Goal: Task Accomplishment & Management: Manage account settings

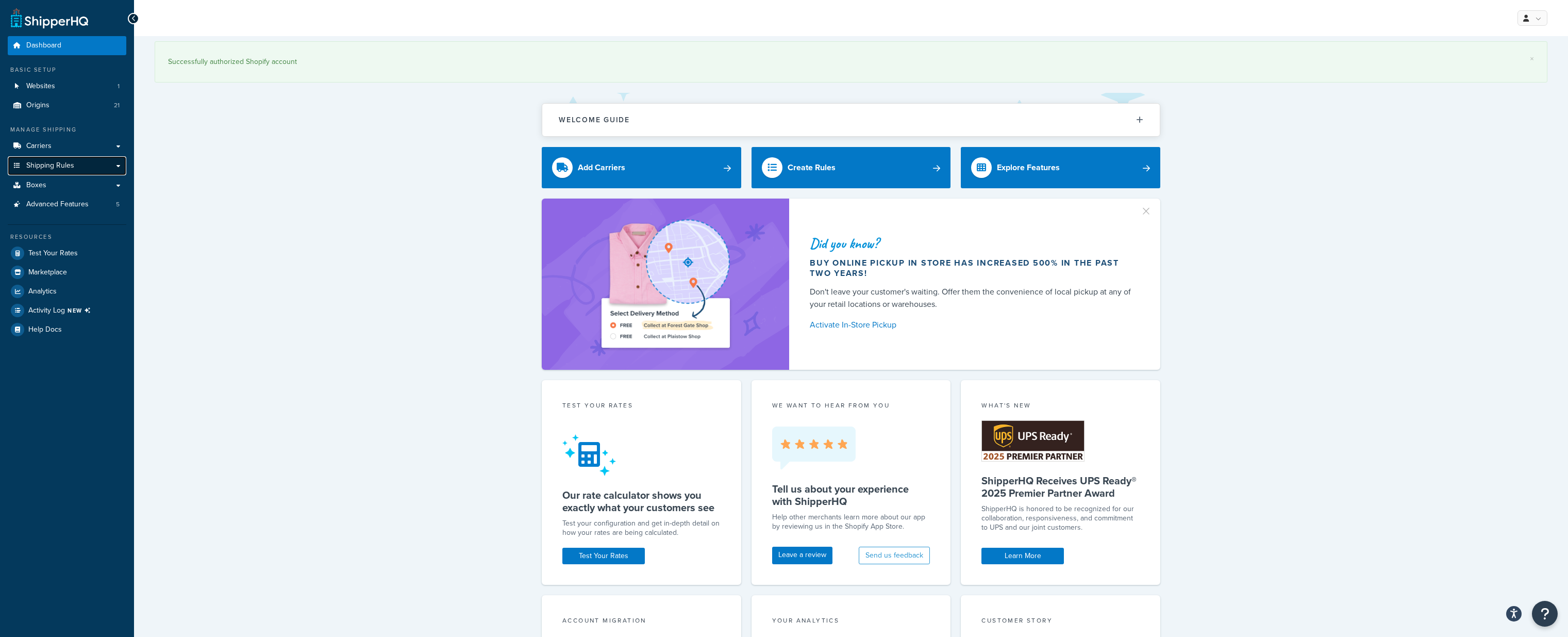
click at [51, 167] on span "Shipping Rules" at bounding box center [50, 166] width 48 height 9
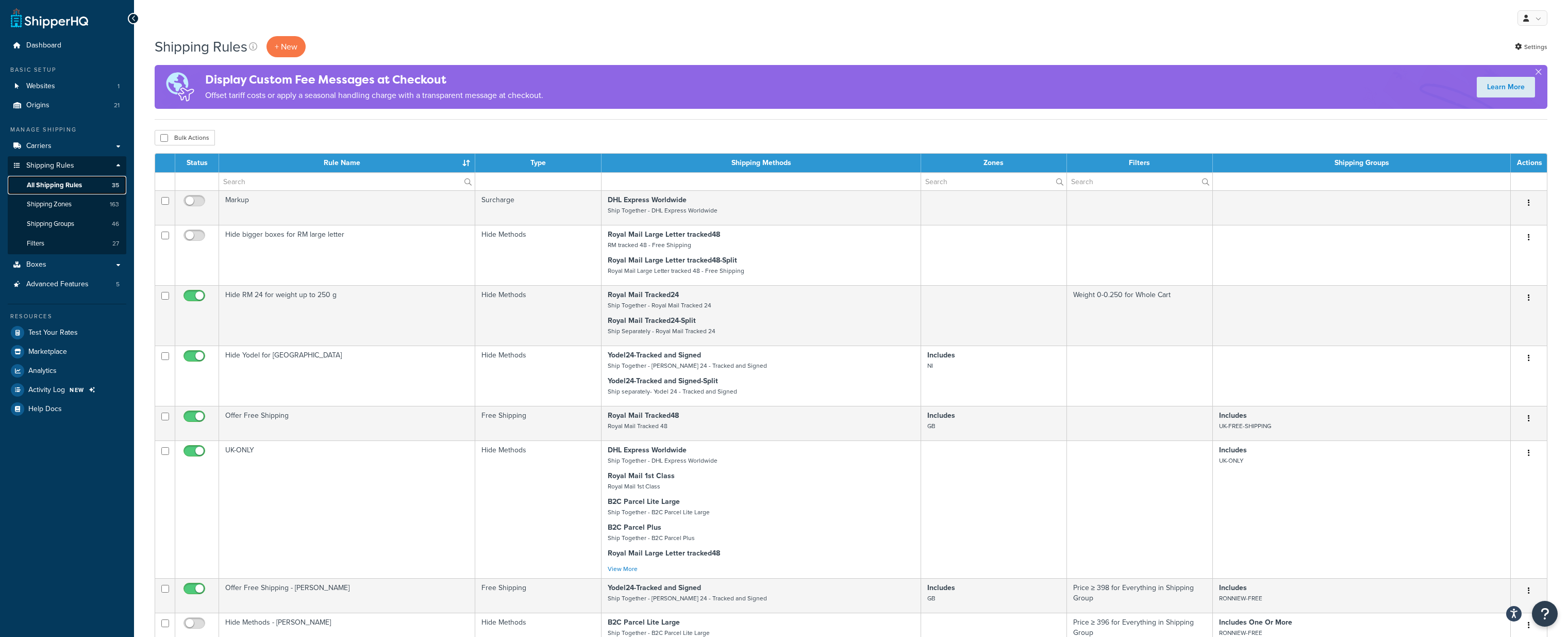
click at [72, 183] on span "All Shipping Rules" at bounding box center [54, 185] width 55 height 9
click at [282, 181] on input "text" at bounding box center [347, 181] width 256 height 18
click at [334, 126] on div "Shipping Rules + New Settings Display Custom Fee Messages at Checkout Offset ta…" at bounding box center [851, 600] width 1434 height 1128
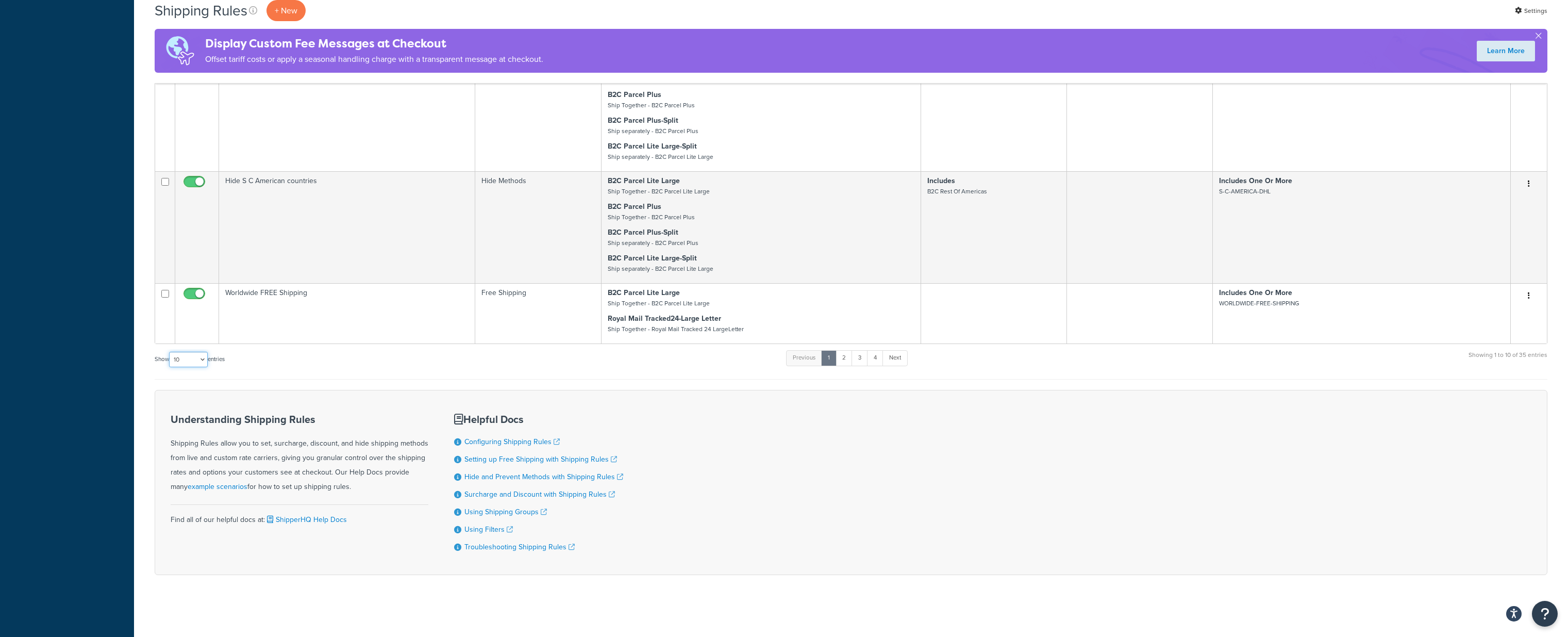
click at [194, 361] on select "10 15 25 50 100 1000" at bounding box center [189, 359] width 39 height 15
select select "1000"
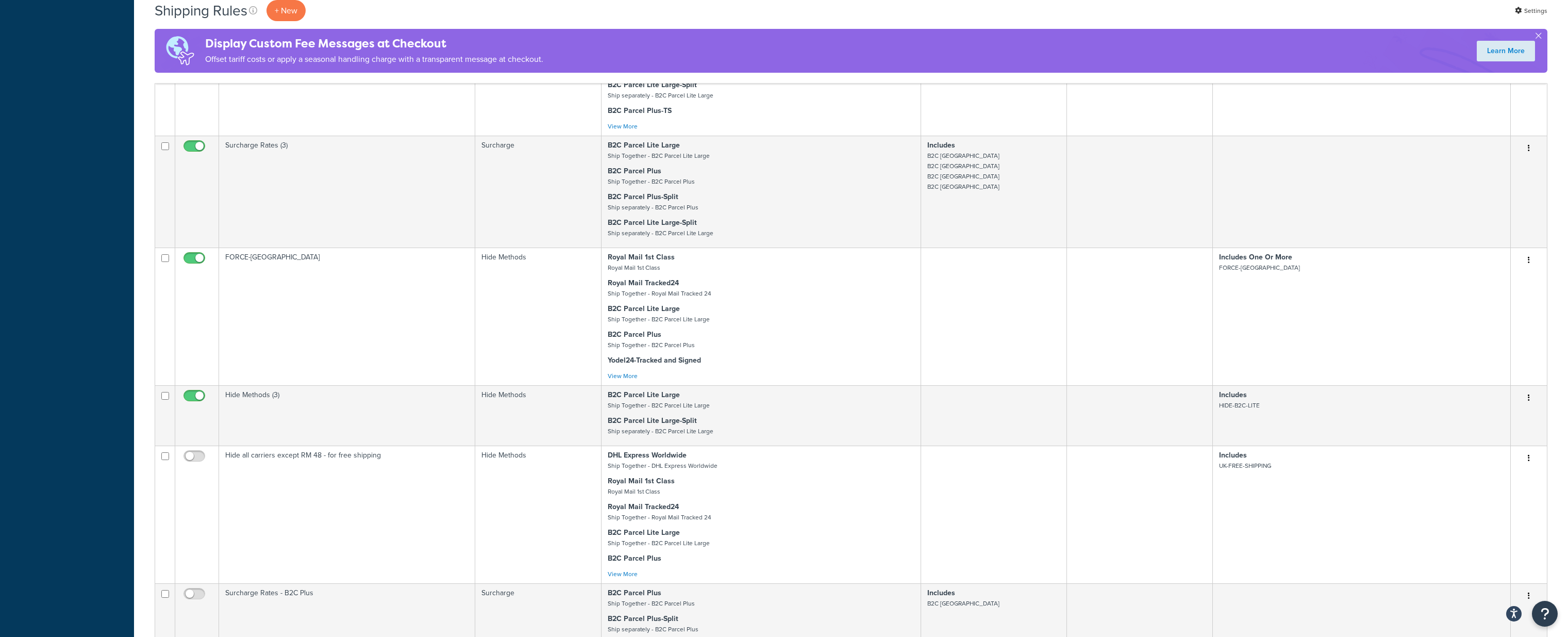
scroll to position [1177, 0]
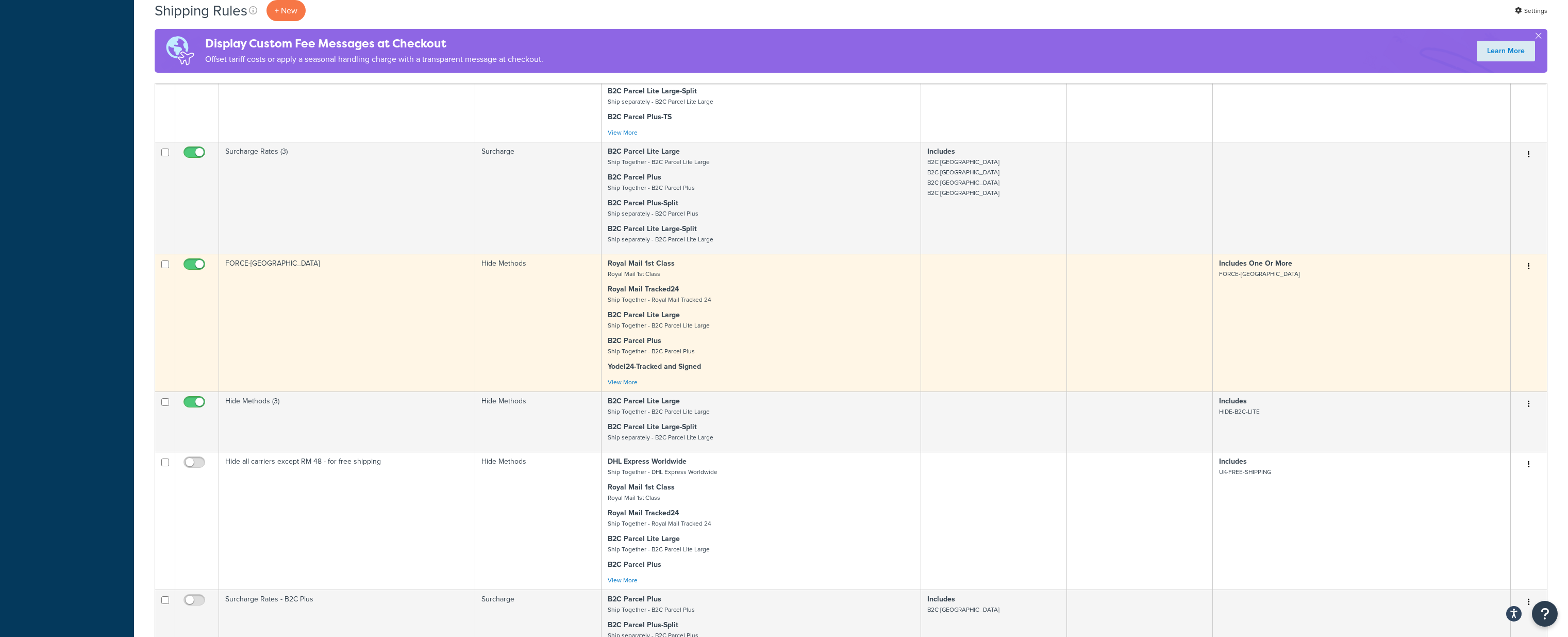
click at [371, 309] on td "FORCE-SPLIT" at bounding box center [347, 323] width 256 height 138
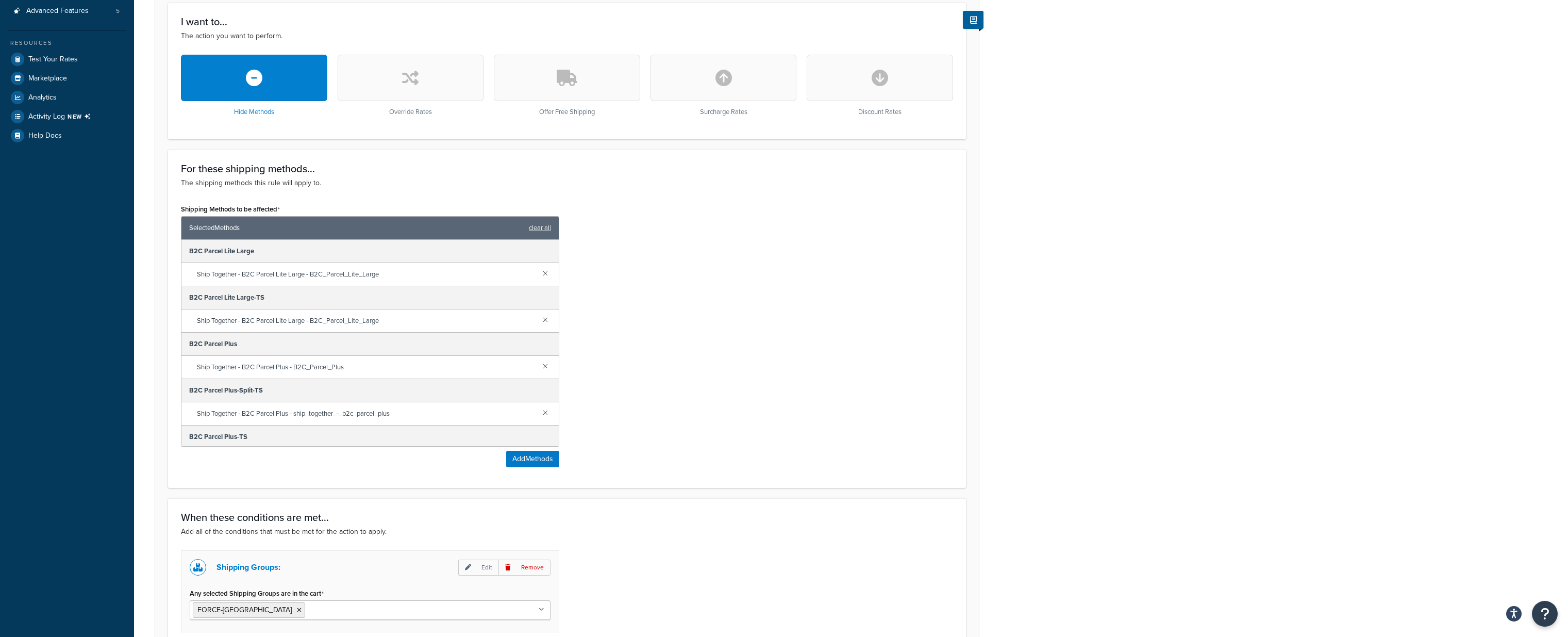
scroll to position [283, 0]
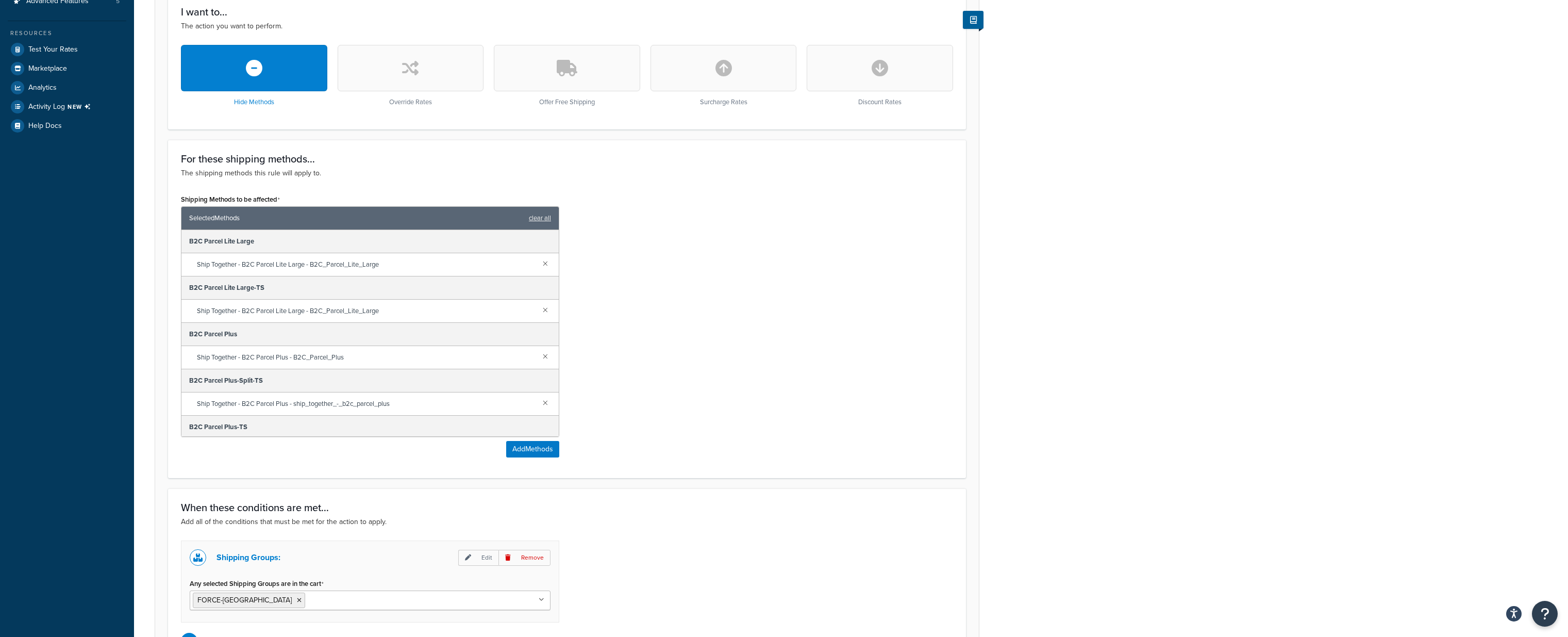
click at [342, 305] on span "Ship Together - B2C Parcel Lite Large - B2C_Parcel_Lite_Large" at bounding box center [365, 311] width 338 height 15
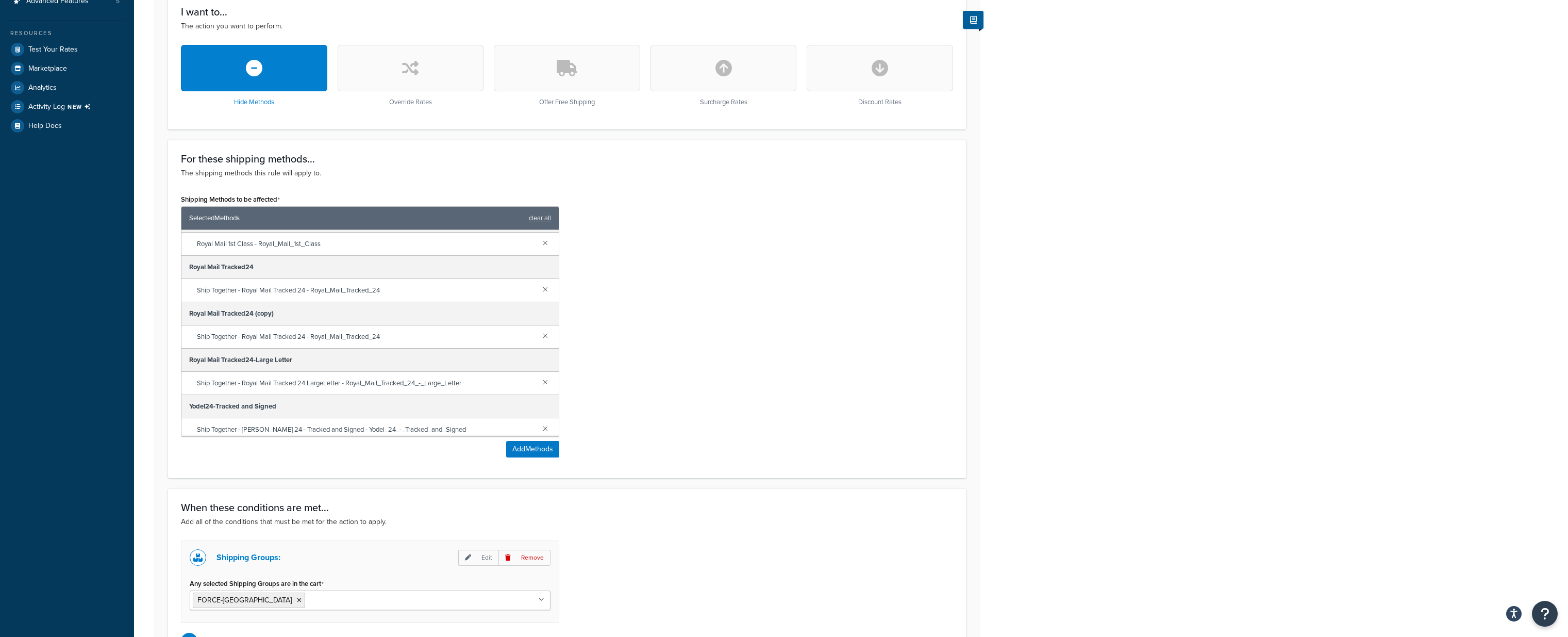
scroll to position [443, 0]
click at [547, 330] on link at bounding box center [545, 330] width 12 height 12
click at [546, 350] on link at bounding box center [545, 353] width 12 height 12
click at [547, 307] on link at bounding box center [545, 307] width 12 height 12
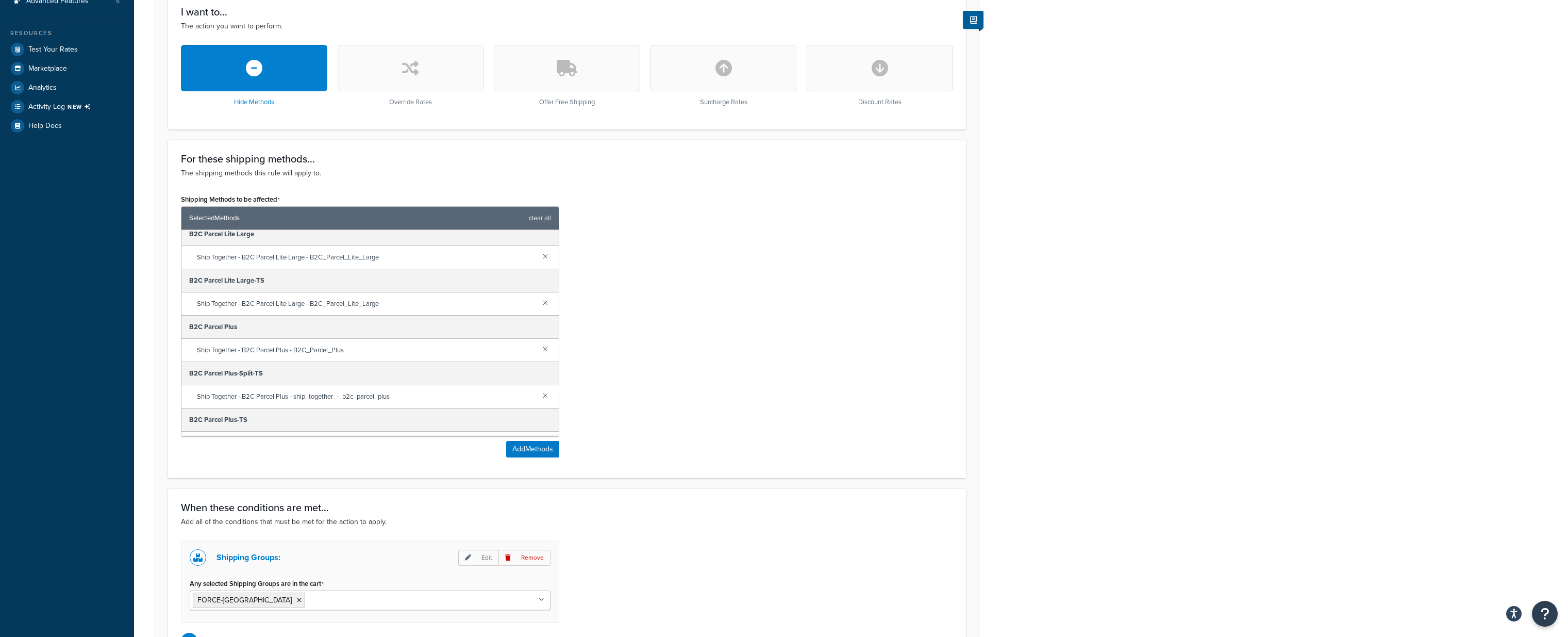
scroll to position [0, 0]
click at [547, 401] on link at bounding box center [545, 402] width 12 height 12
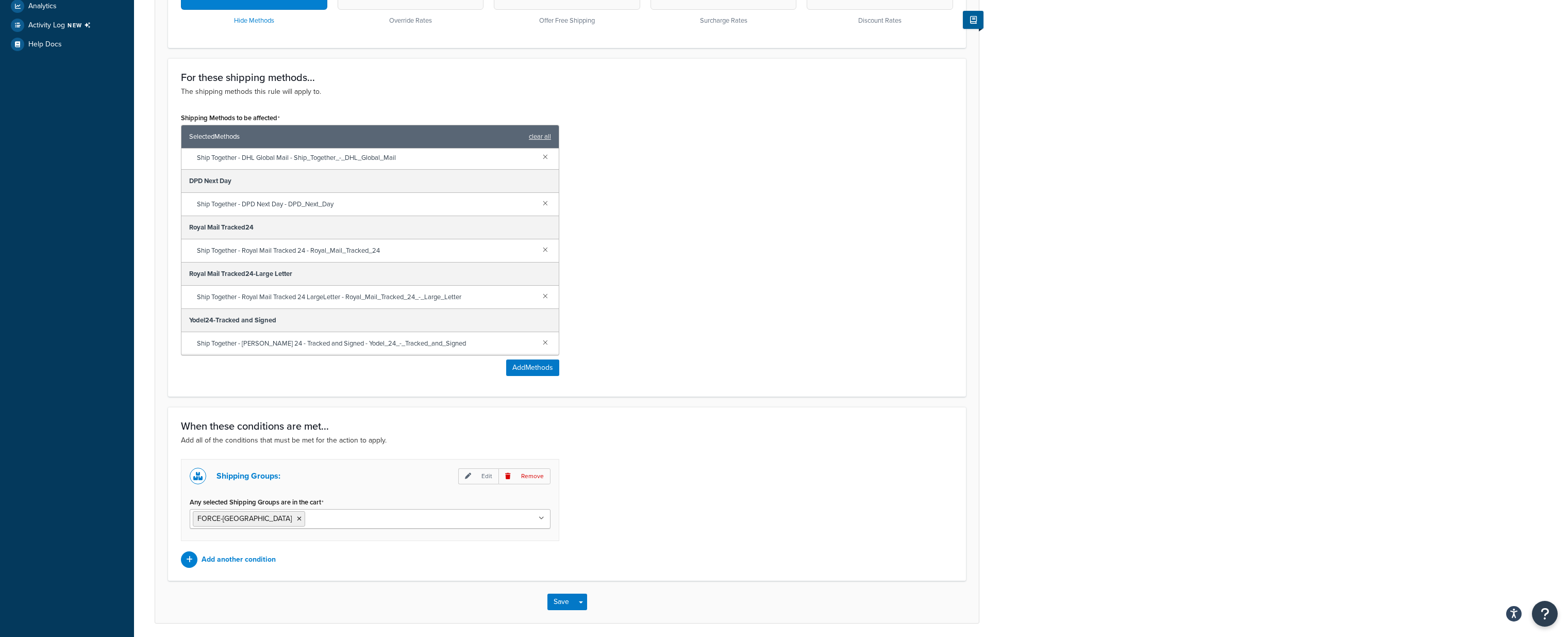
scroll to position [403, 0]
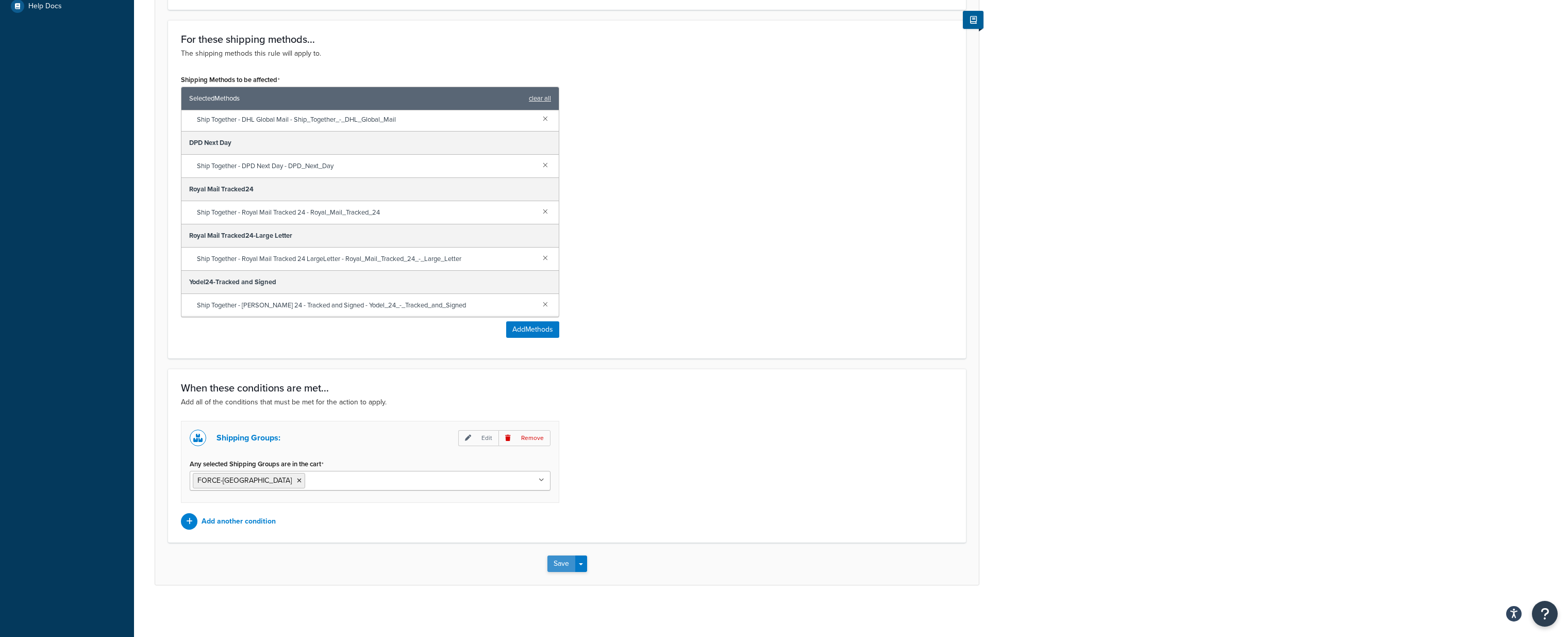
click at [562, 565] on button "Save" at bounding box center [561, 563] width 28 height 16
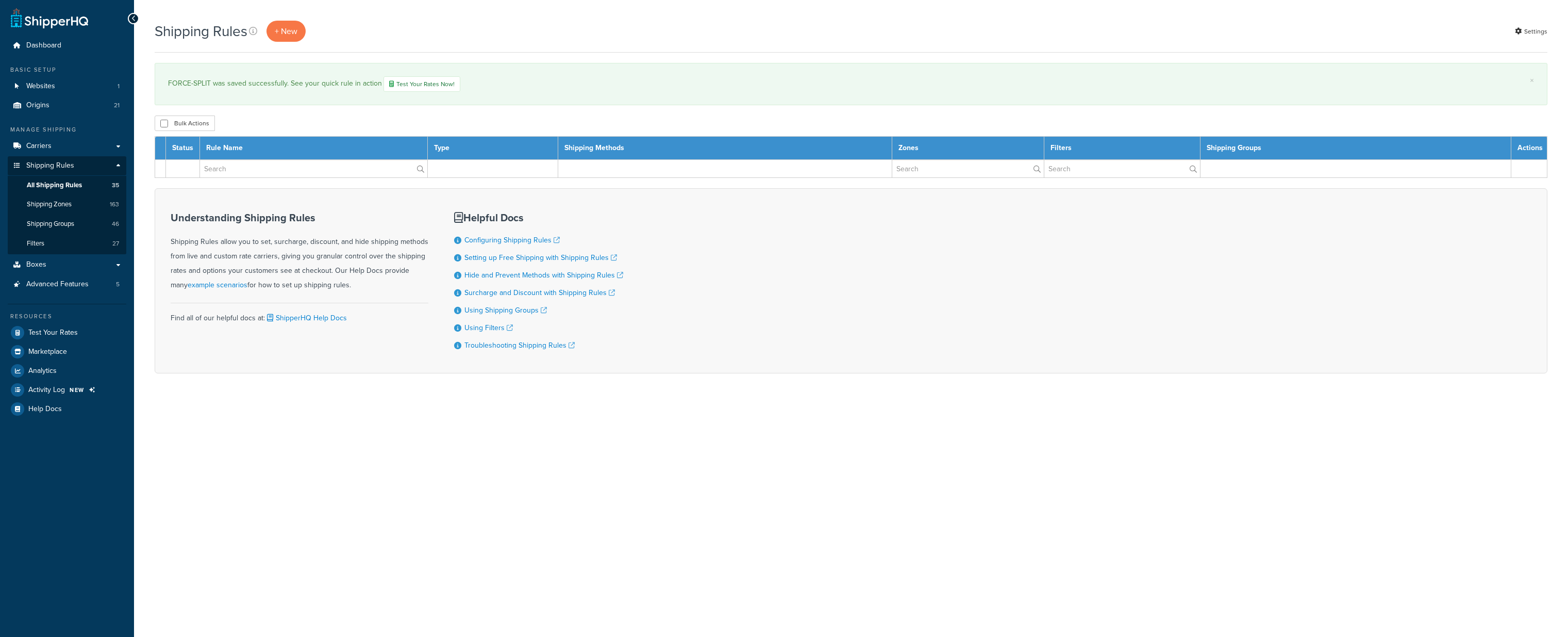
select select "1000"
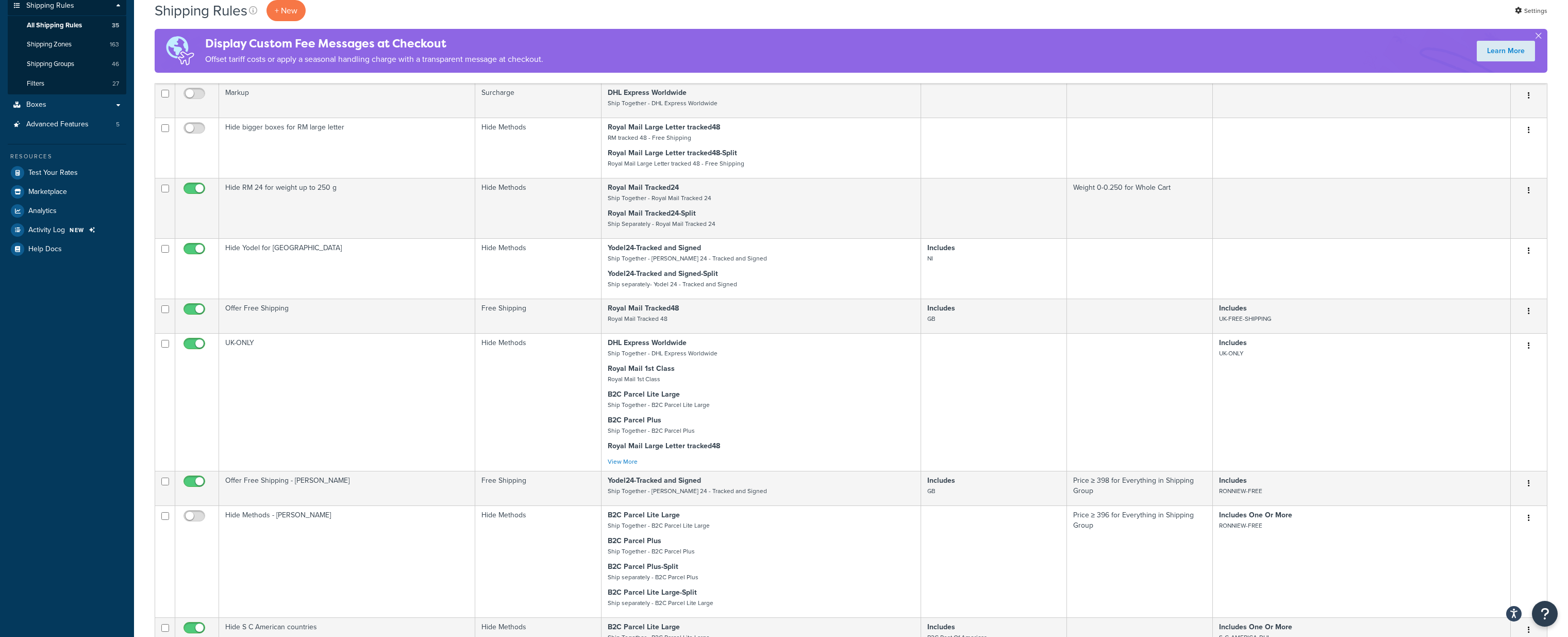
scroll to position [163, 0]
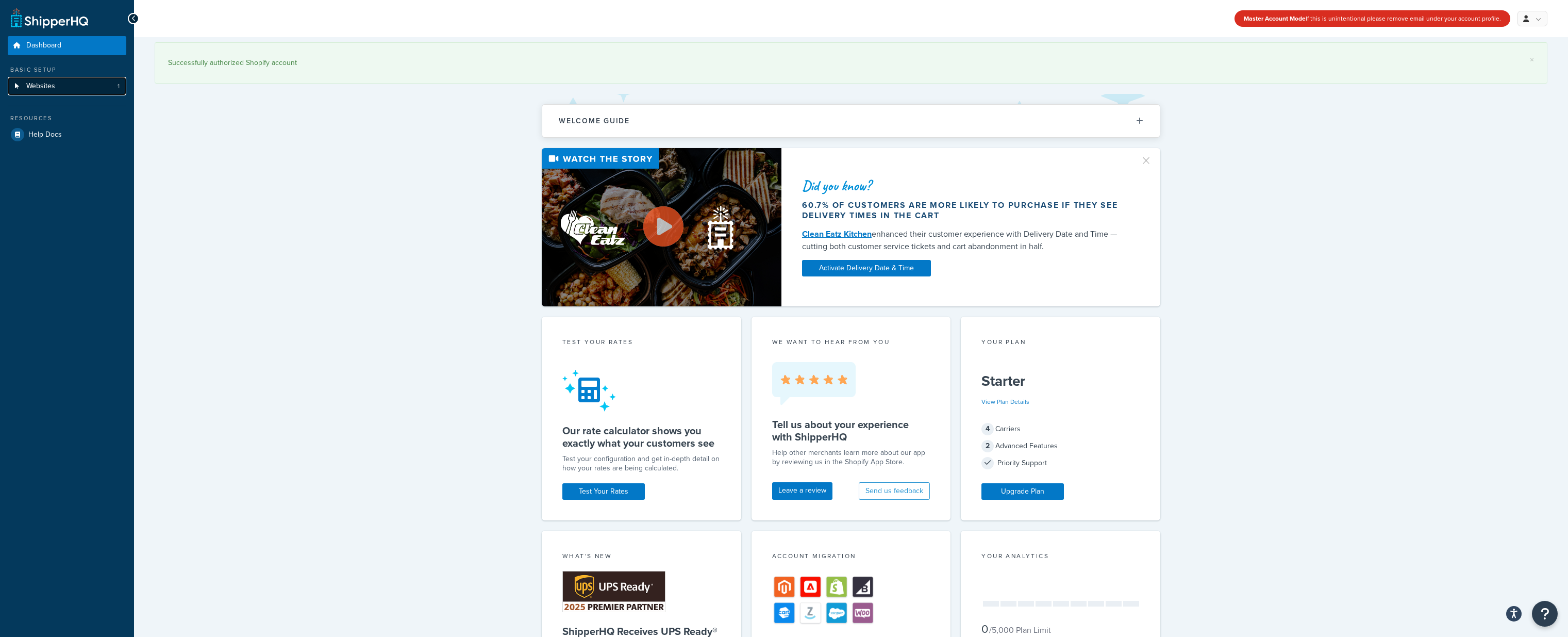
click at [56, 81] on link "Websites 1" at bounding box center [67, 86] width 119 height 19
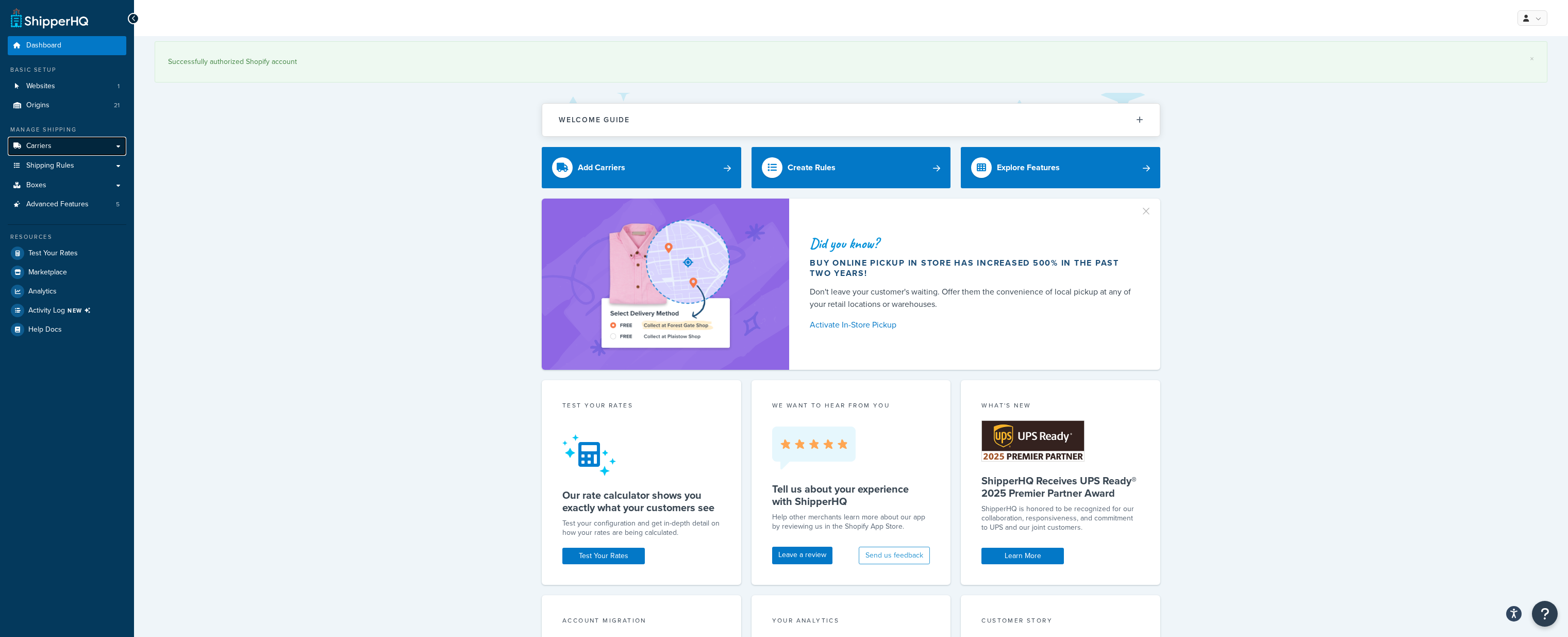
click at [60, 146] on link "Carriers" at bounding box center [67, 146] width 119 height 19
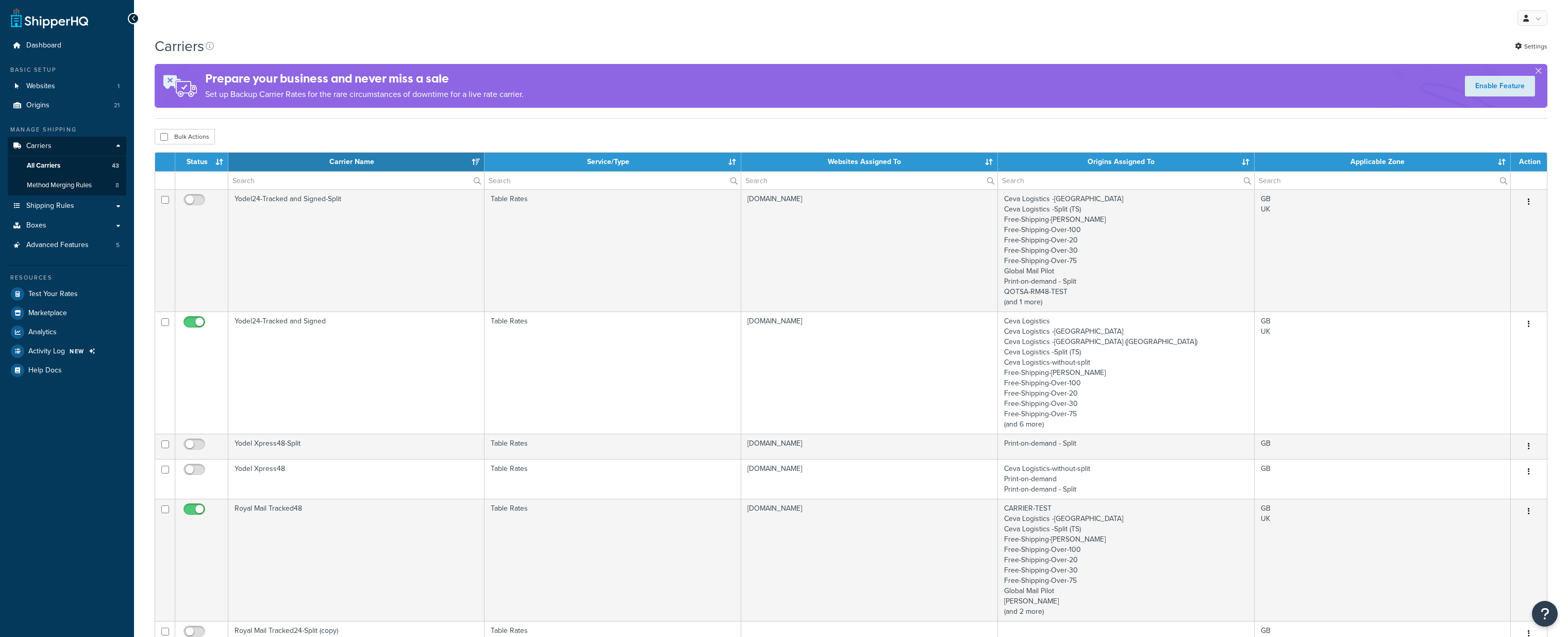
select select "15"
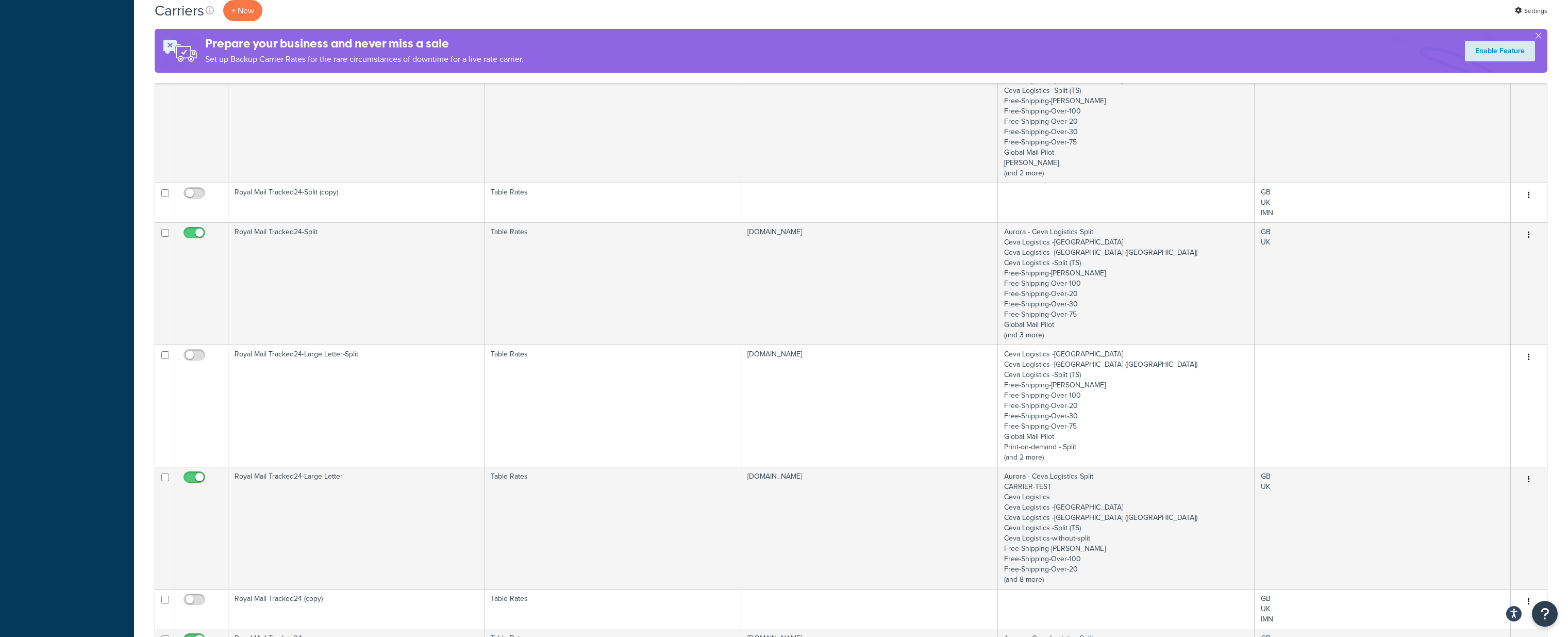
scroll to position [440, 0]
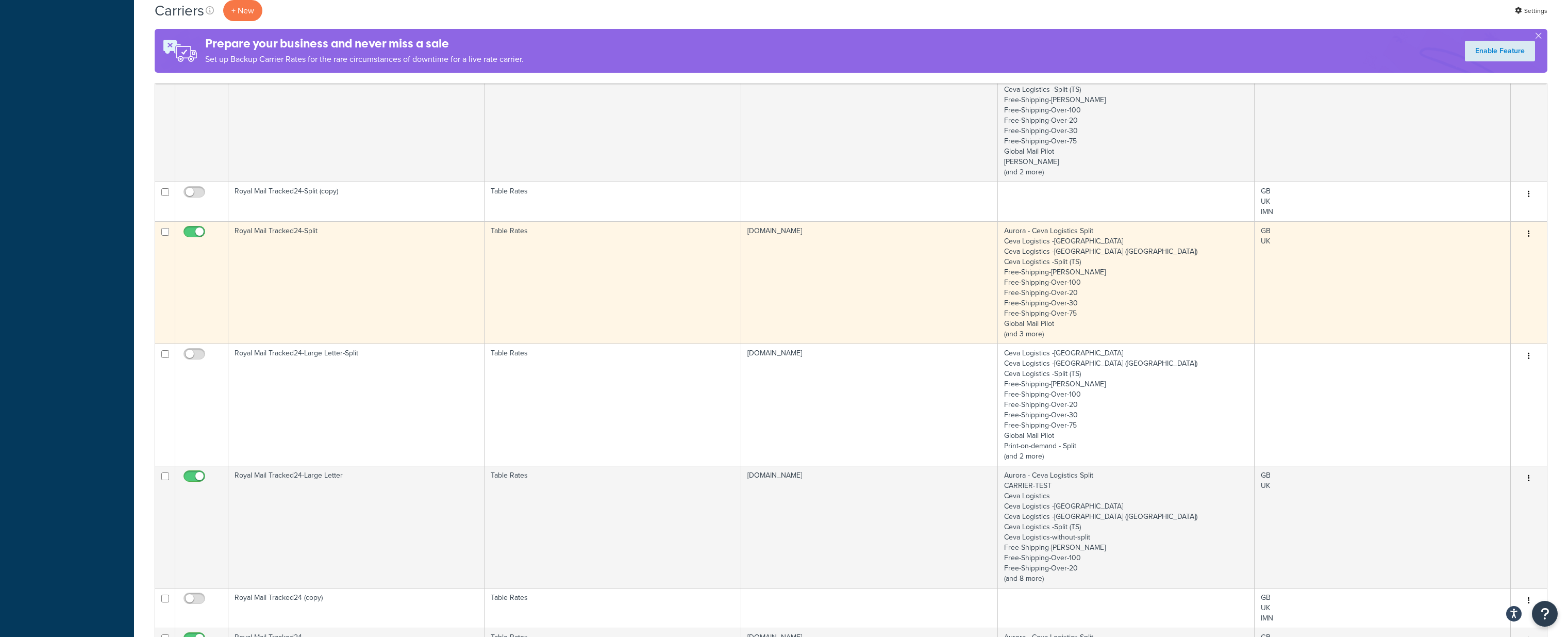
click at [315, 278] on td "Royal Mail Tracked24-Split" at bounding box center [356, 282] width 256 height 122
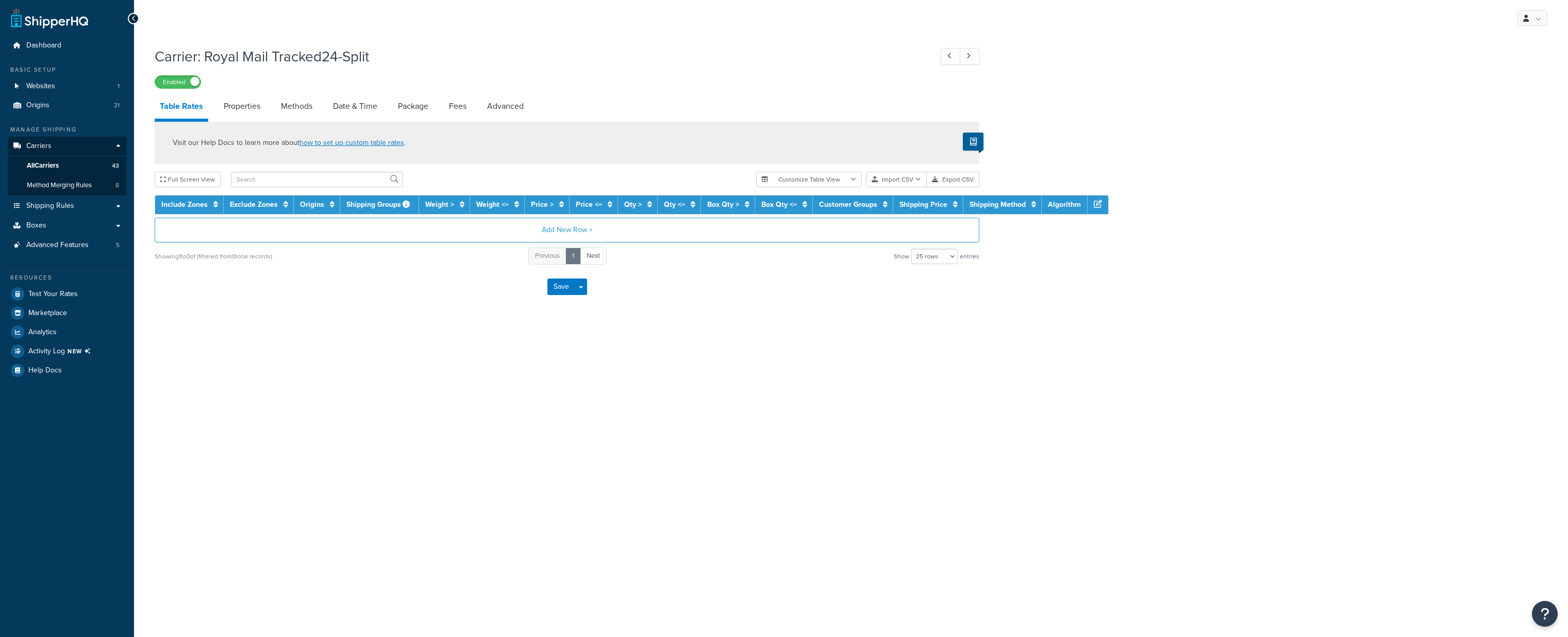
select select "25"
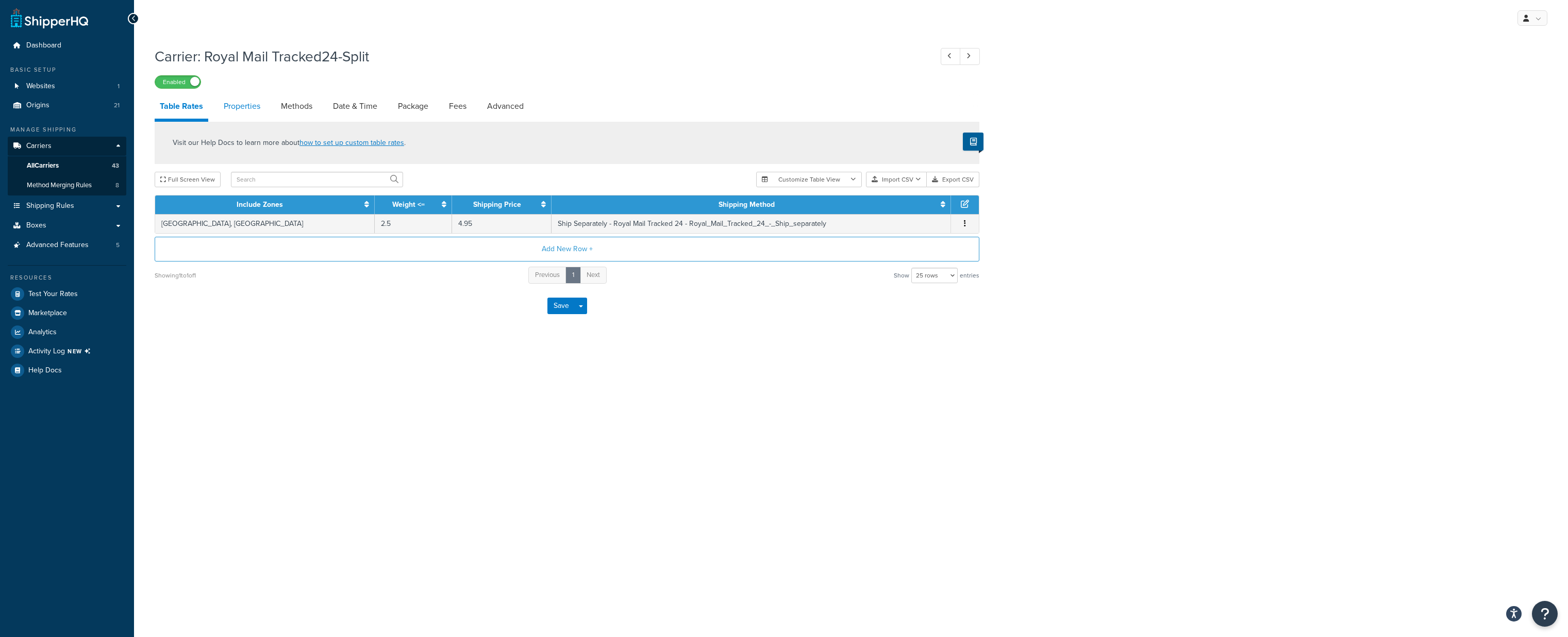
click at [243, 102] on link "Properties" at bounding box center [242, 106] width 47 height 25
select select "PERITEM"
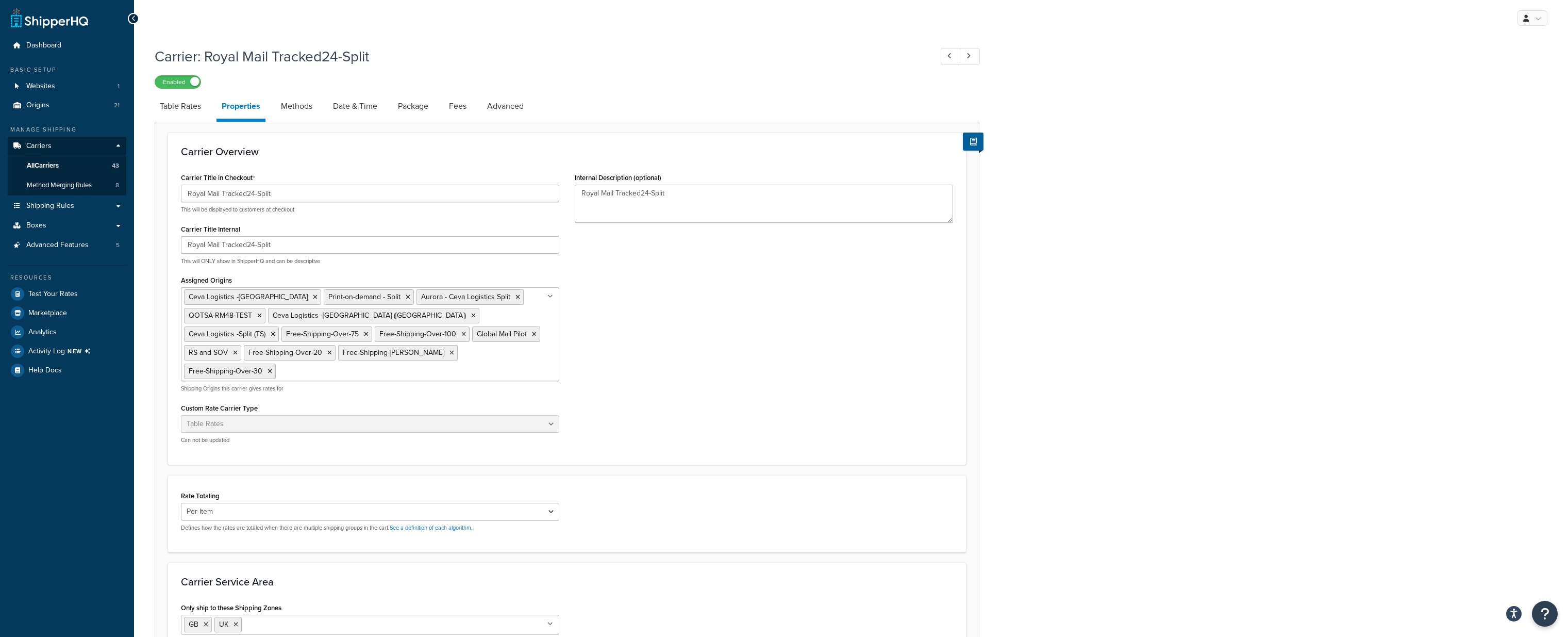
click at [369, 365] on input "Assigned Origins" at bounding box center [324, 371] width 91 height 12
click at [757, 382] on div "Carrier Title in Checkout Royal Mail Tracked24-Split This will be displayed to …" at bounding box center [567, 311] width 788 height 281
click at [177, 105] on link "Table Rates" at bounding box center [180, 106] width 52 height 25
select select "25"
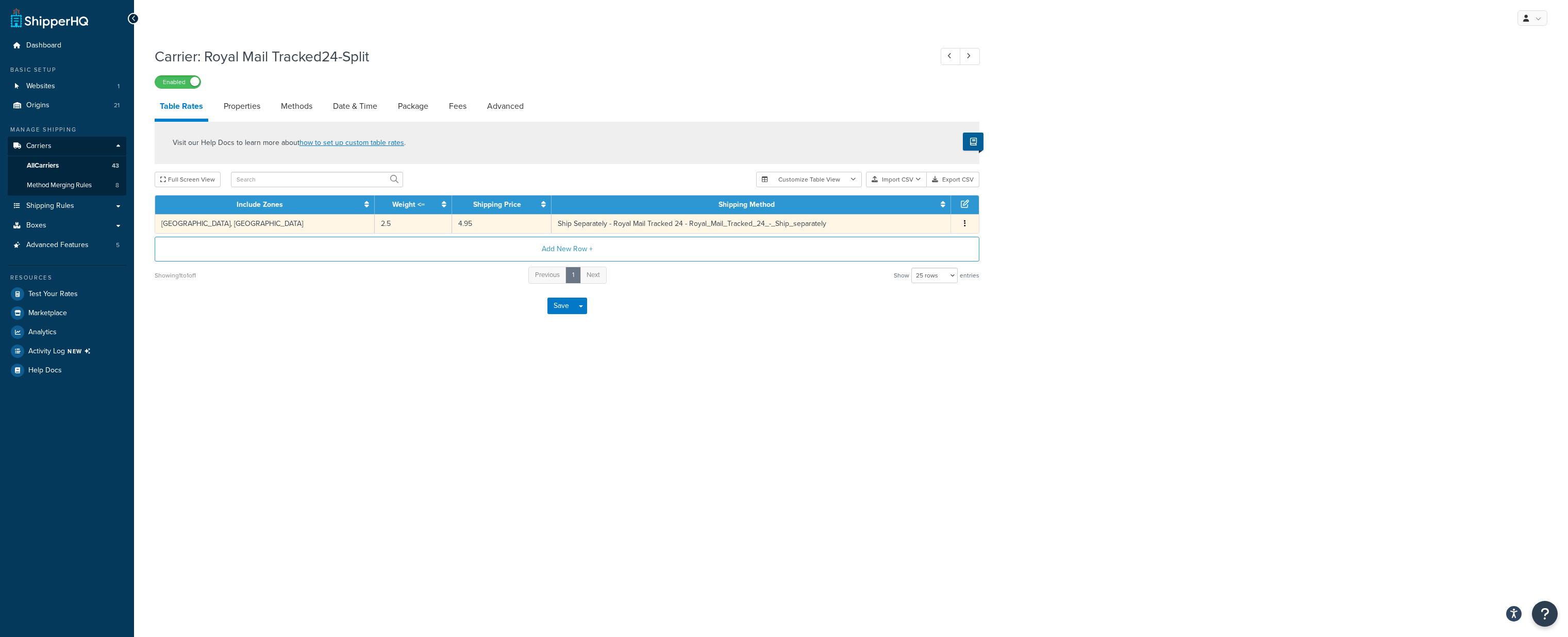
click at [375, 228] on td "2.5" at bounding box center [413, 223] width 77 height 19
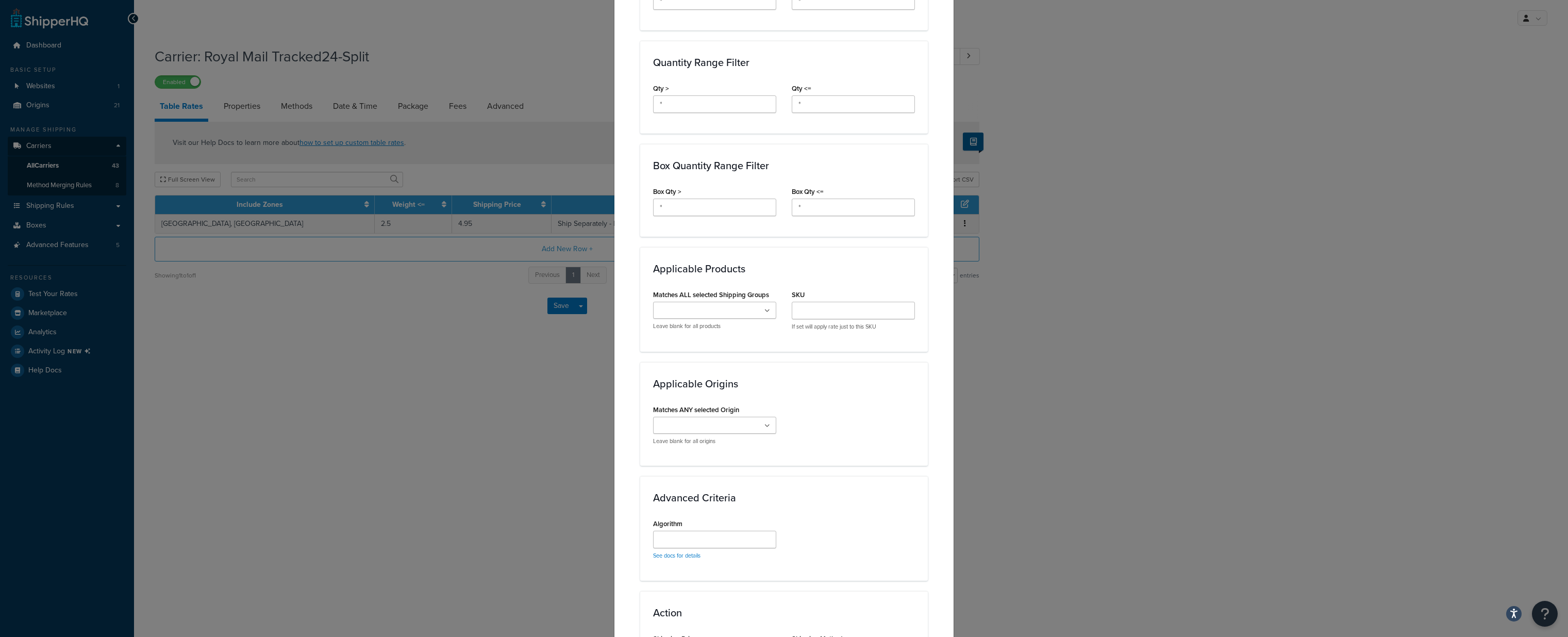
scroll to position [571, 0]
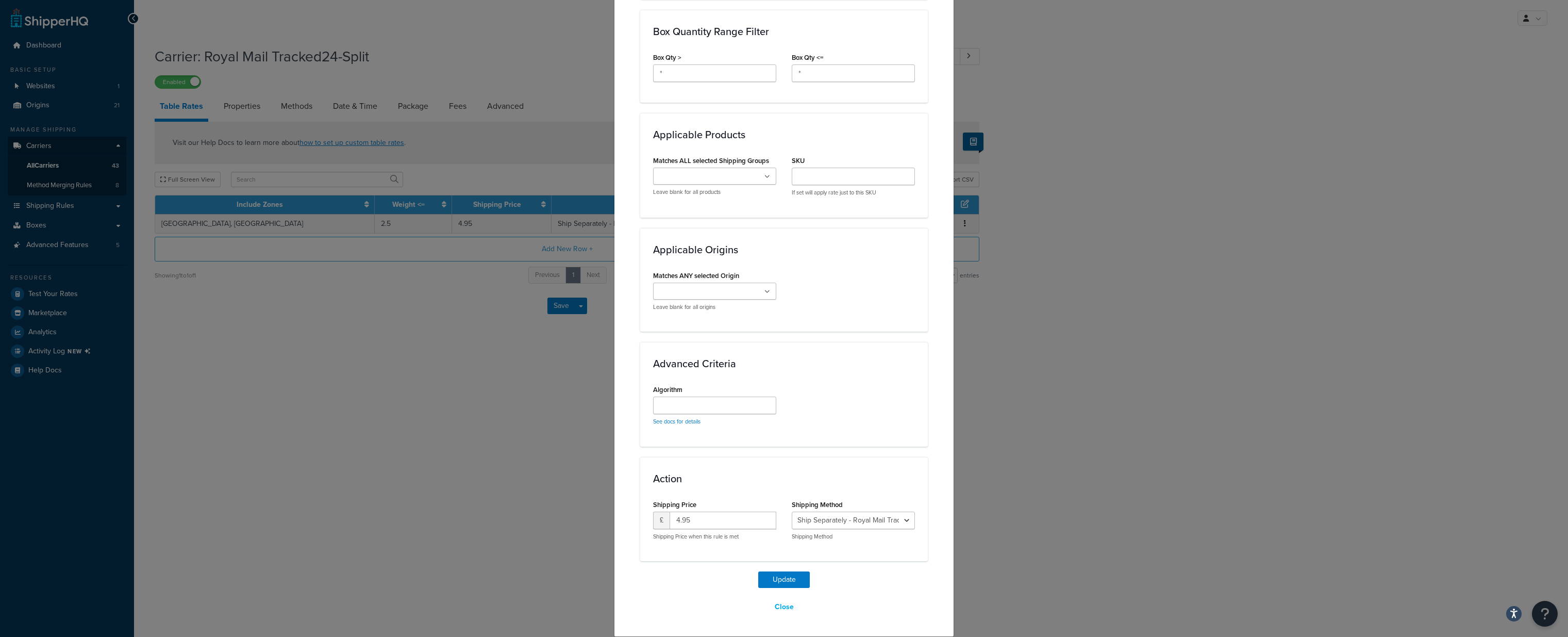
click at [771, 294] on ul at bounding box center [715, 291] width 123 height 17
click at [870, 276] on div "Matches ANY selected Origin Ceva Logistics Print-on-demand Ceva Logistics -Spli…" at bounding box center [784, 293] width 278 height 51
click at [768, 291] on icon at bounding box center [767, 292] width 5 height 6
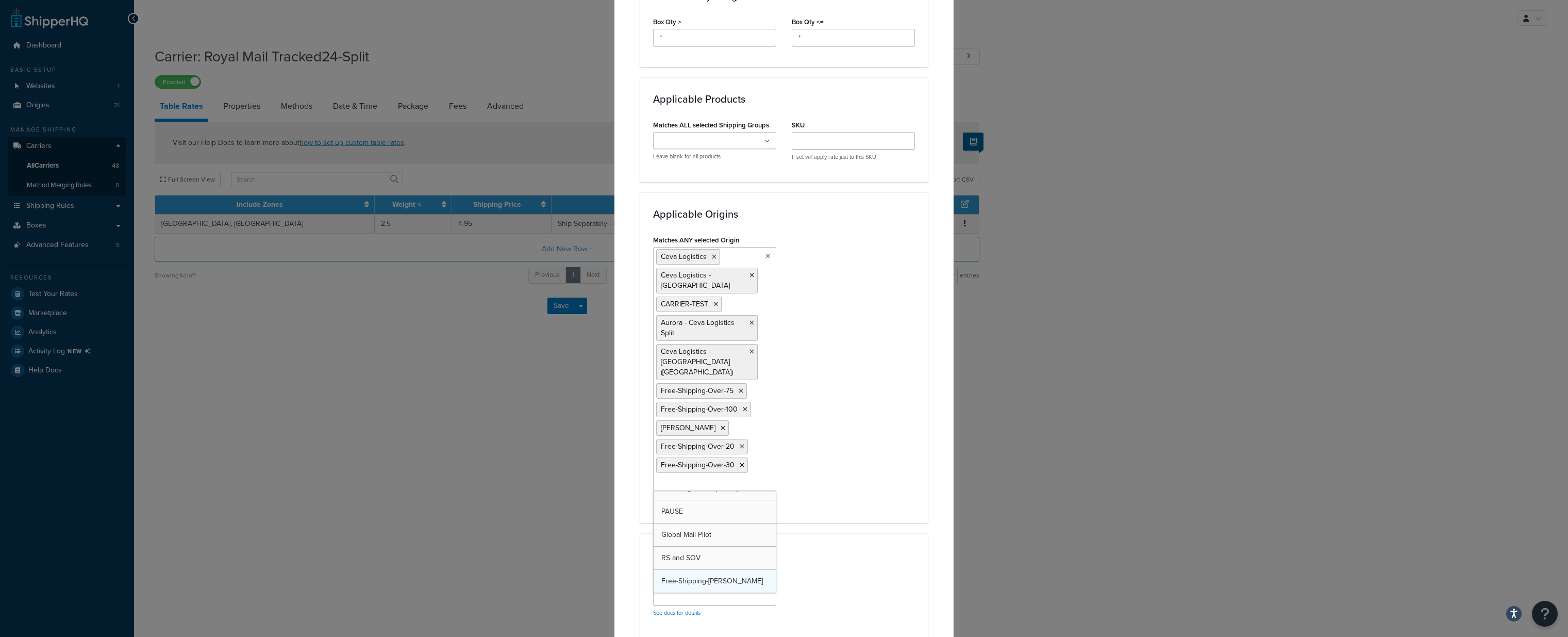
scroll to position [130, 0]
click div "Matches ANY selected Origin Ceva Logistics Ceva Logistics -Split CARRIER-TEST A…"
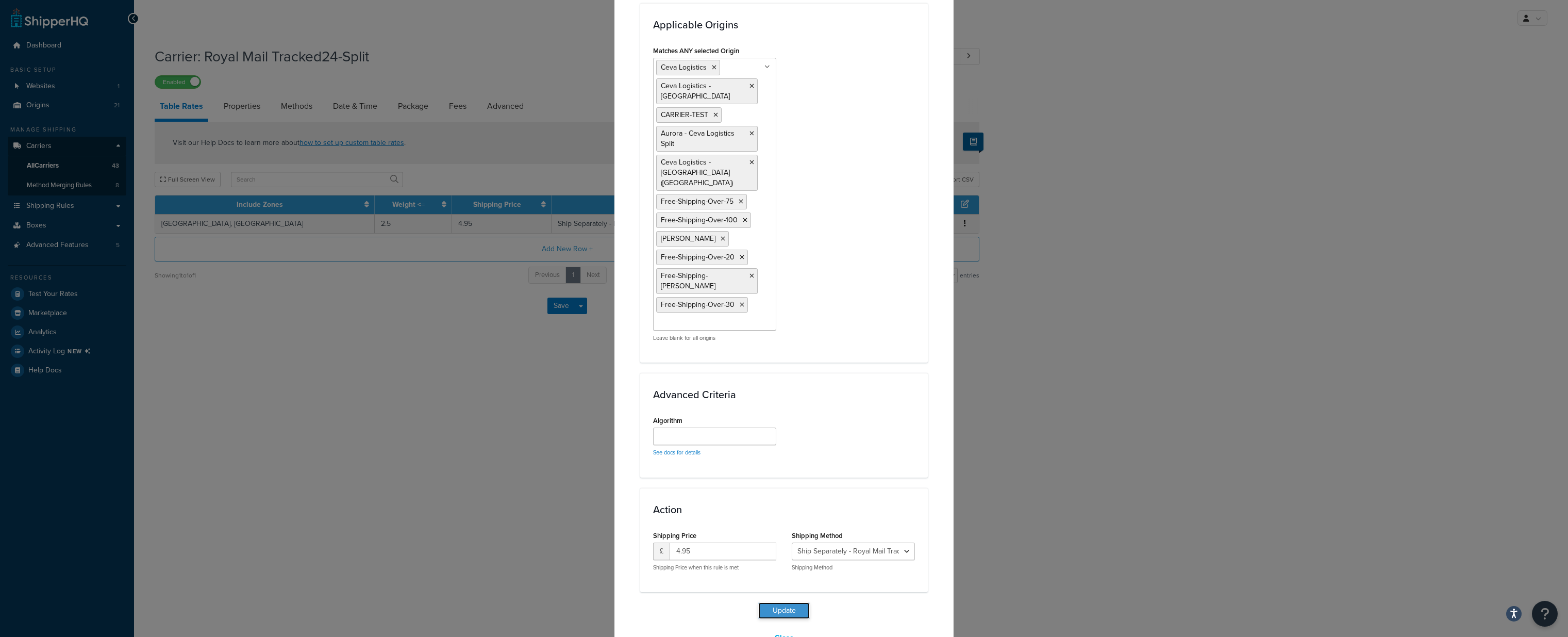
click button "Update"
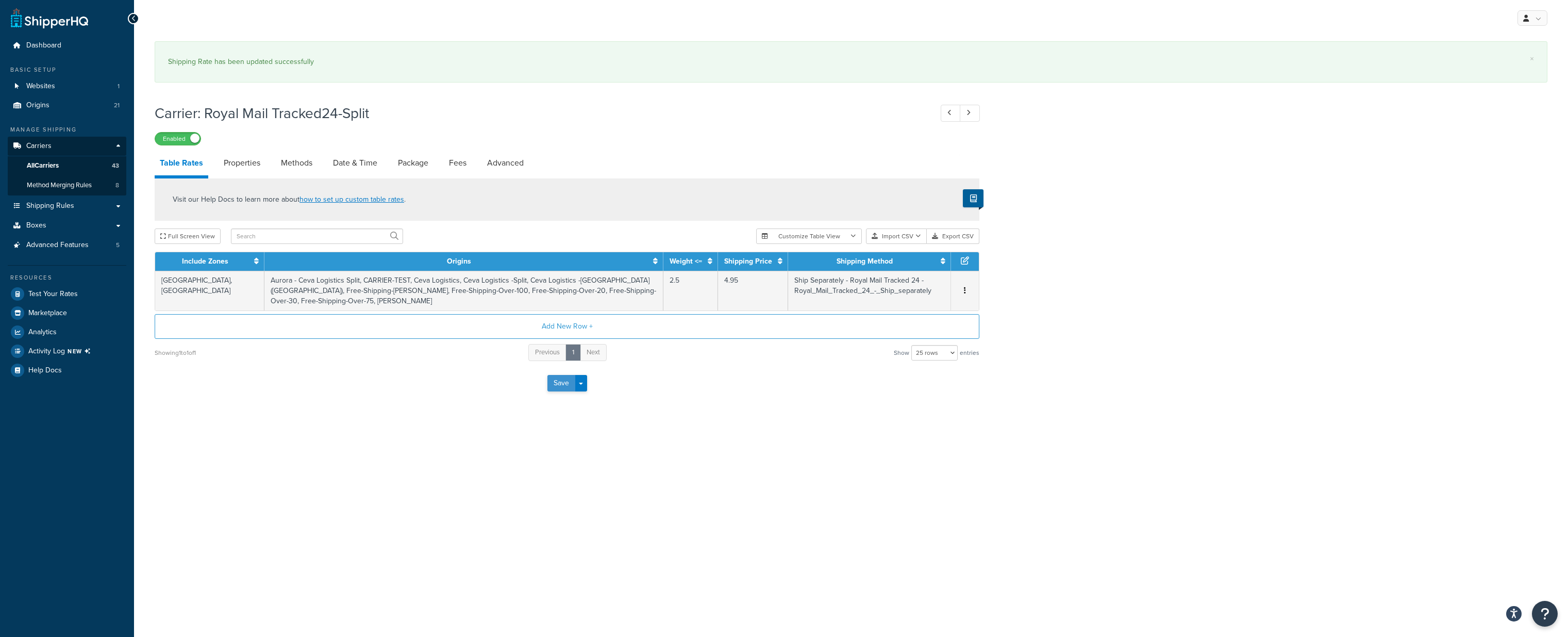
click button "Save"
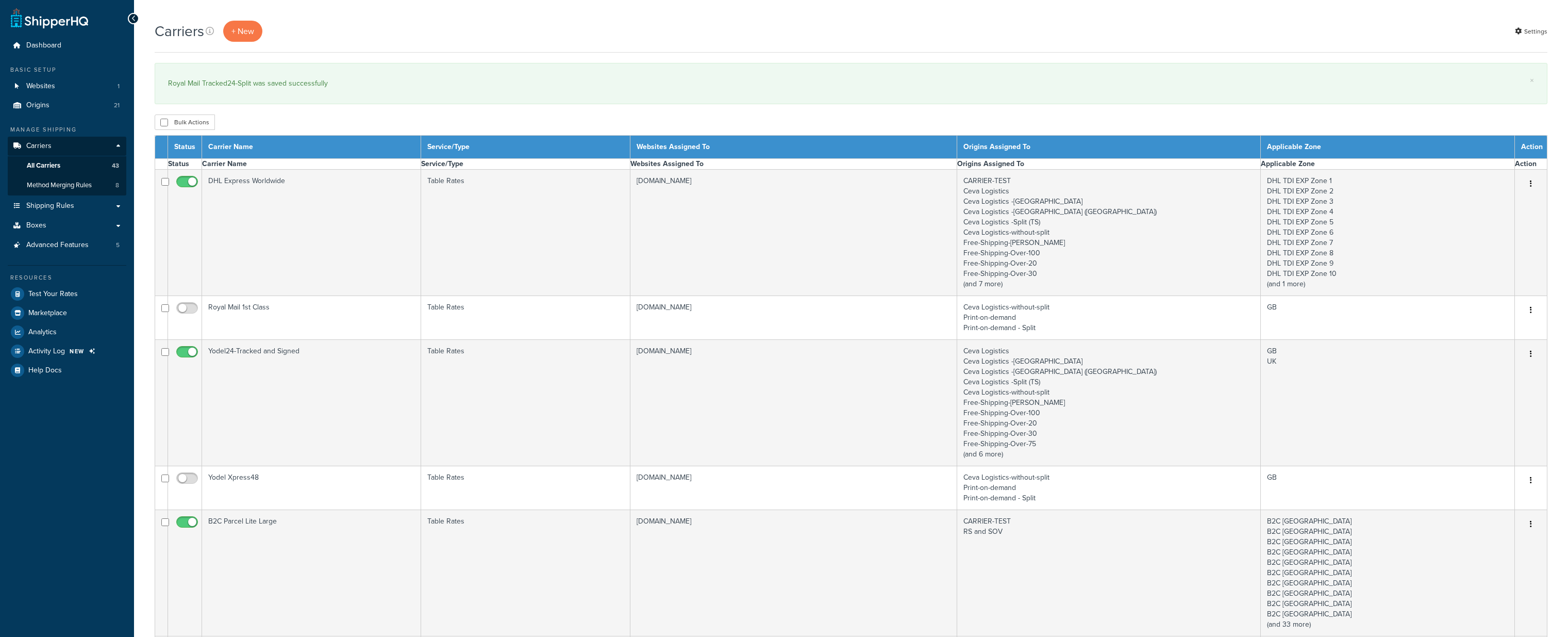
select select "15"
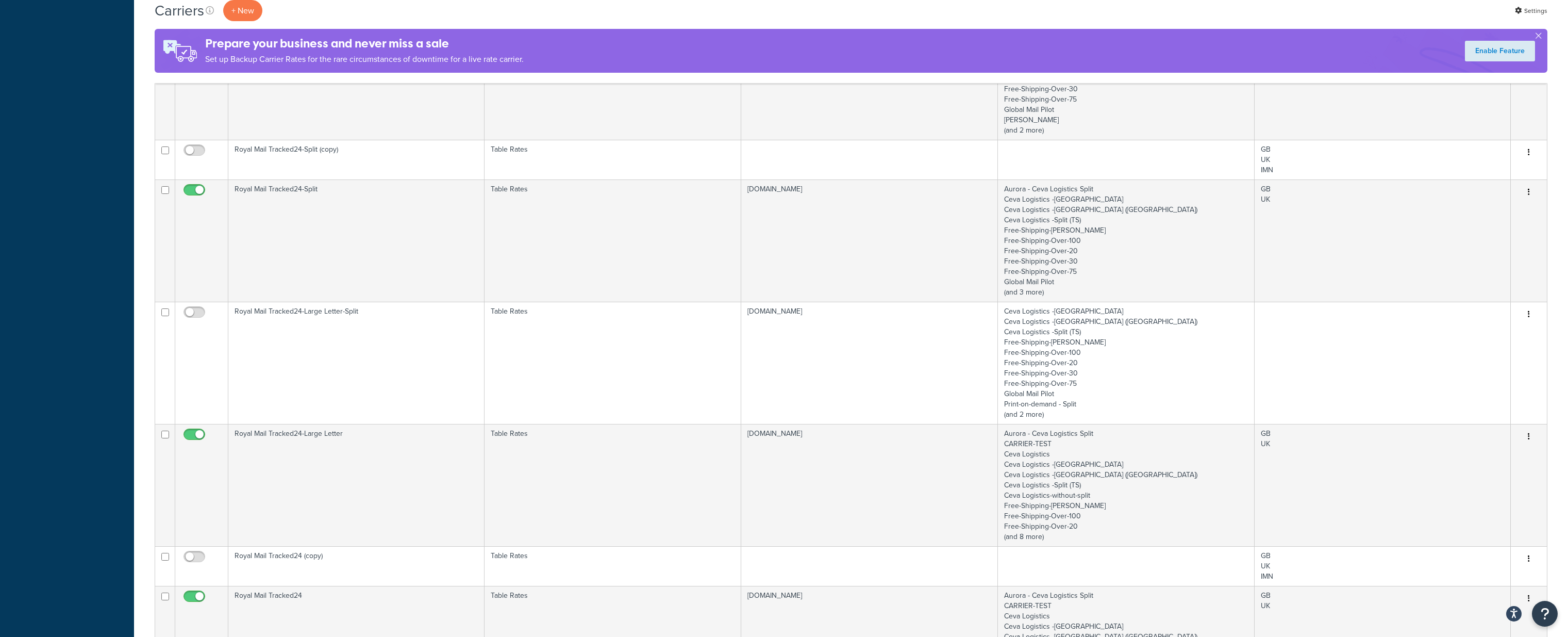
scroll to position [557, 0]
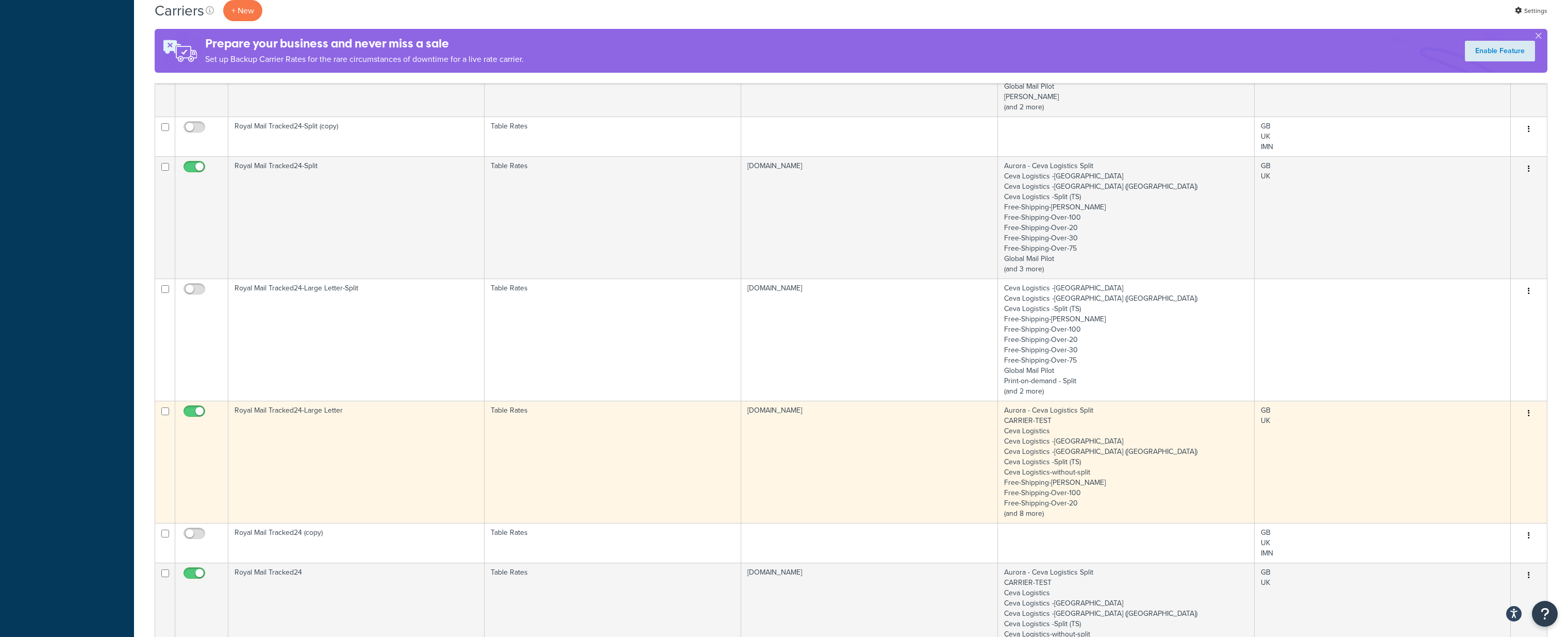
click at [382, 439] on td "Royal Mail Tracked24-Large Letter" at bounding box center [356, 462] width 256 height 122
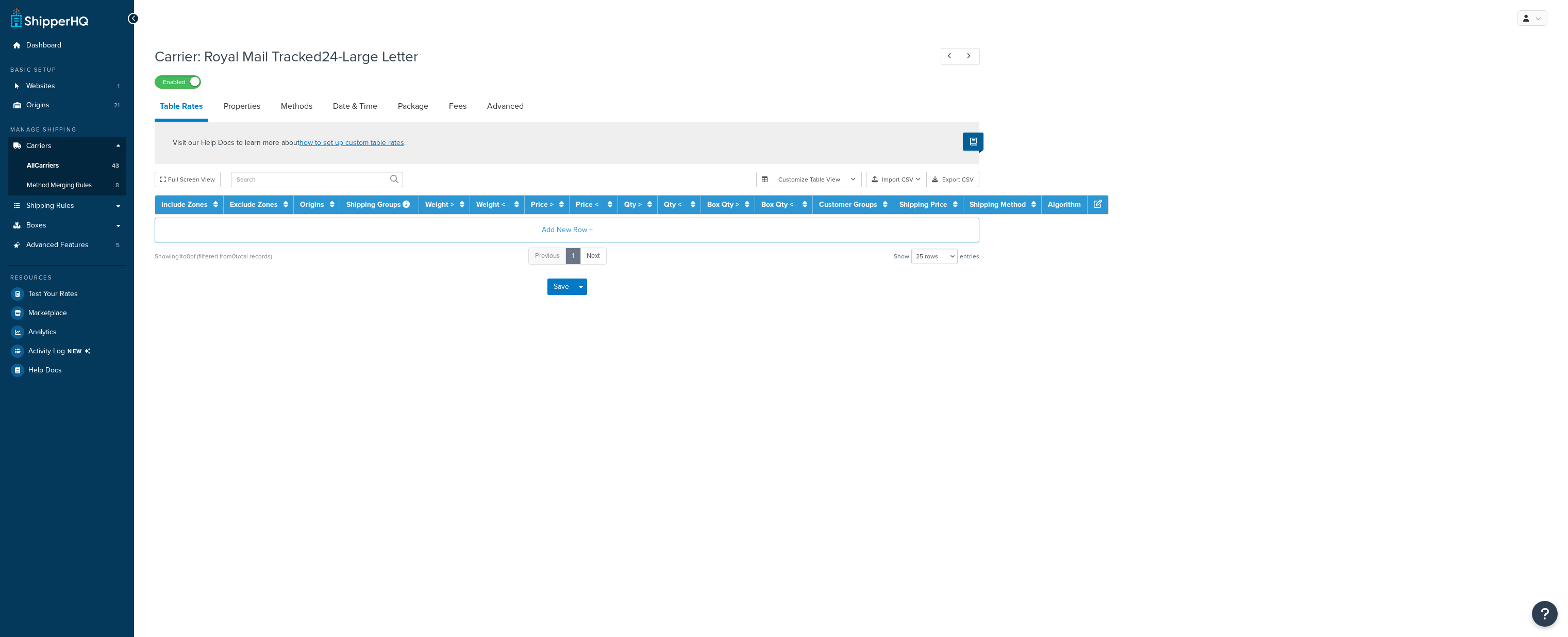
select select "25"
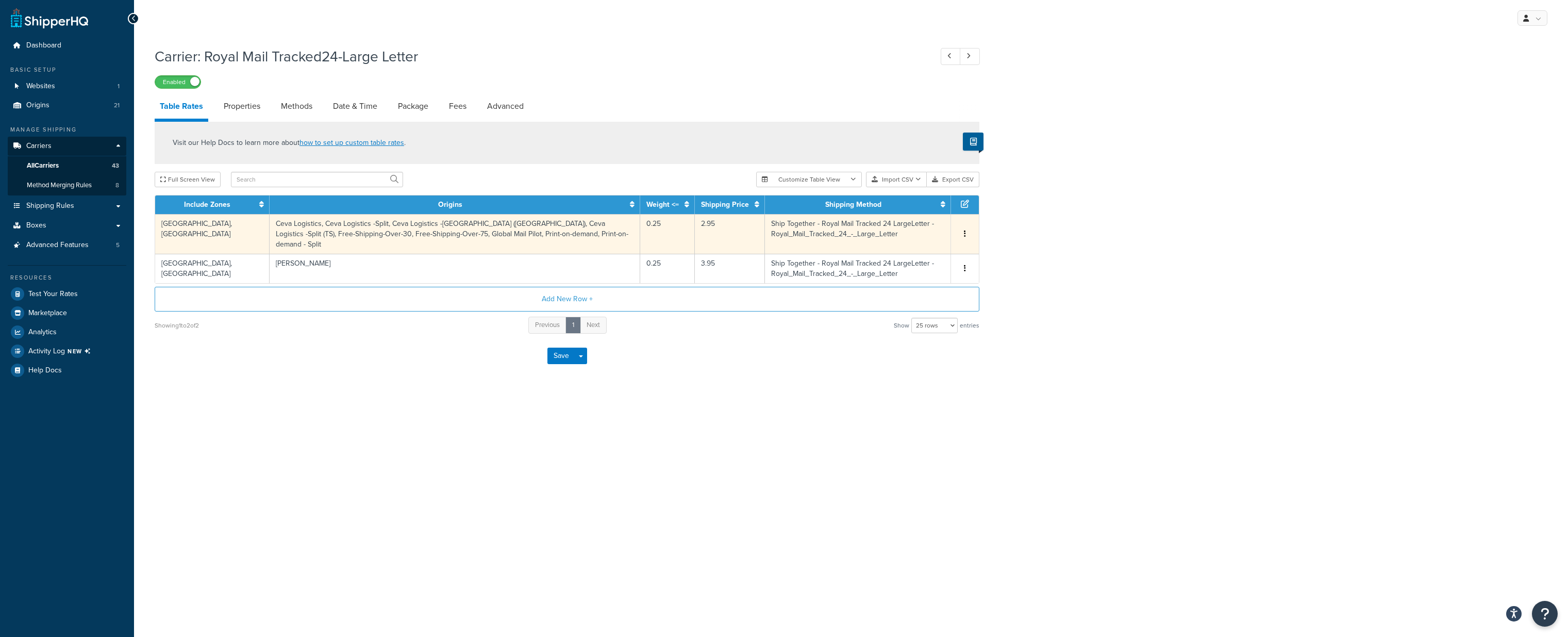
click at [321, 222] on td "Ceva Logistics, Ceva Logistics -Split, Ceva Logistics -[GEOGRAPHIC_DATA] ([GEOG…" at bounding box center [455, 233] width 371 height 40
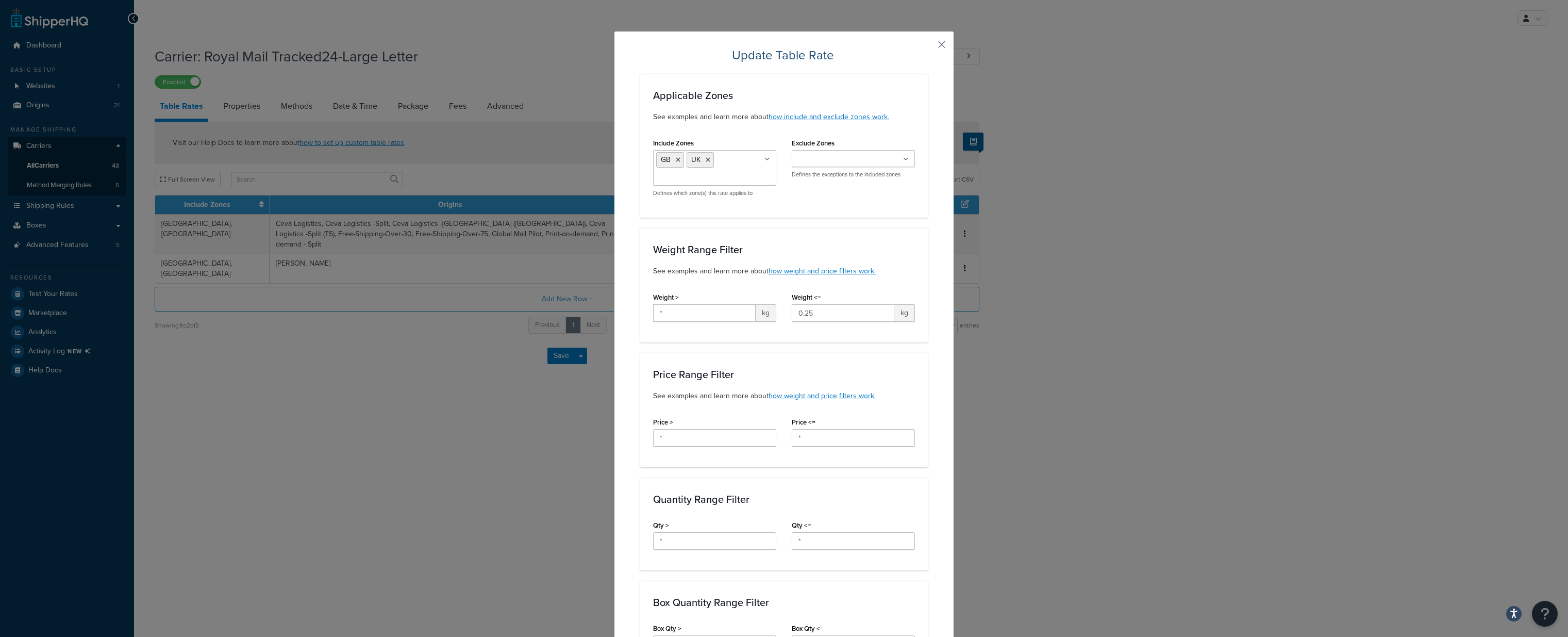
click at [928, 47] on button "button" at bounding box center [926, 48] width 2 height 2
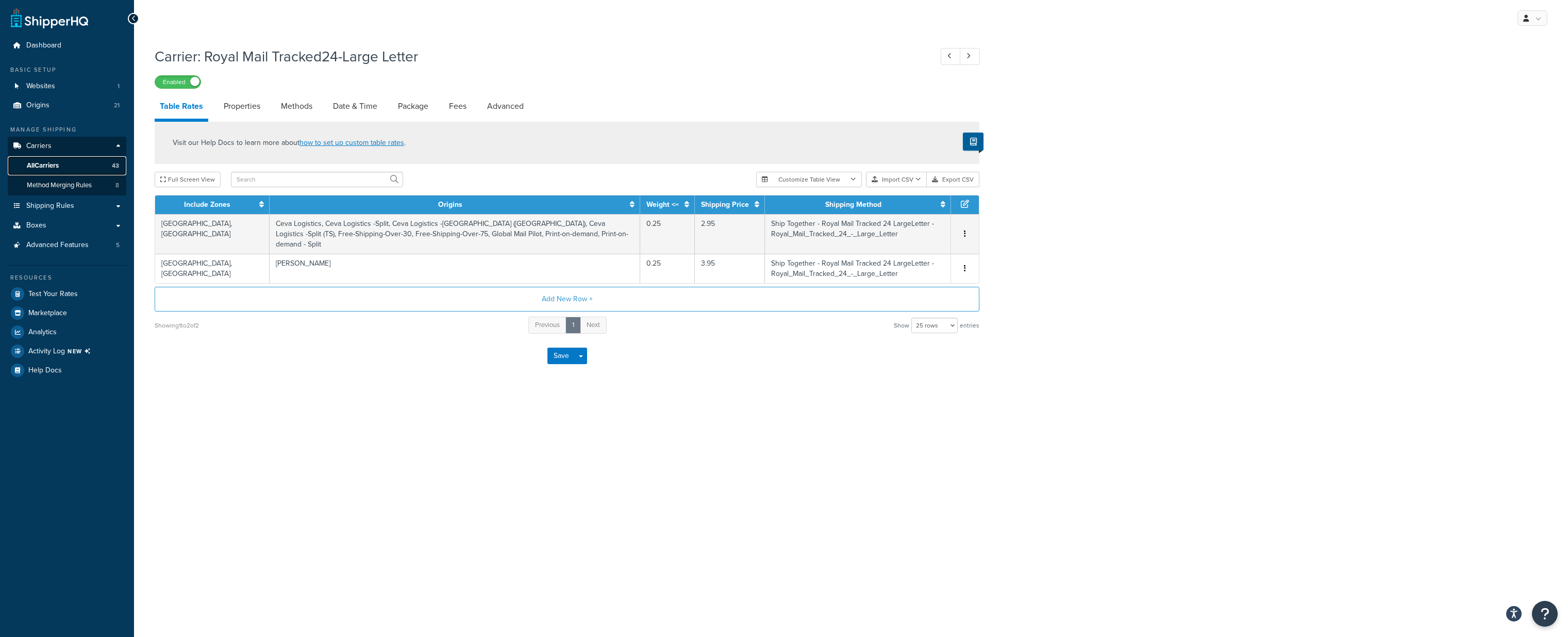
click at [42, 161] on span "All Carriers" at bounding box center [43, 166] width 32 height 9
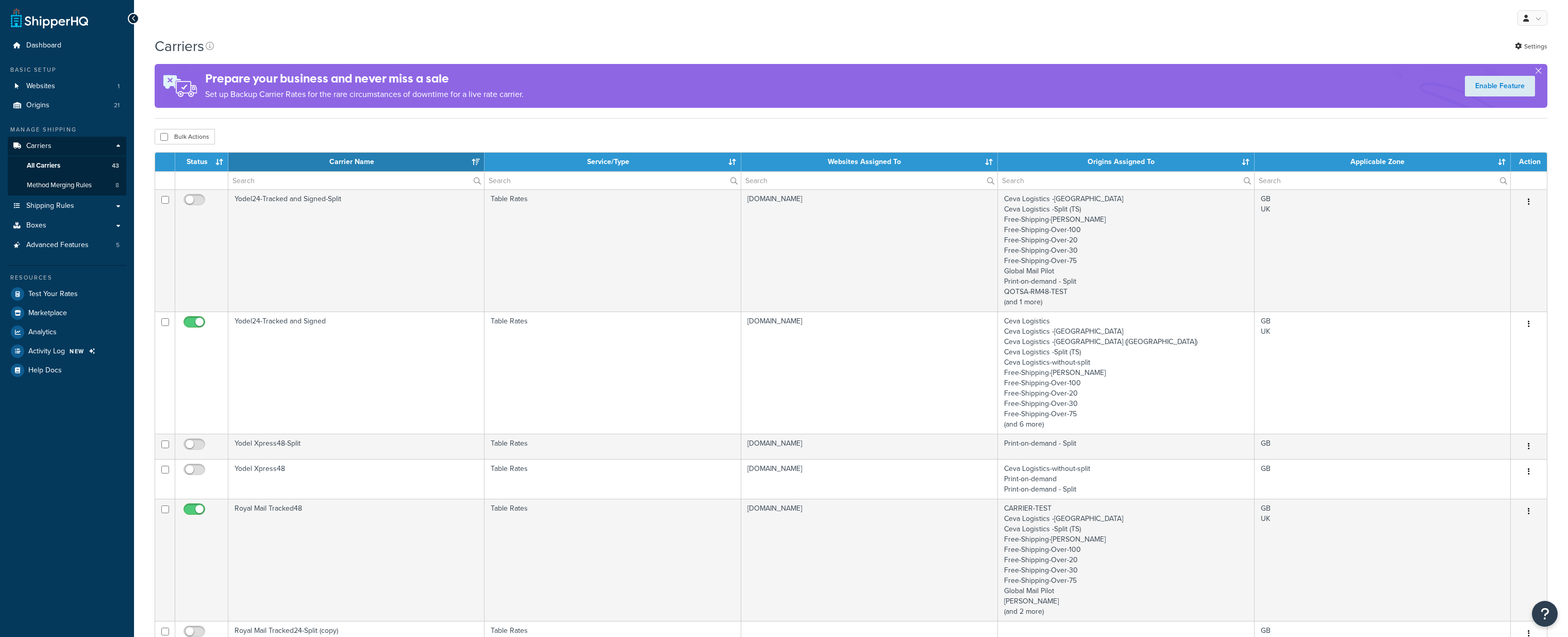
select select "15"
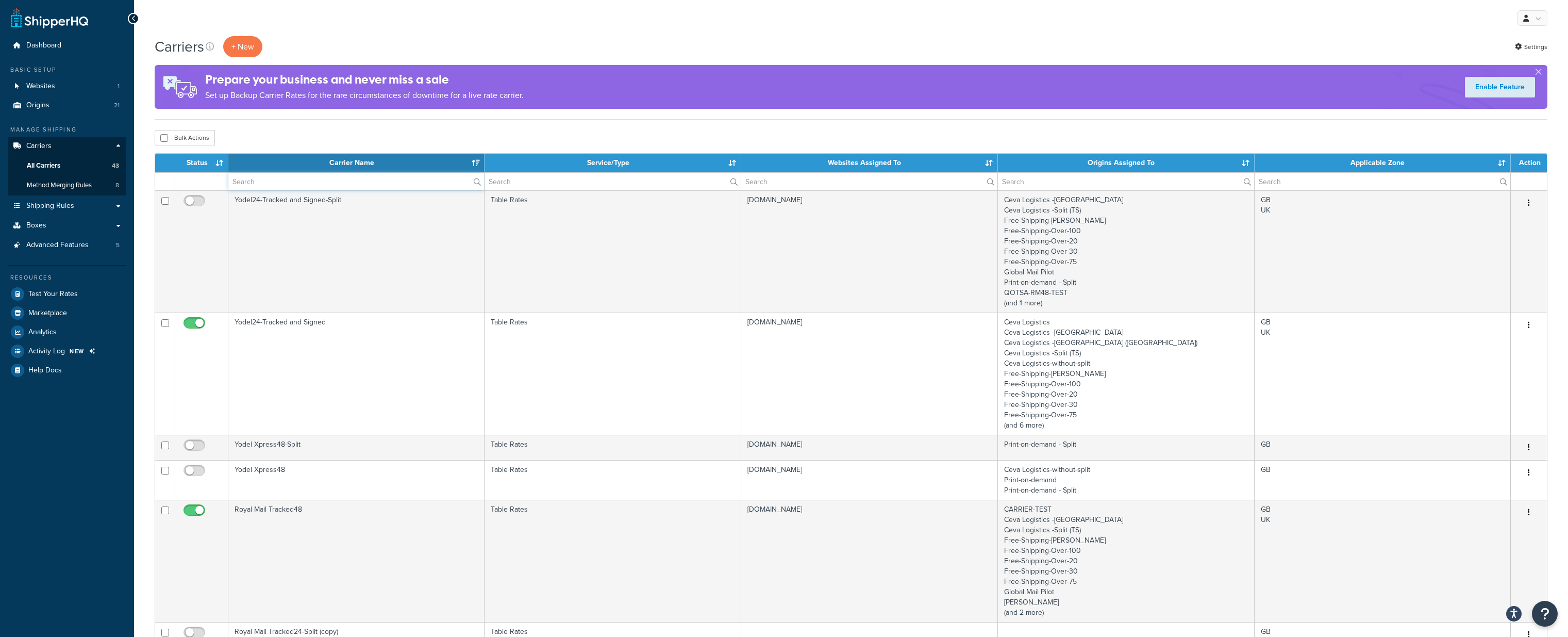
click at [332, 185] on input "text" at bounding box center [356, 181] width 256 height 18
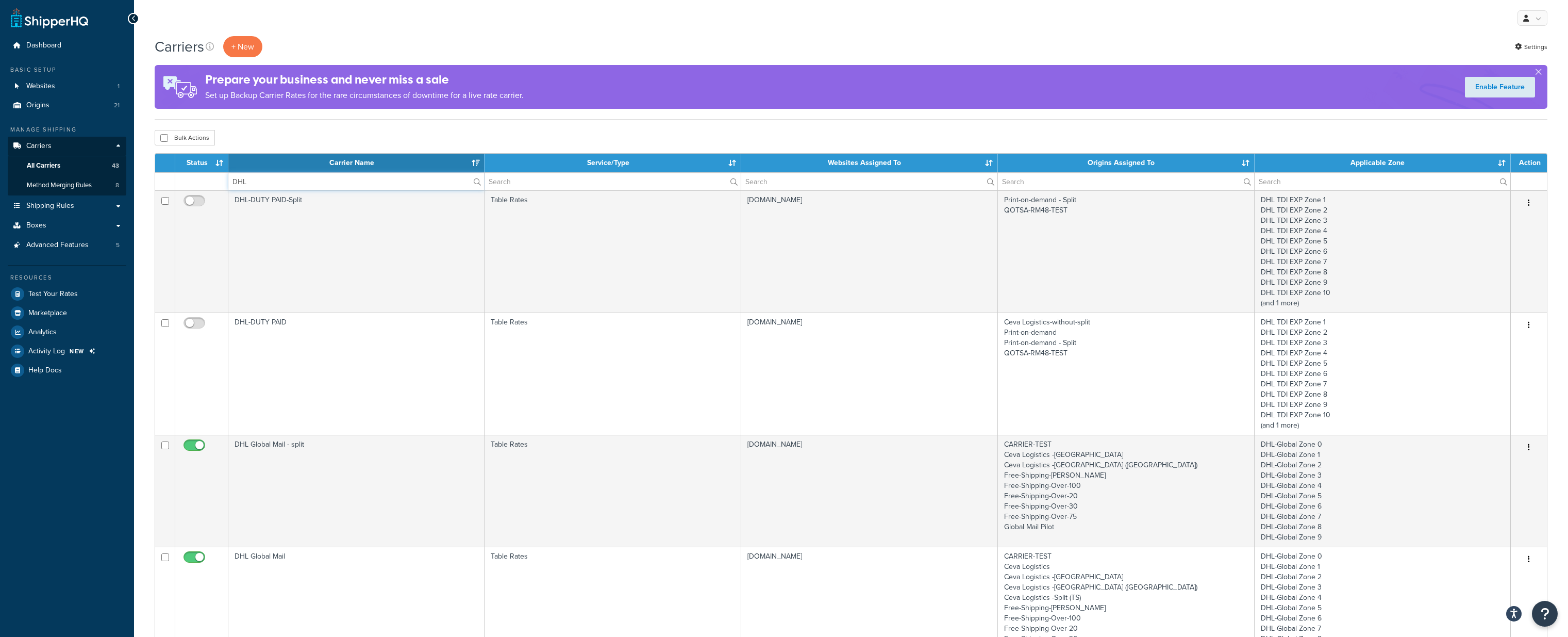
type input "DHL"
click at [486, 26] on div "My Profile Billing Global Settings Contact Us Logout" at bounding box center [851, 18] width 1434 height 36
click at [69, 204] on span "Shipping Rules" at bounding box center [50, 206] width 48 height 9
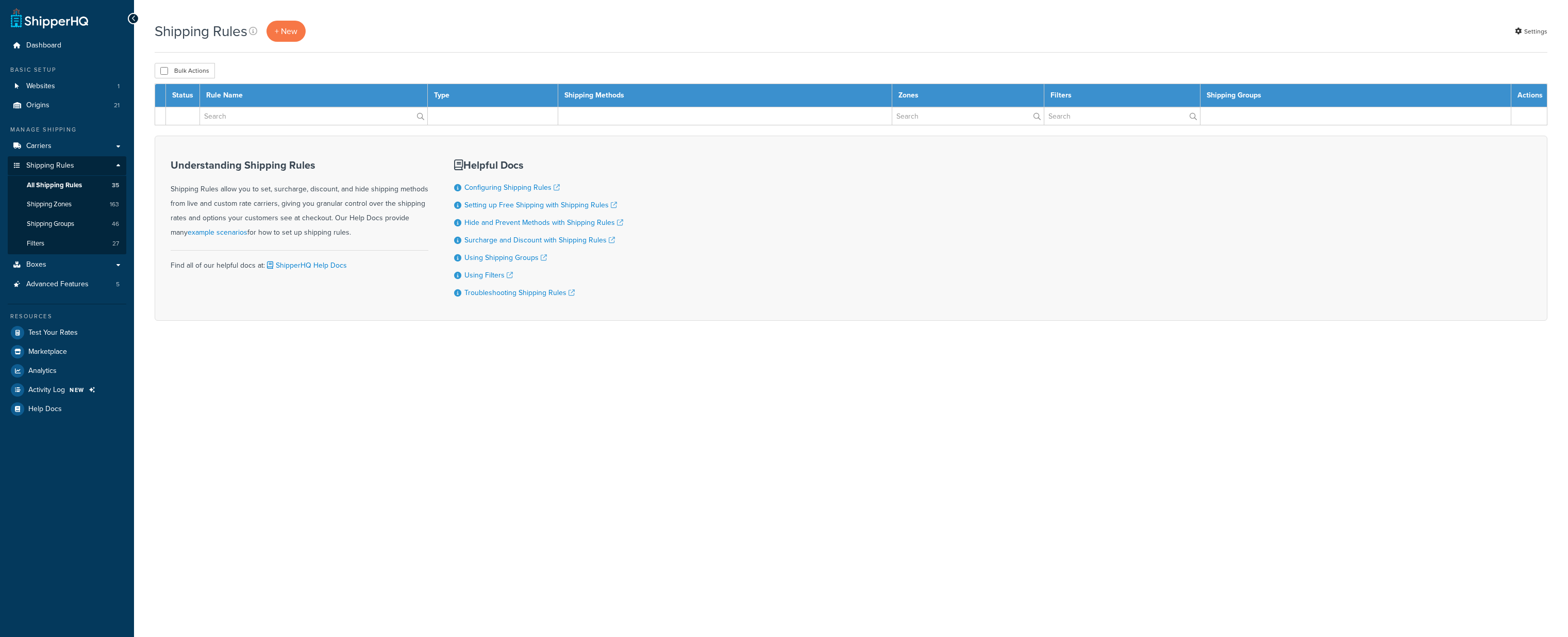
select select "1000"
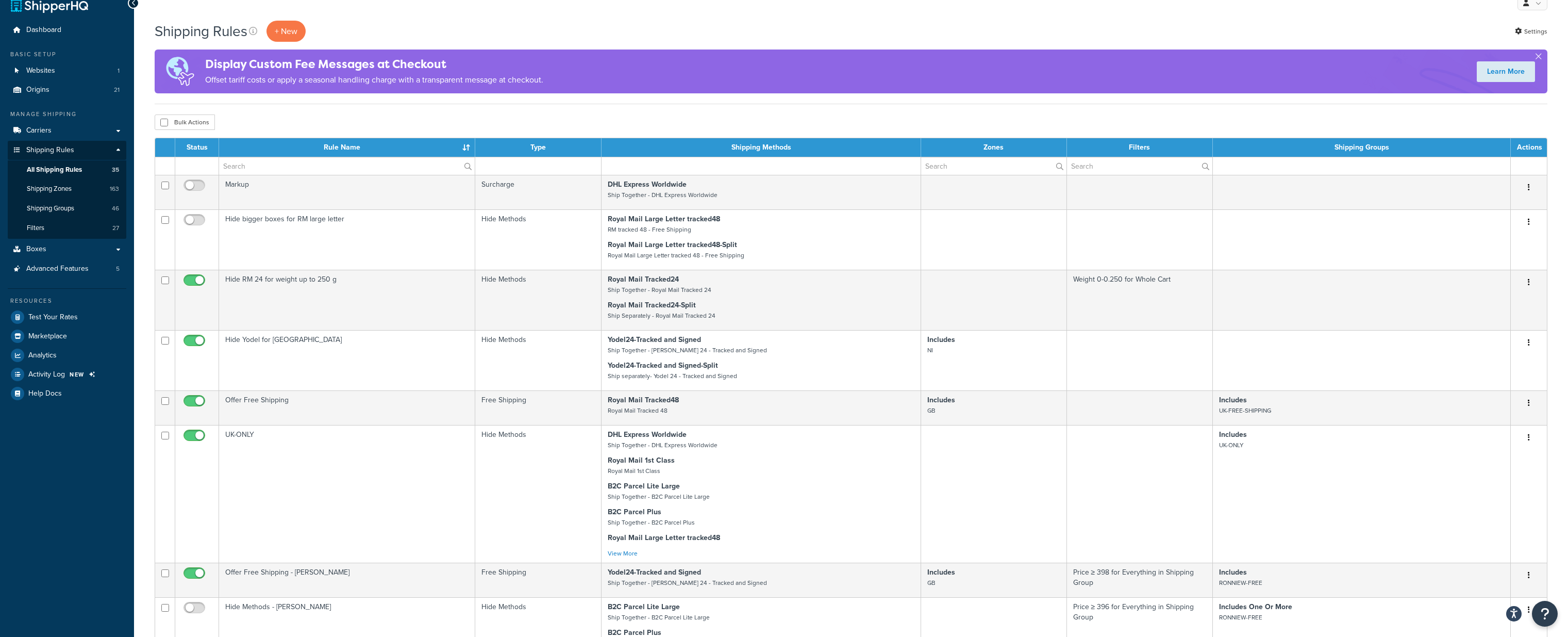
scroll to position [18, 0]
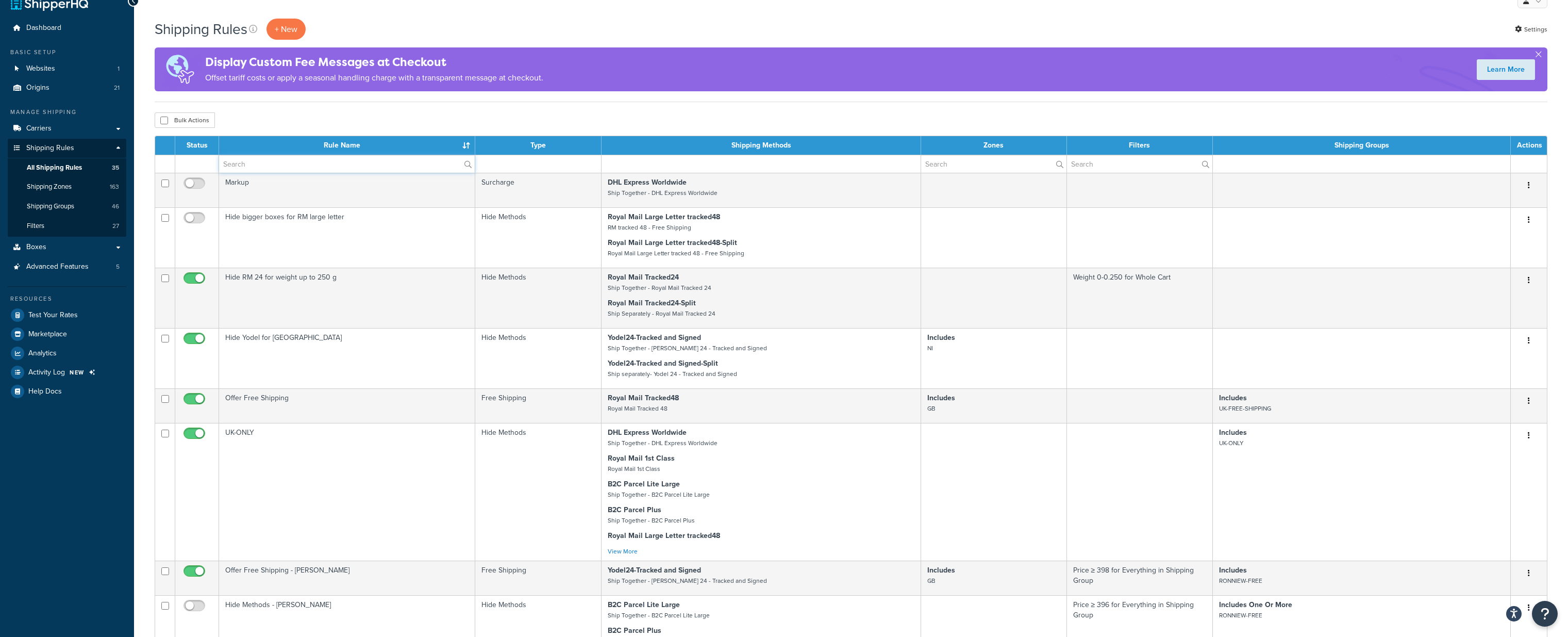
click at [289, 165] on input "text" at bounding box center [347, 164] width 256 height 18
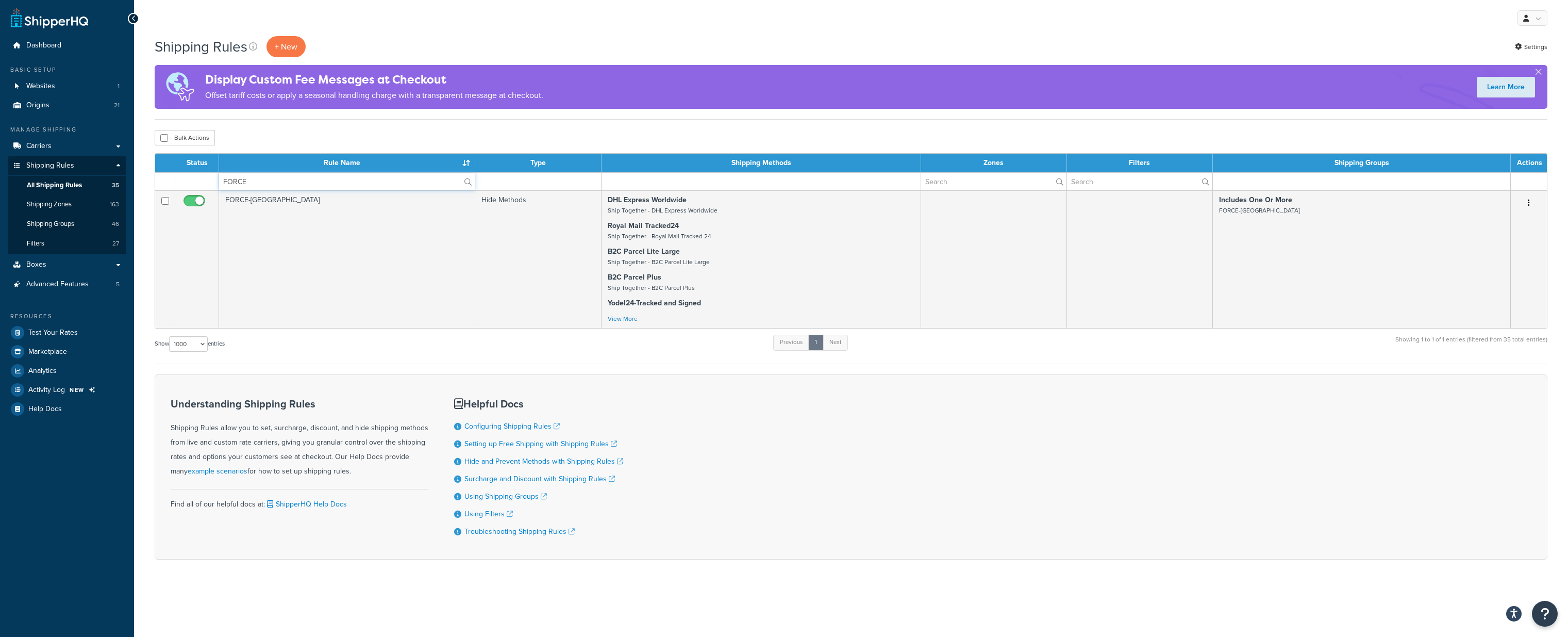
scroll to position [0, 0]
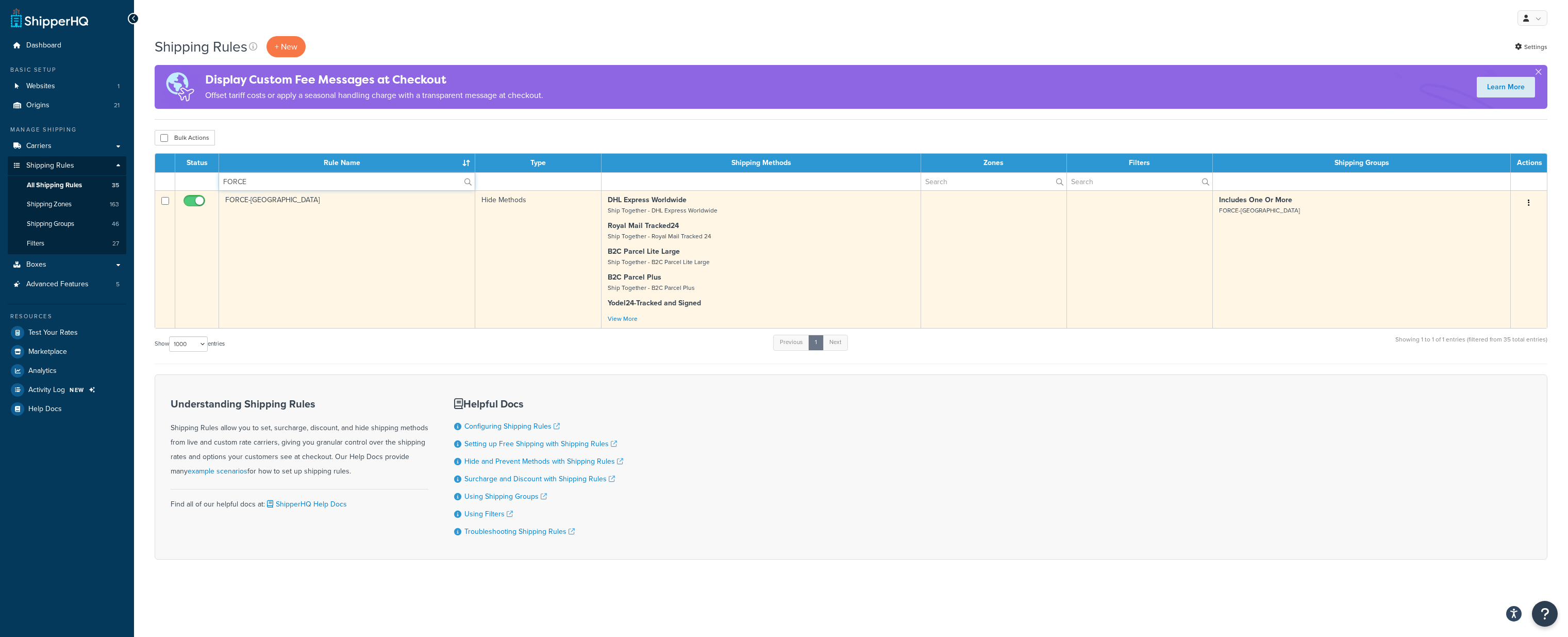
type input "FORCE"
click at [365, 222] on td "FORCE-[GEOGRAPHIC_DATA]" at bounding box center [347, 259] width 256 height 138
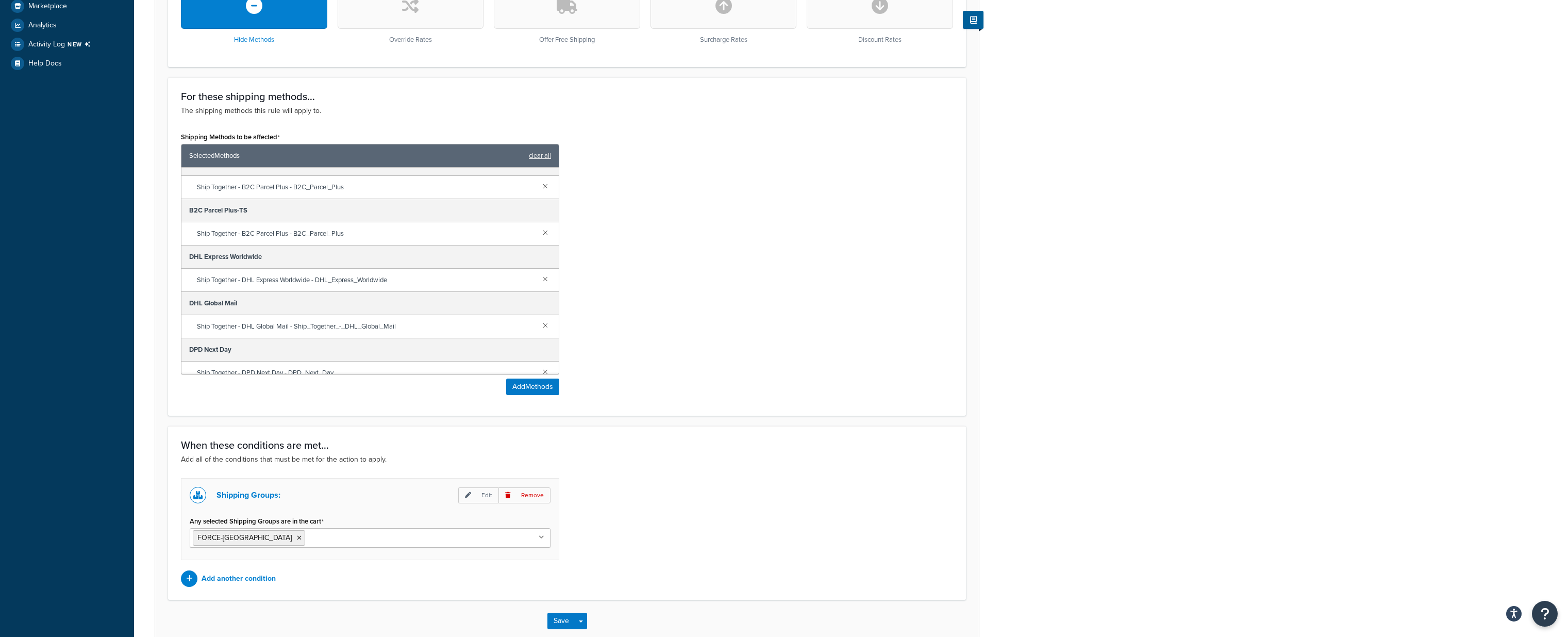
scroll to position [107, 0]
click at [545, 279] on link at bounding box center [545, 280] width 12 height 12
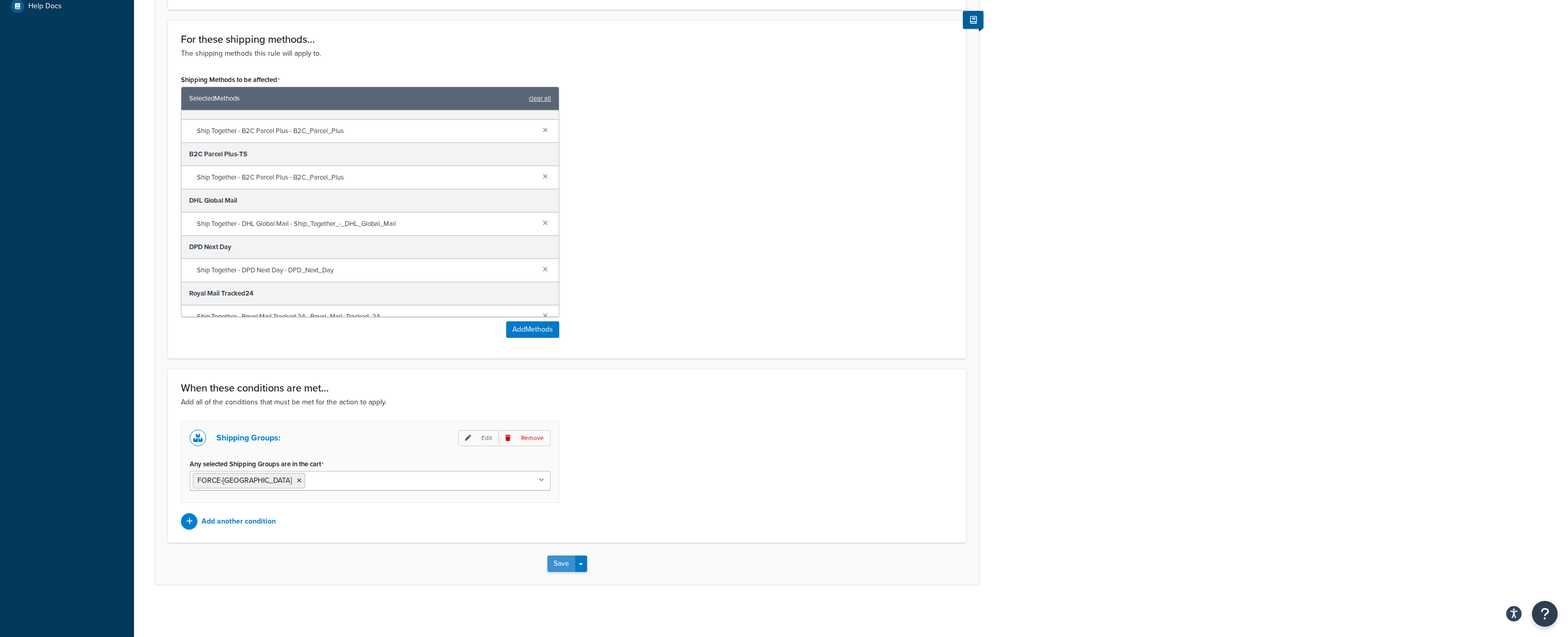
click at [558, 563] on button "Save" at bounding box center [561, 563] width 28 height 16
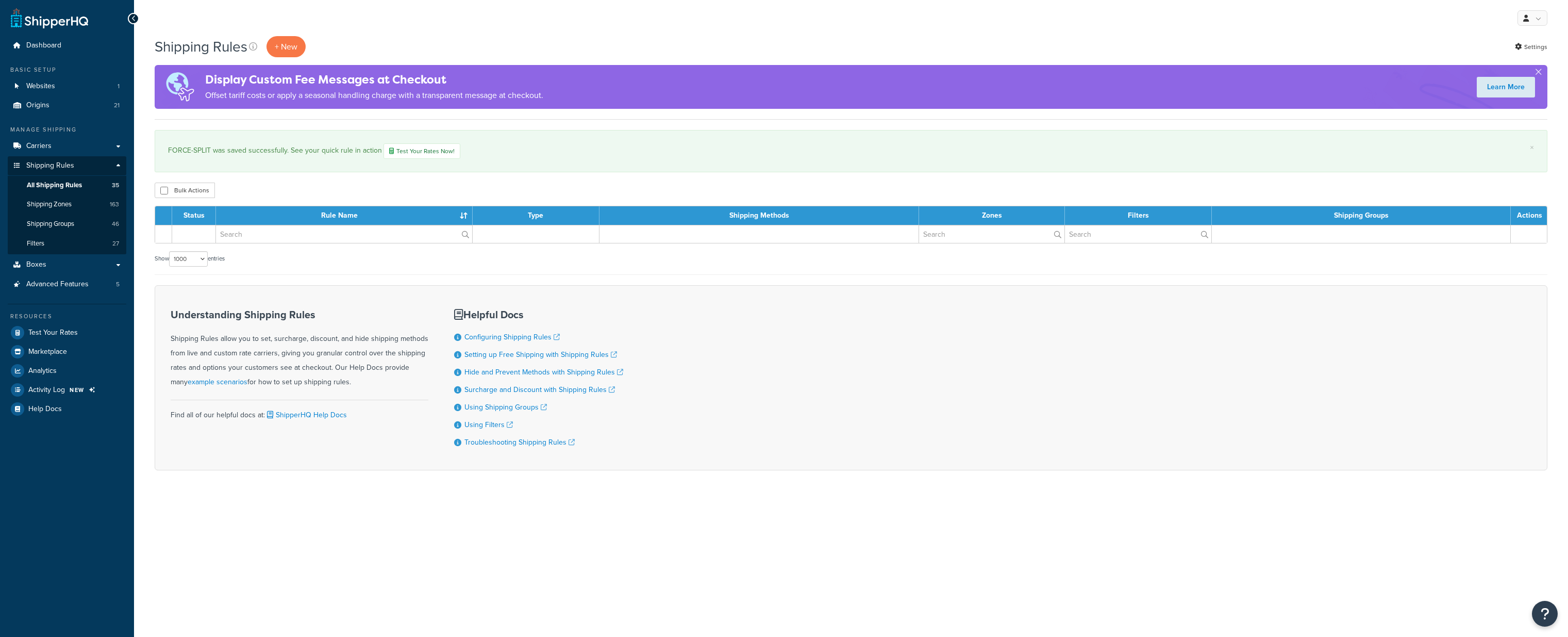
select select "1000"
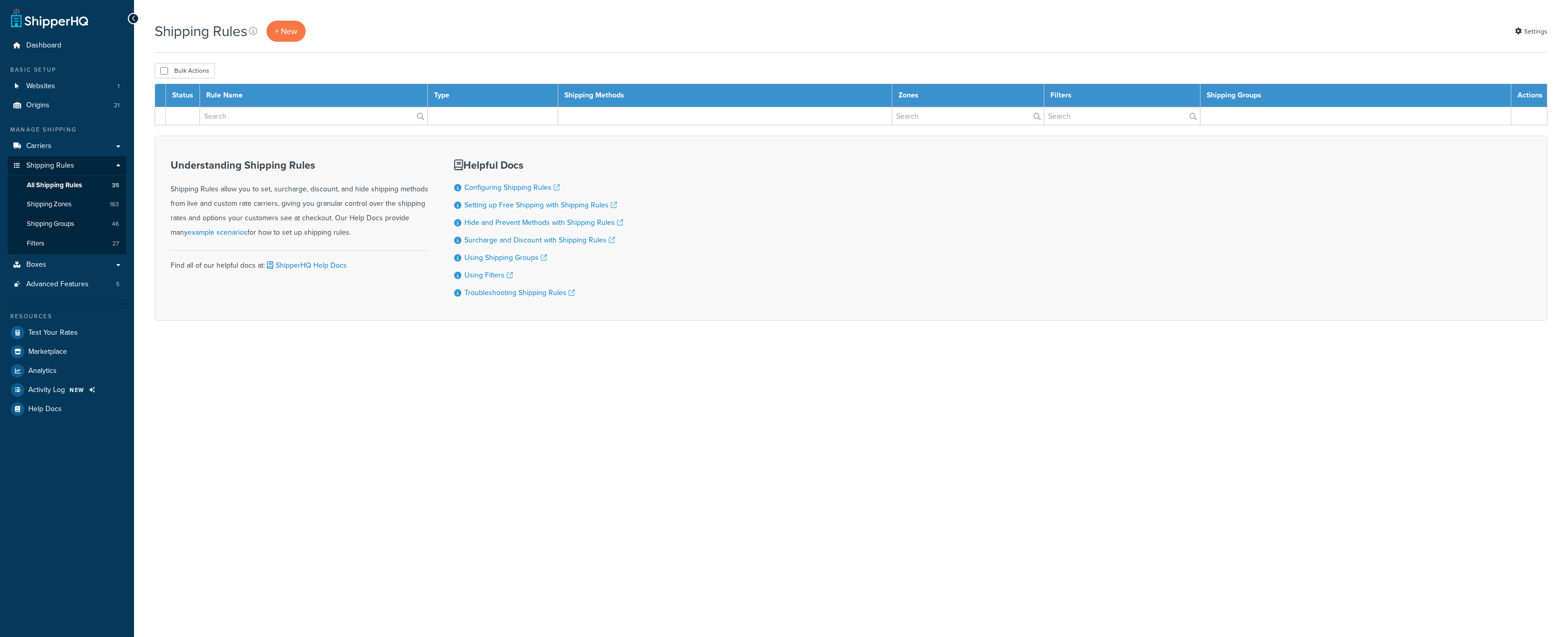
select select "1000"
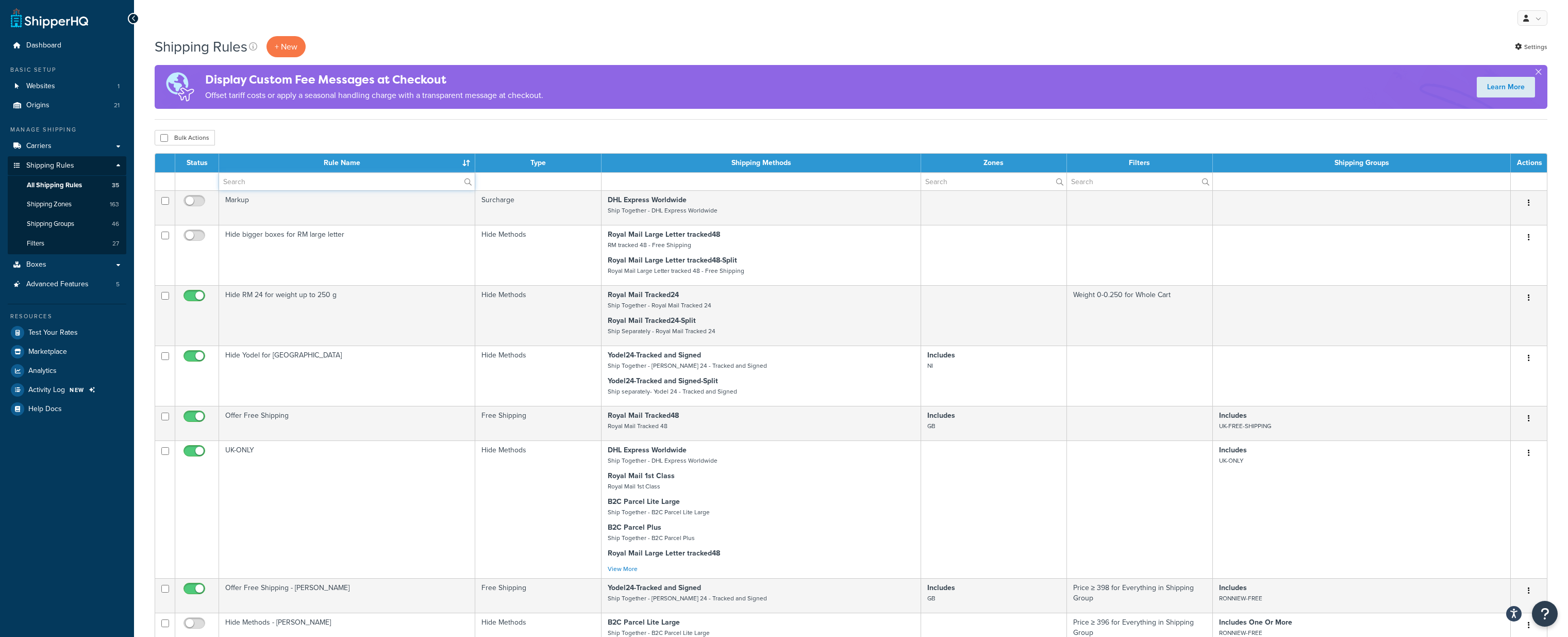
click at [260, 183] on input "text" at bounding box center [347, 181] width 256 height 18
click at [48, 147] on span "Carriers" at bounding box center [38, 146] width 25 height 9
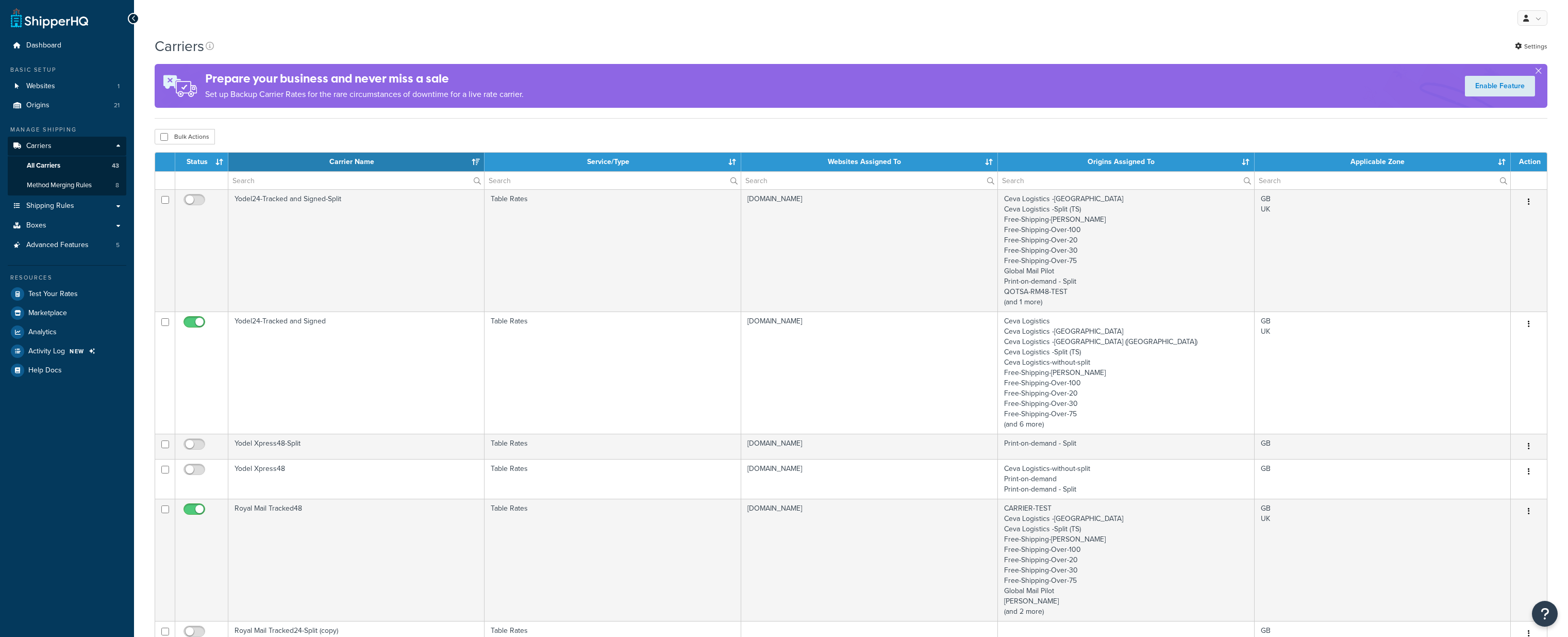
select select "15"
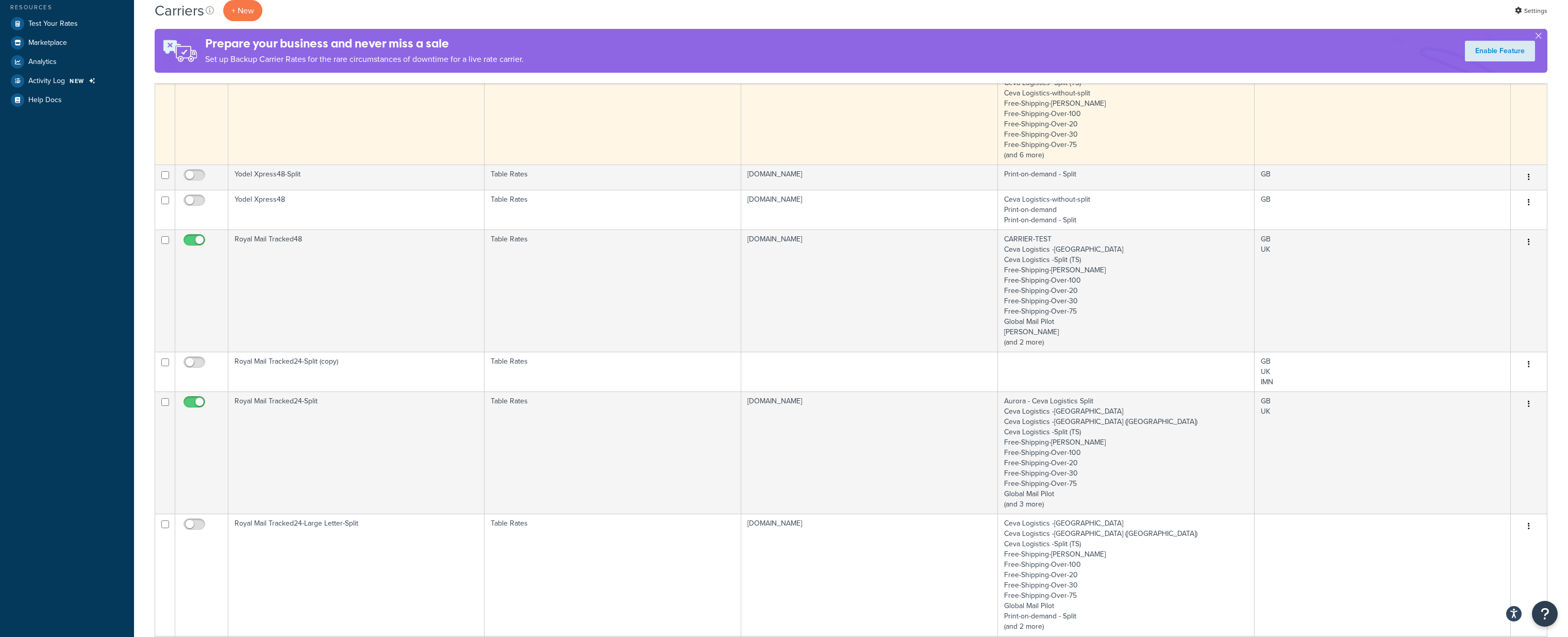
scroll to position [273, 0]
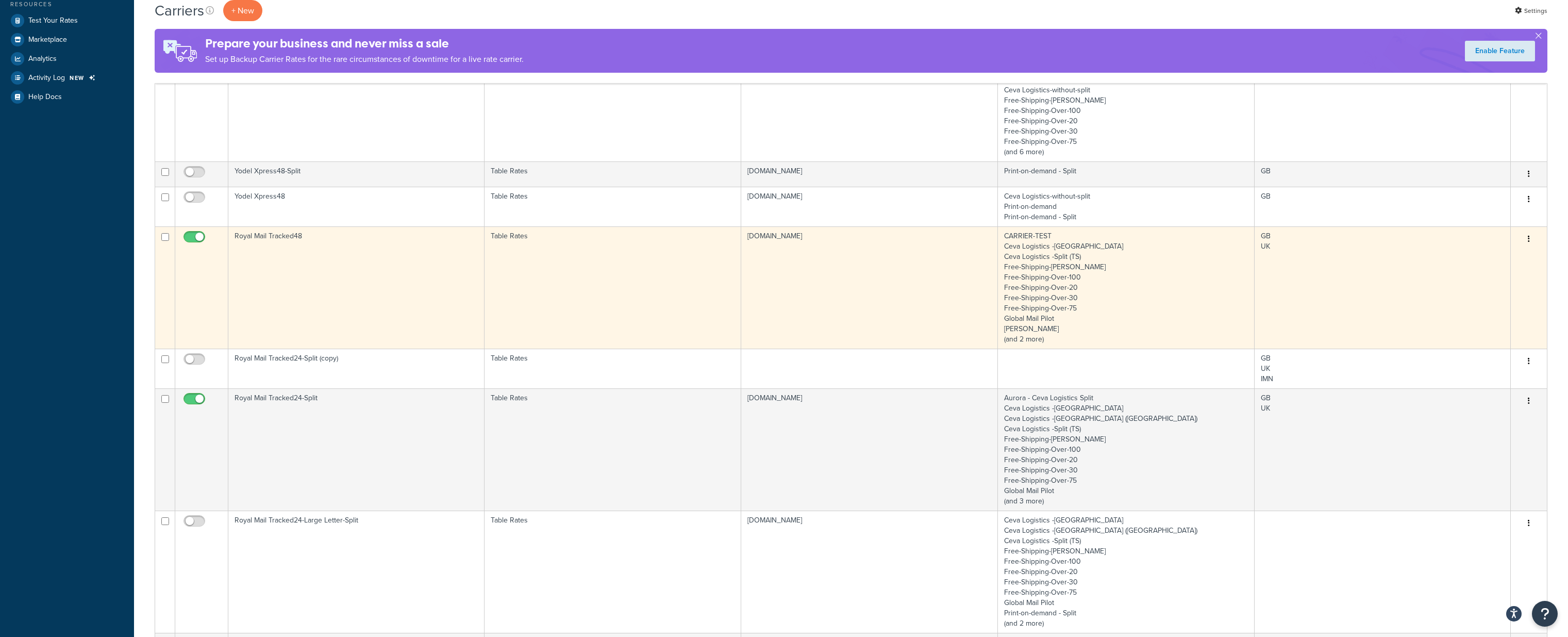
click at [400, 281] on td "Royal Mail Tracked48" at bounding box center [356, 287] width 256 height 122
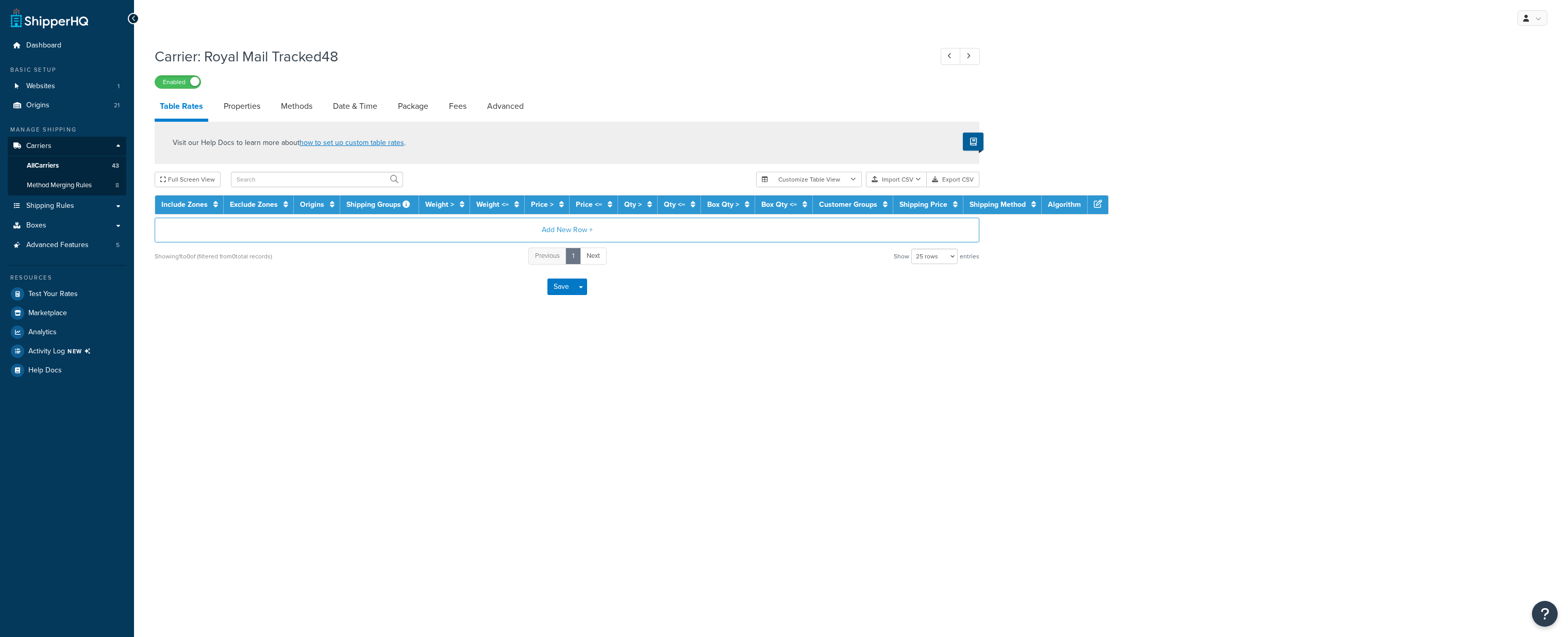
select select "25"
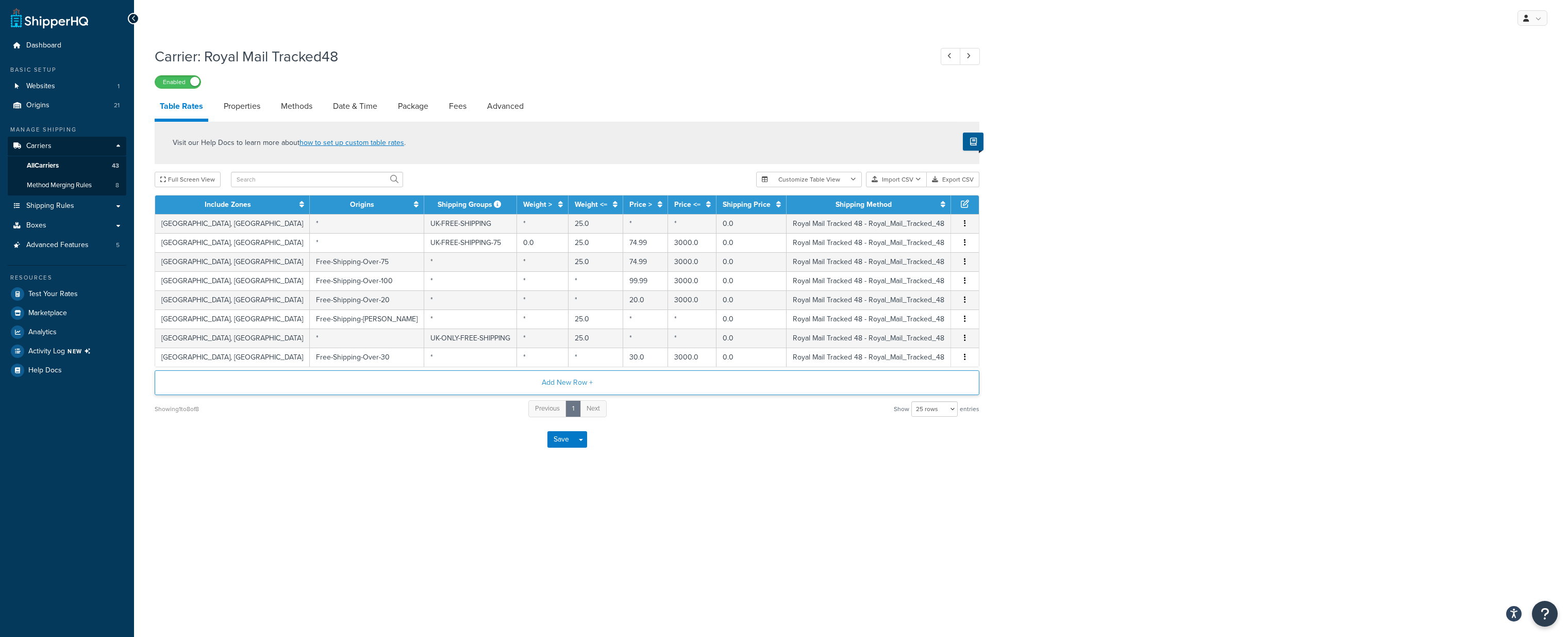
click at [581, 383] on button "Add New Row +" at bounding box center [567, 382] width 825 height 25
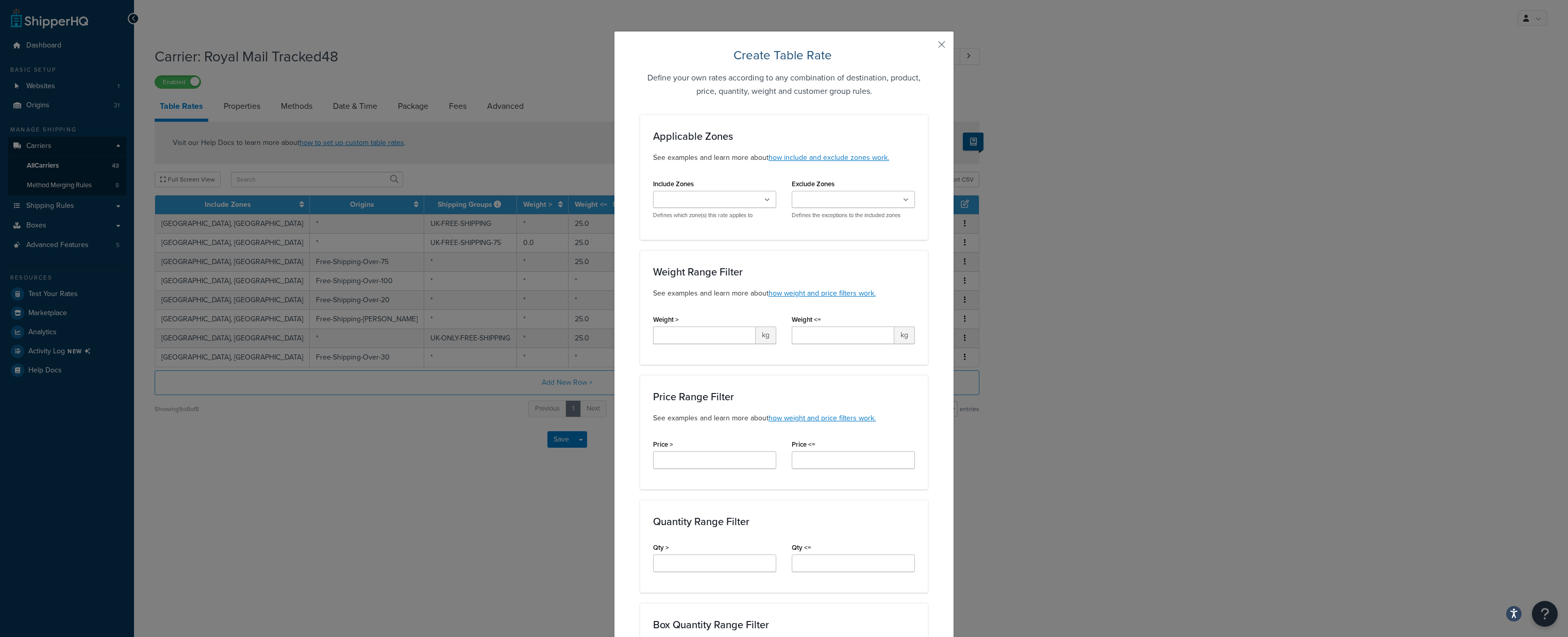
click at [762, 196] on ul at bounding box center [715, 199] width 123 height 17
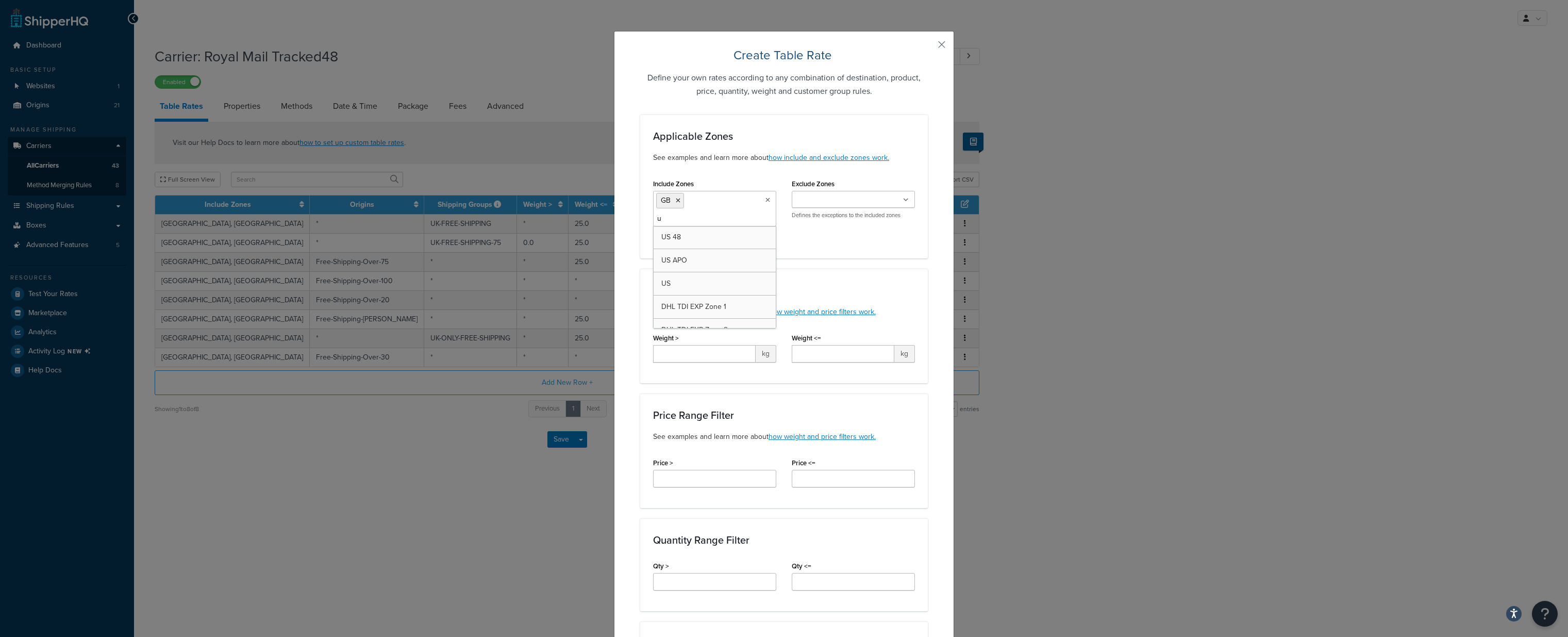
type input "uk"
click at [847, 250] on div "Applicable Zones See examples and learn more about how include and exclude zone…" at bounding box center [784, 186] width 288 height 144
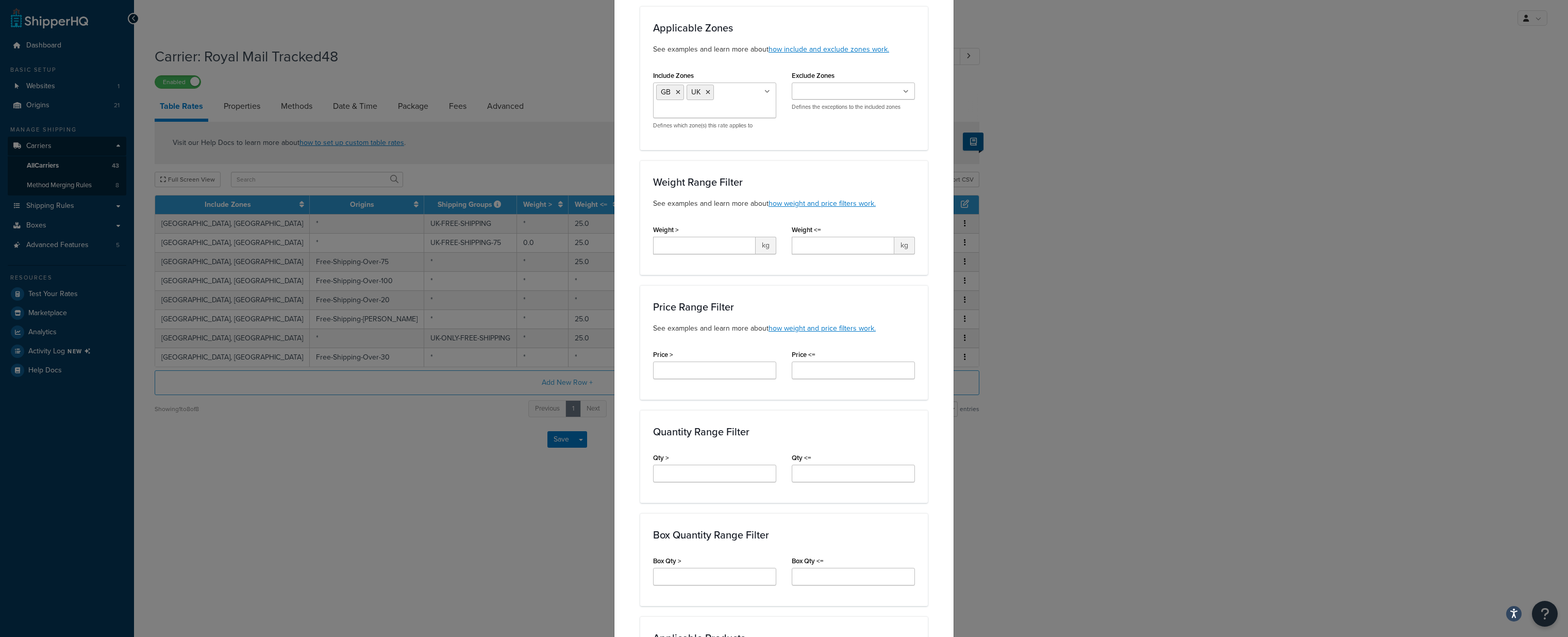
scroll to position [113, 0]
click at [807, 245] on input "Weight <=" at bounding box center [843, 241] width 103 height 18
click at [731, 239] on input "Weight >" at bounding box center [704, 241] width 103 height 18
type input "*"
click at [821, 242] on input "Weight <=" at bounding box center [843, 241] width 103 height 18
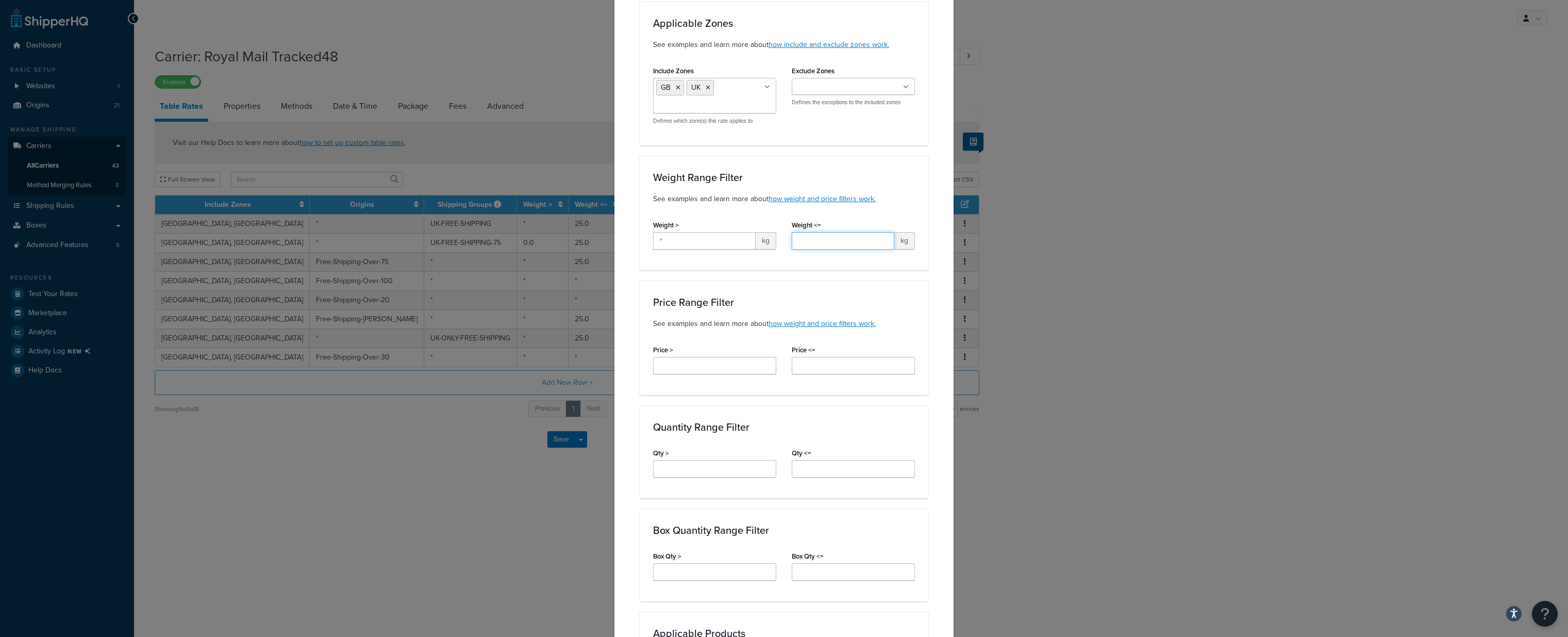
type input "25"
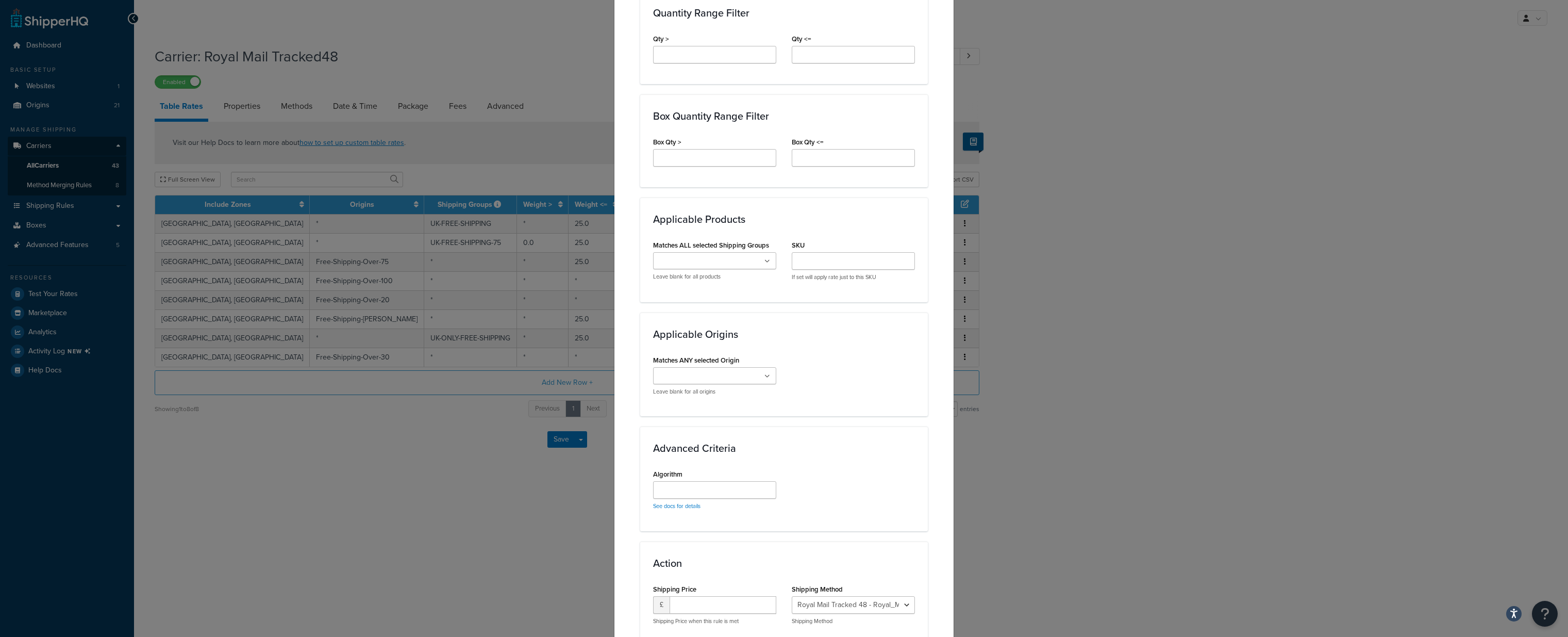
scroll to position [611, 0]
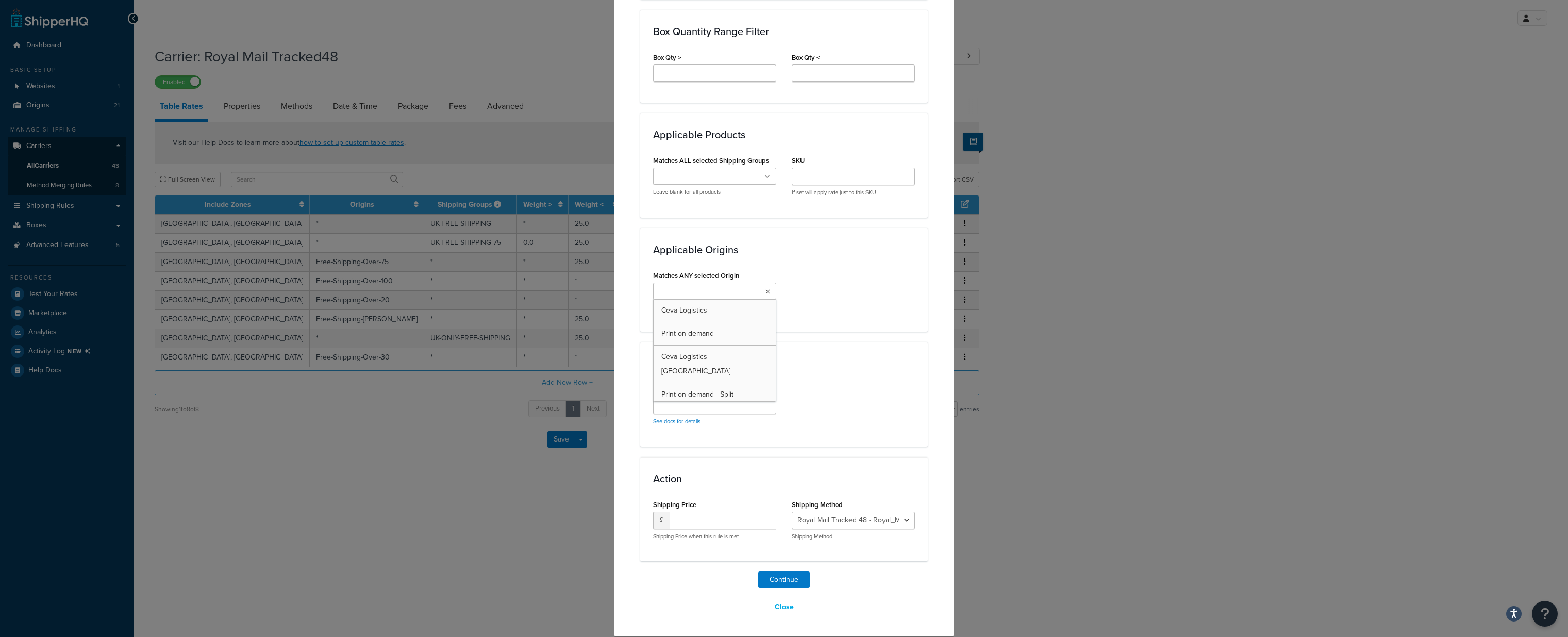
click at [766, 289] on icon at bounding box center [768, 292] width 5 height 6
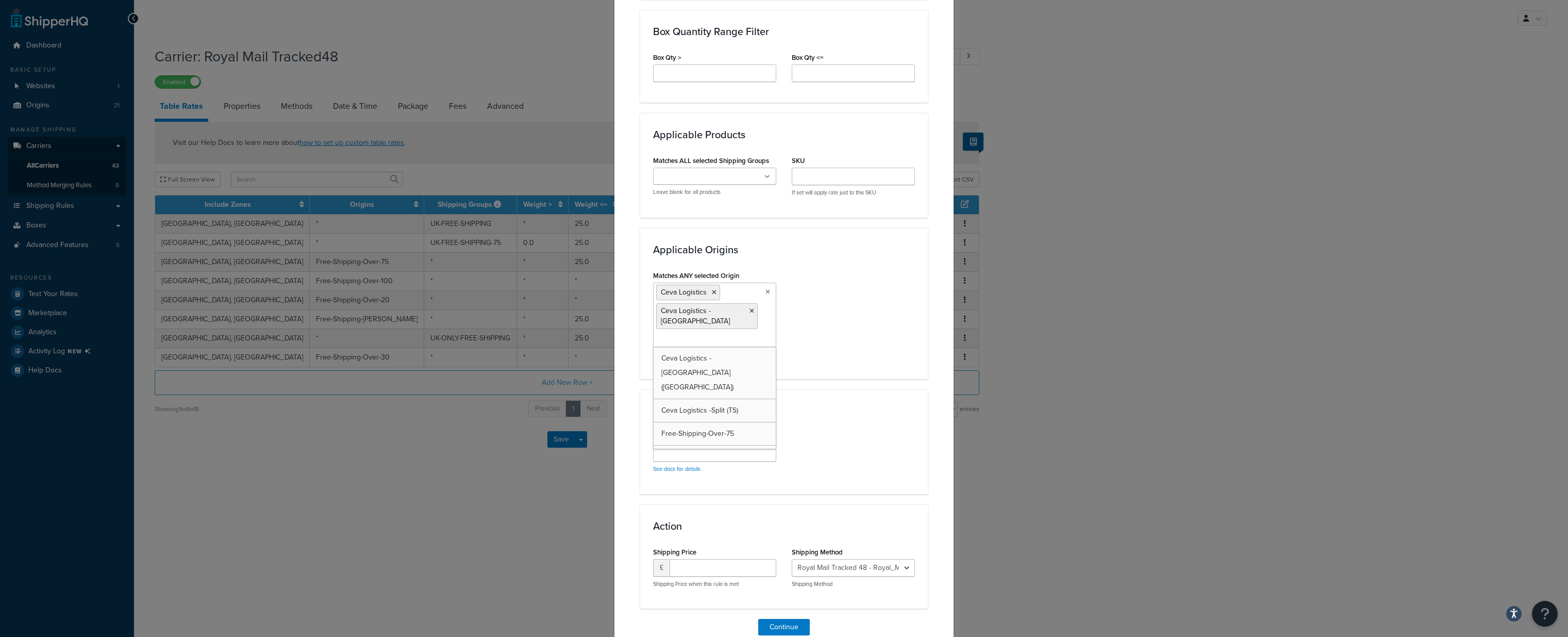
scroll to position [196, 0]
click at [891, 337] on div "Matches ANY selected Origin Ceva Logistics Ceva Logistics -Split Print-on-deman…" at bounding box center [784, 317] width 278 height 98
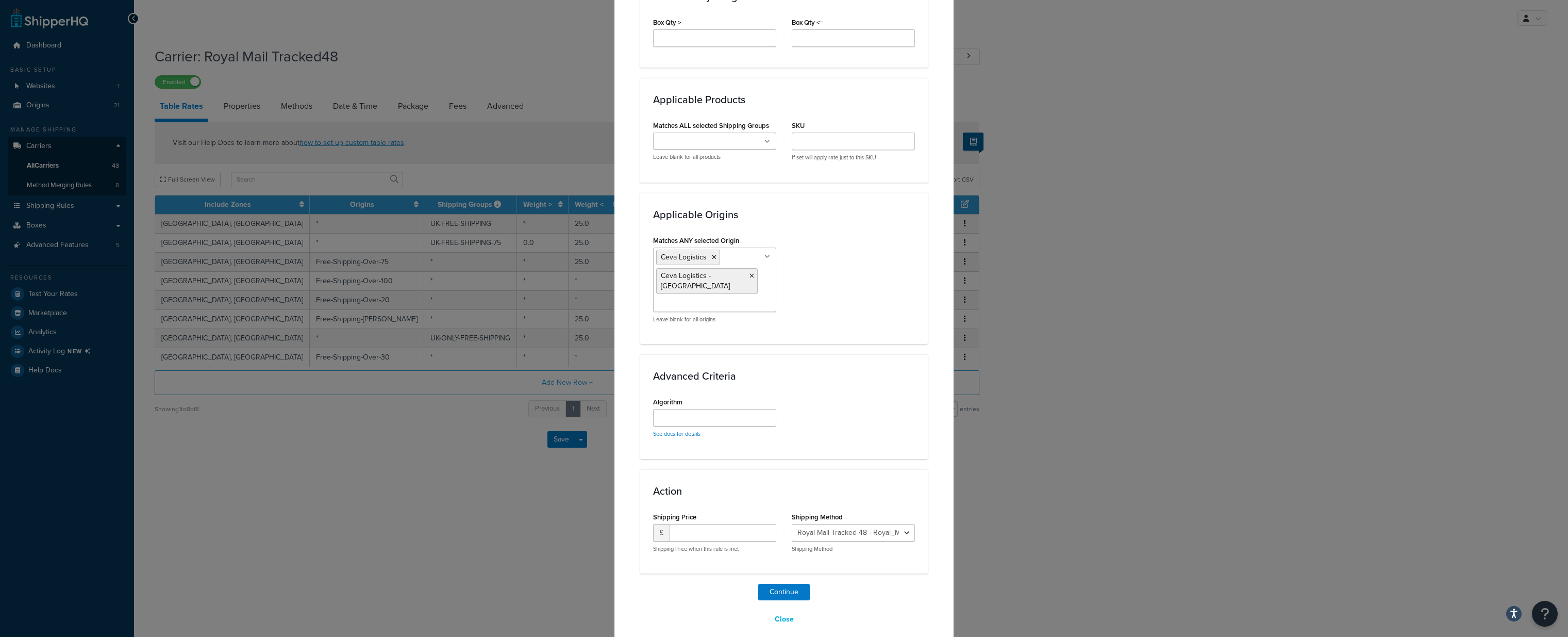
scroll to position [649, 0]
click at [707, 522] on input "number" at bounding box center [723, 530] width 107 height 18
type input "3.49"
click at [777, 582] on button "Continue" at bounding box center [784, 589] width 52 height 16
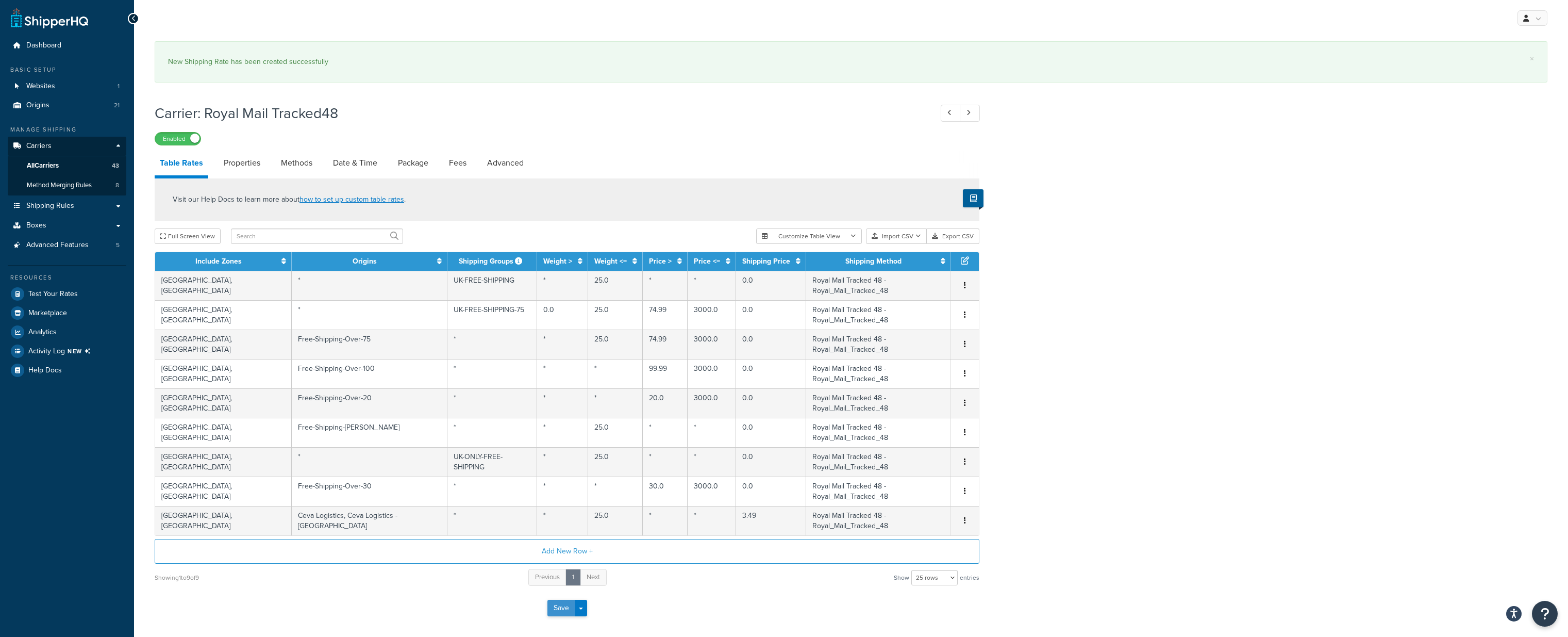
click at [555, 600] on button "Save" at bounding box center [561, 608] width 28 height 16
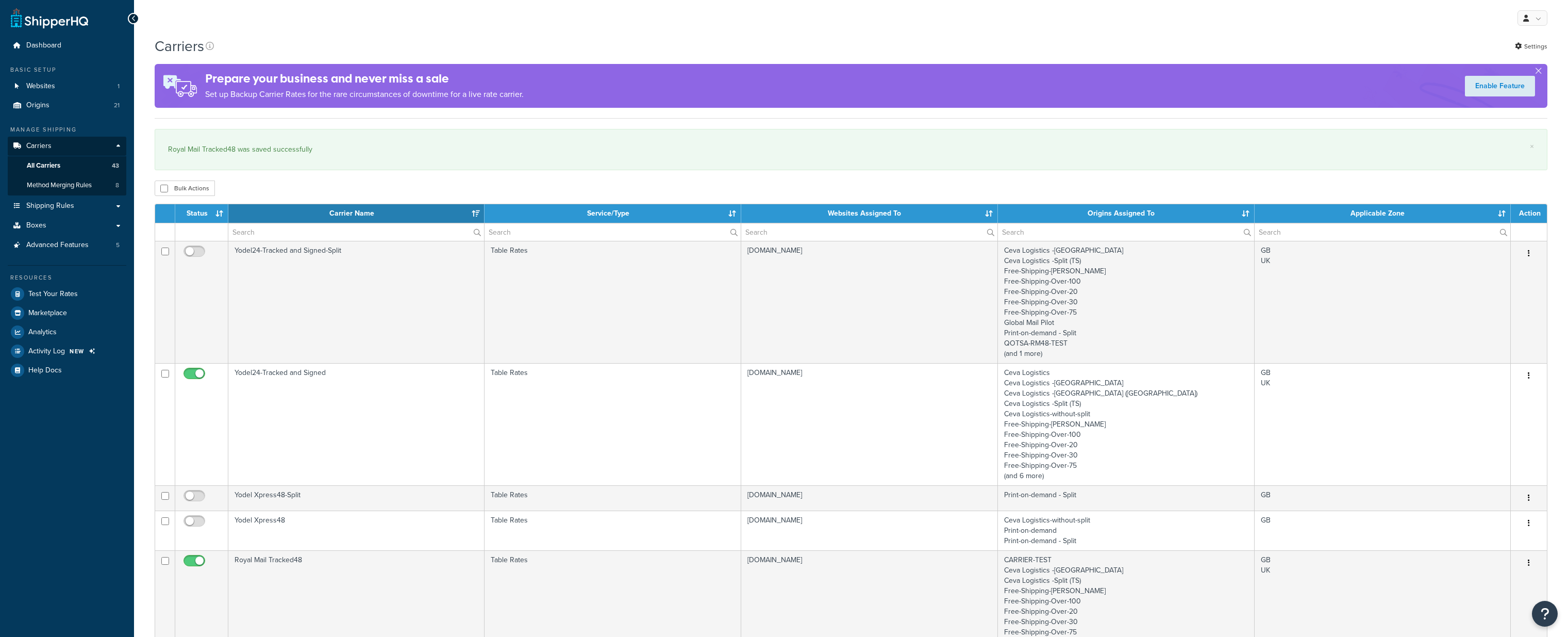
select select "15"
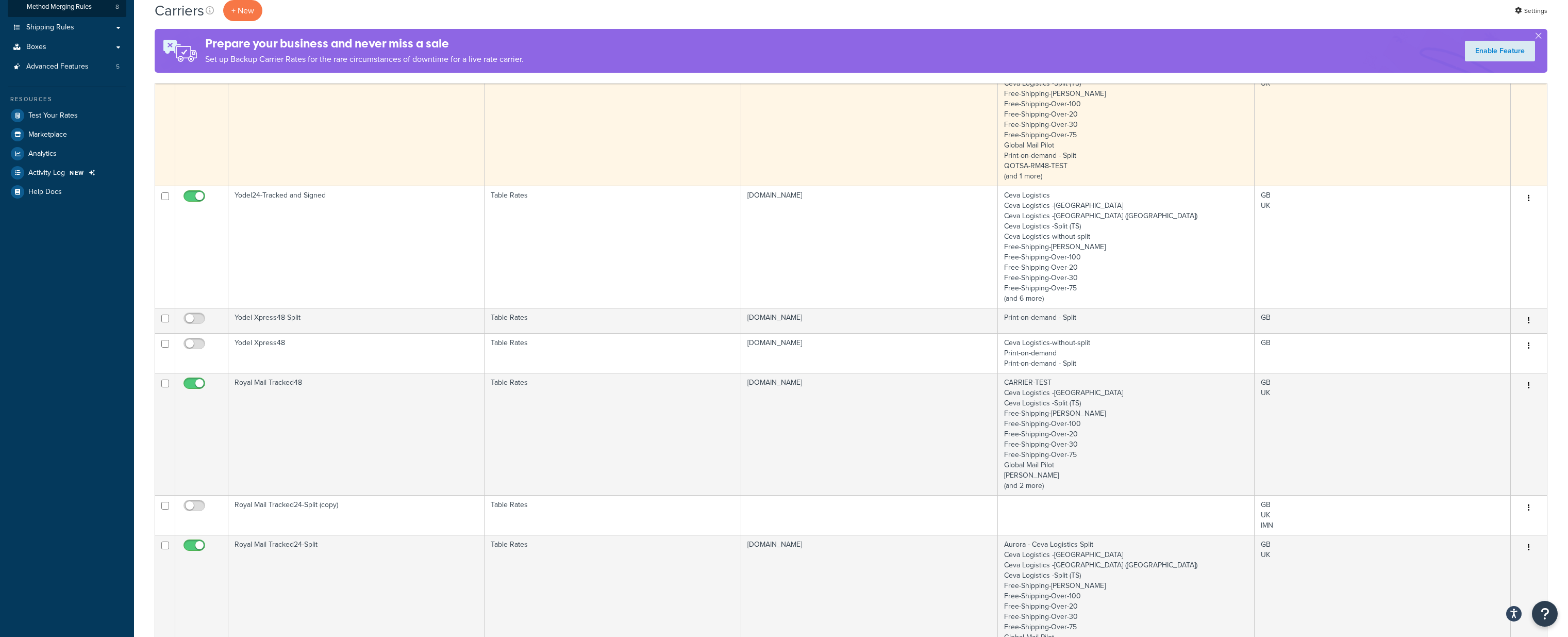
scroll to position [185, 0]
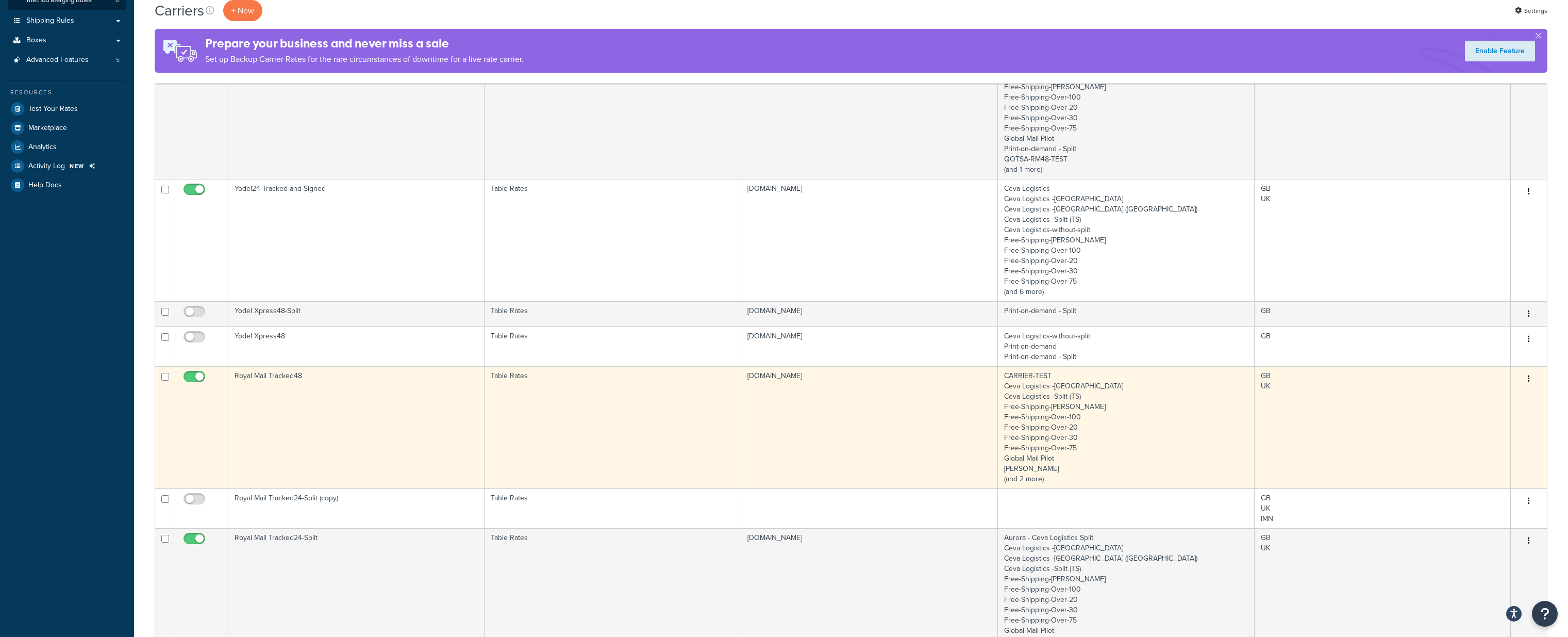
click at [343, 420] on td "Royal Mail Tracked48" at bounding box center [356, 427] width 256 height 122
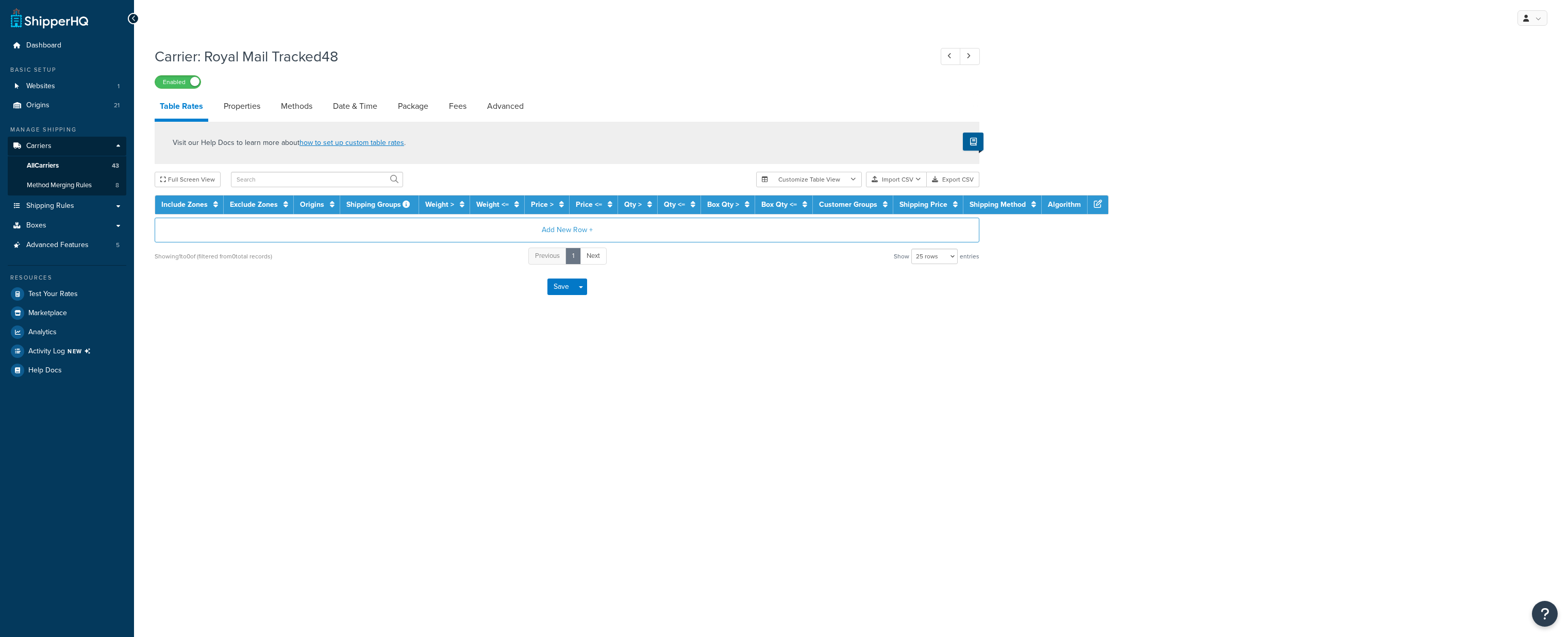
select select "25"
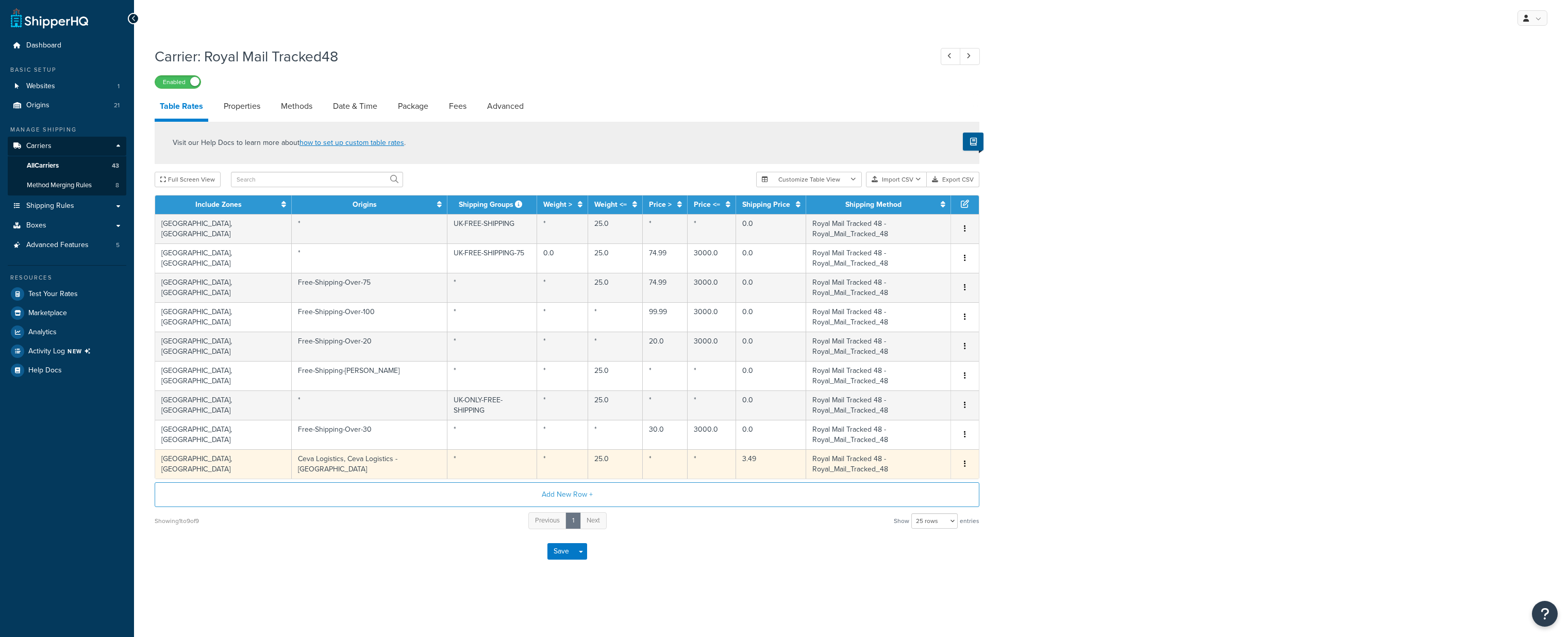
click at [967, 459] on button "button" at bounding box center [965, 464] width 9 height 12
click at [925, 398] on div "Delete" at bounding box center [912, 398] width 73 height 21
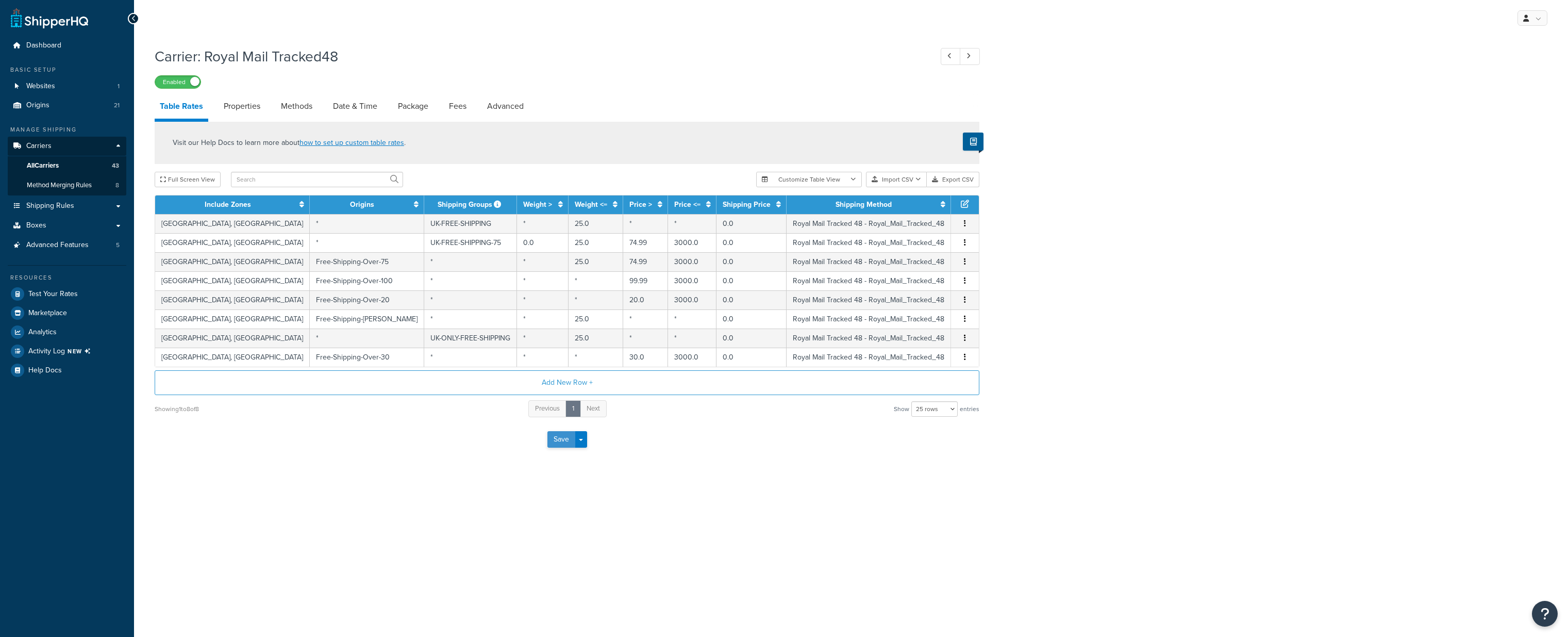
click at [561, 437] on button "Save" at bounding box center [561, 439] width 28 height 16
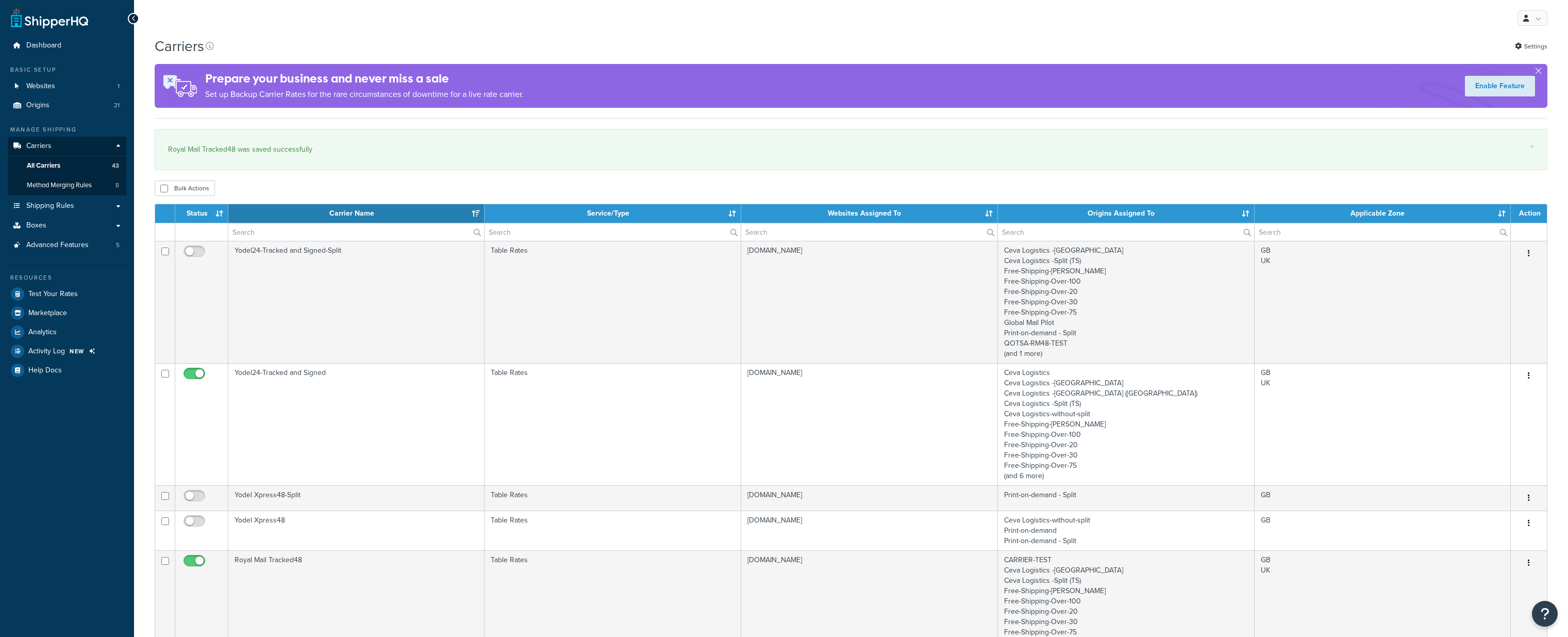
select select "15"
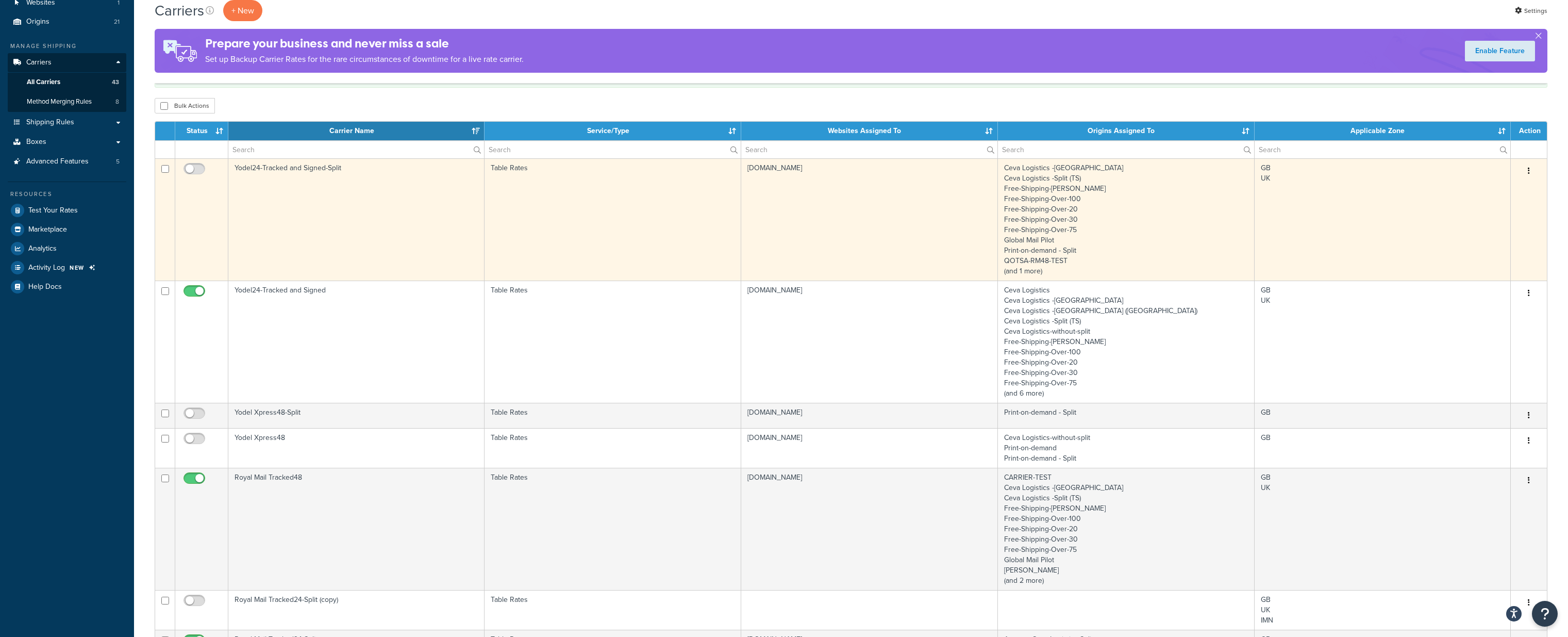
scroll to position [211, 0]
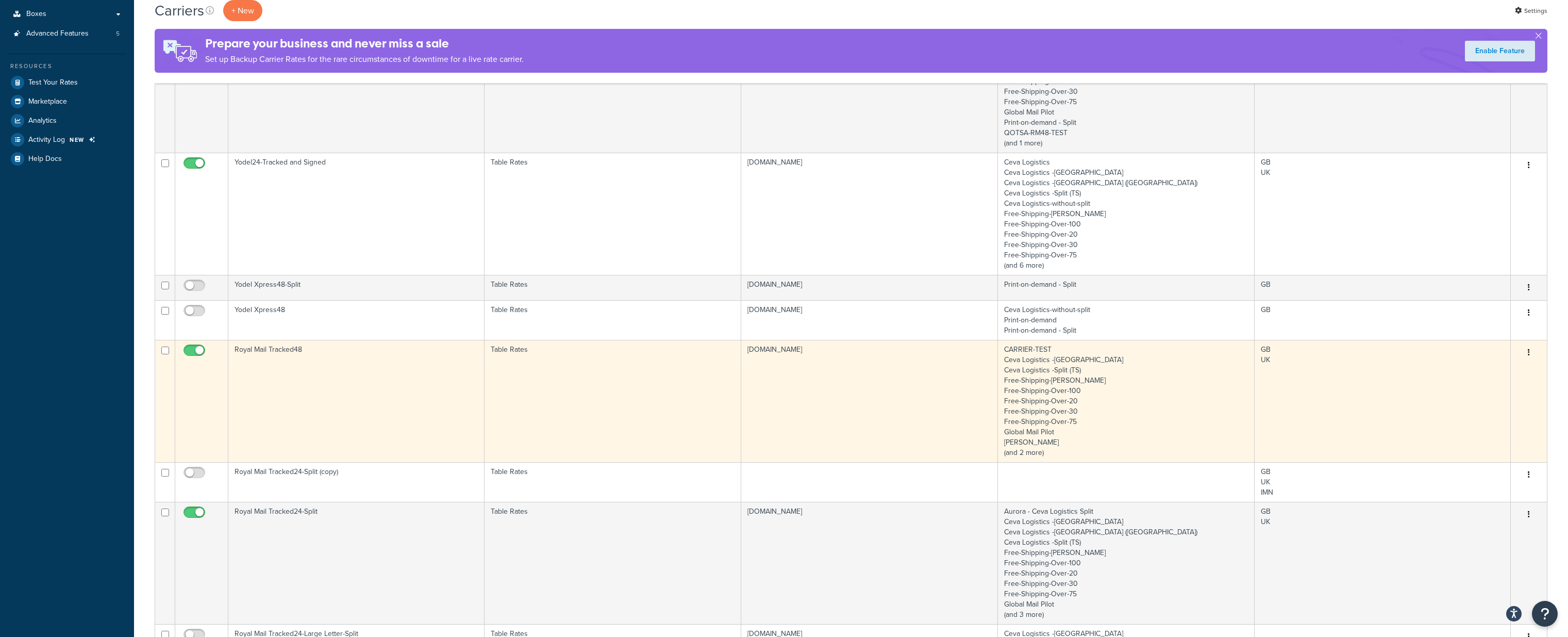
click at [318, 385] on td "Royal Mail Tracked48" at bounding box center [356, 401] width 256 height 122
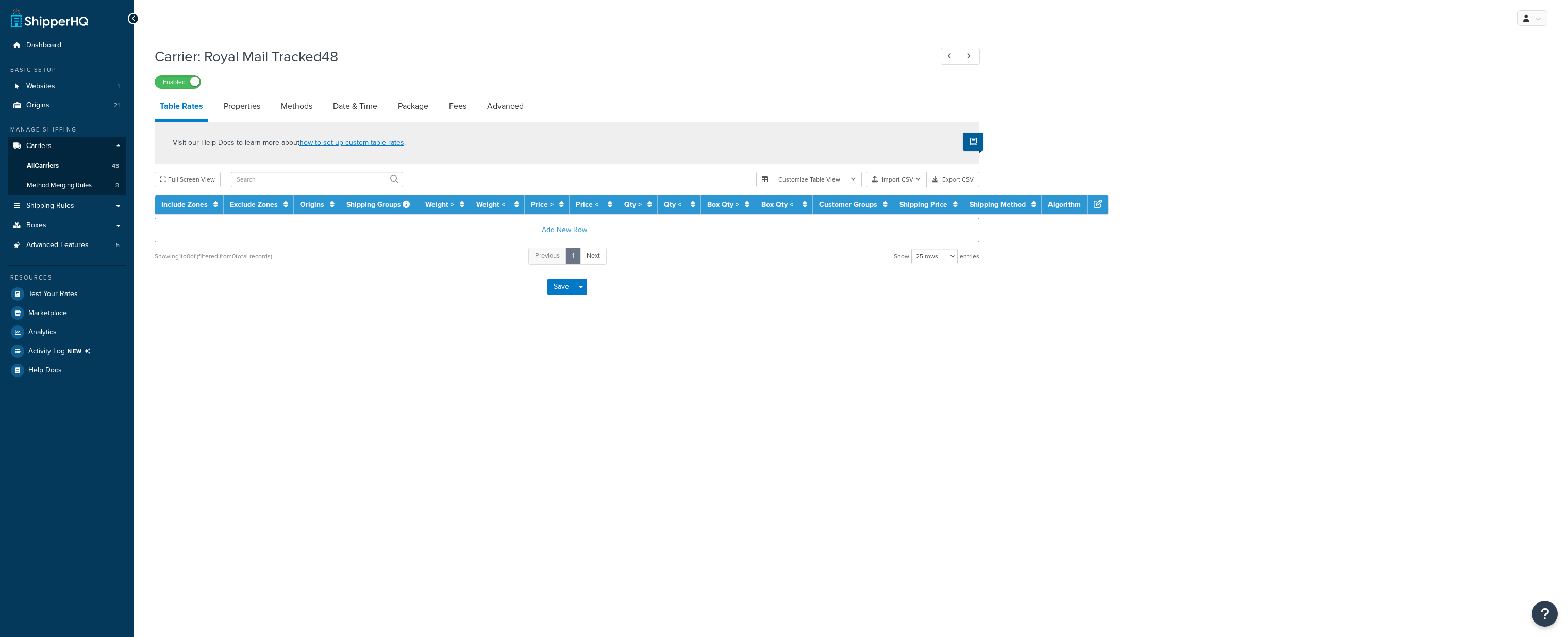
select select "25"
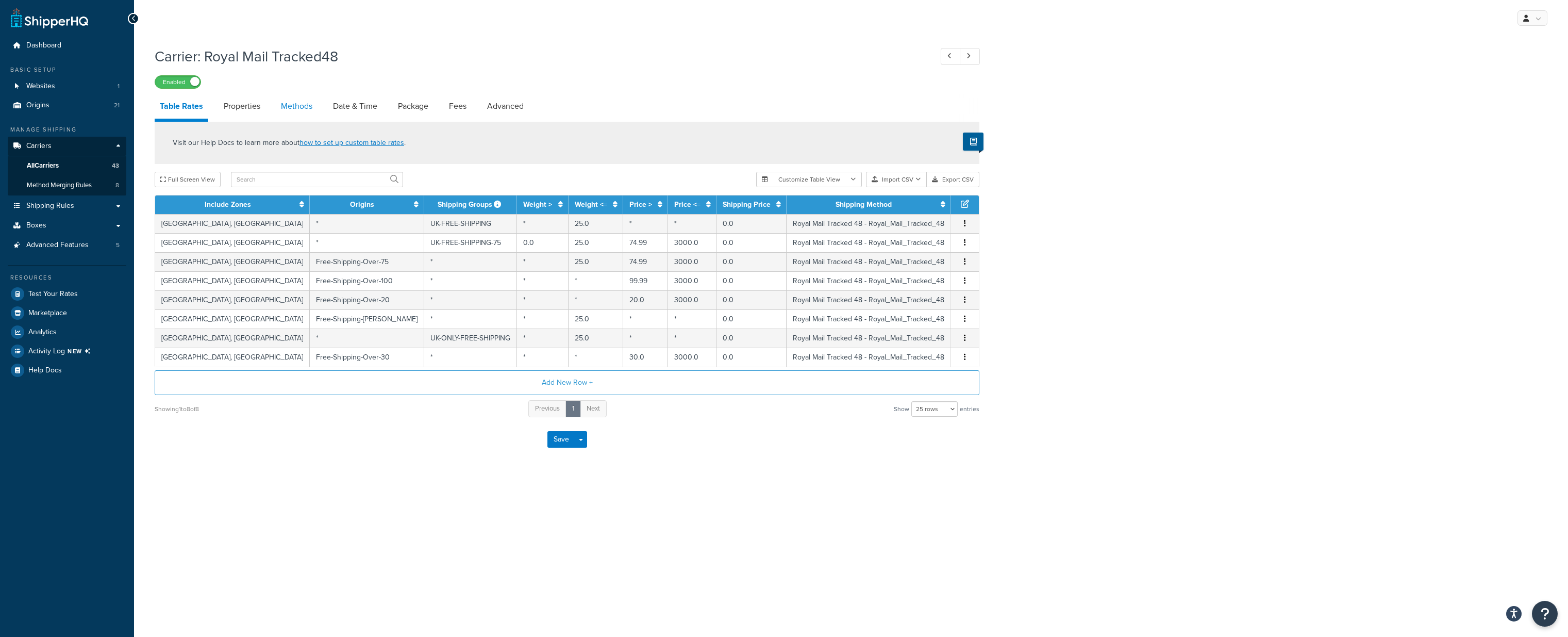
click at [302, 104] on link "Methods" at bounding box center [296, 106] width 42 height 25
select select "25"
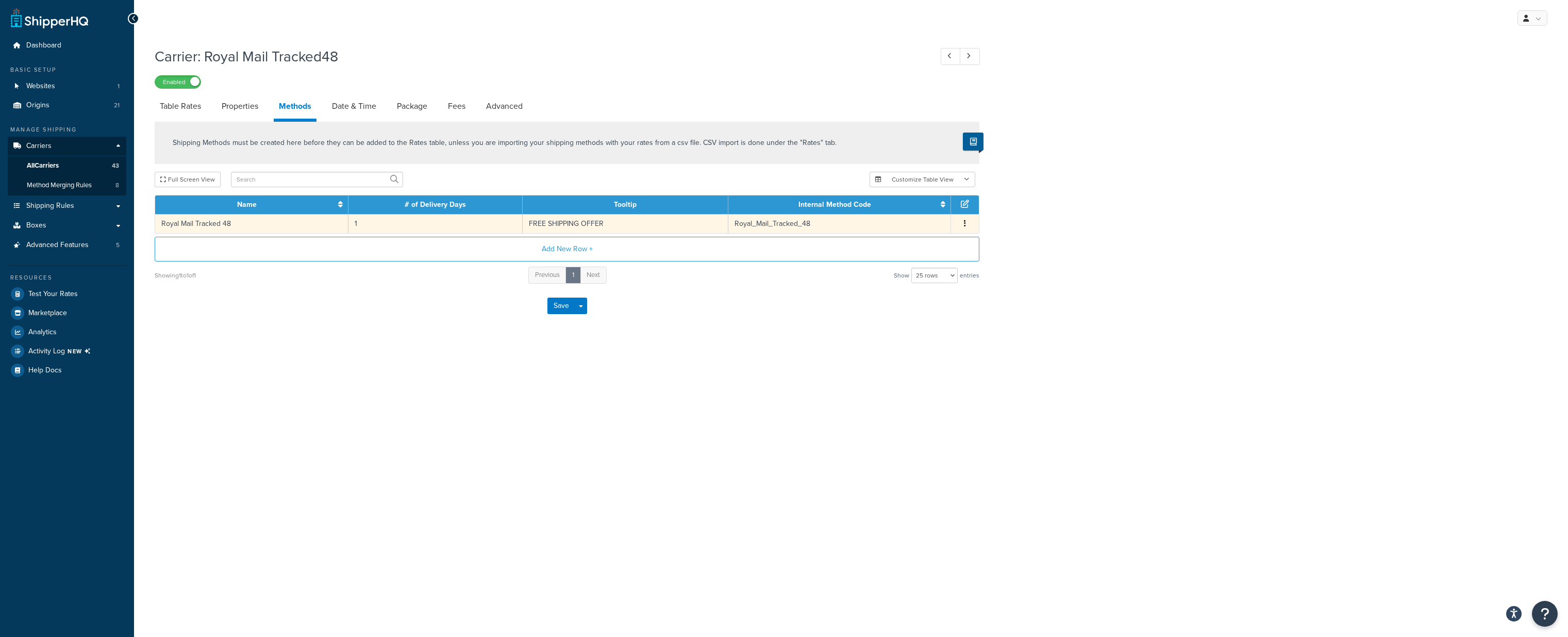
click at [483, 224] on td "1" at bounding box center [435, 223] width 174 height 19
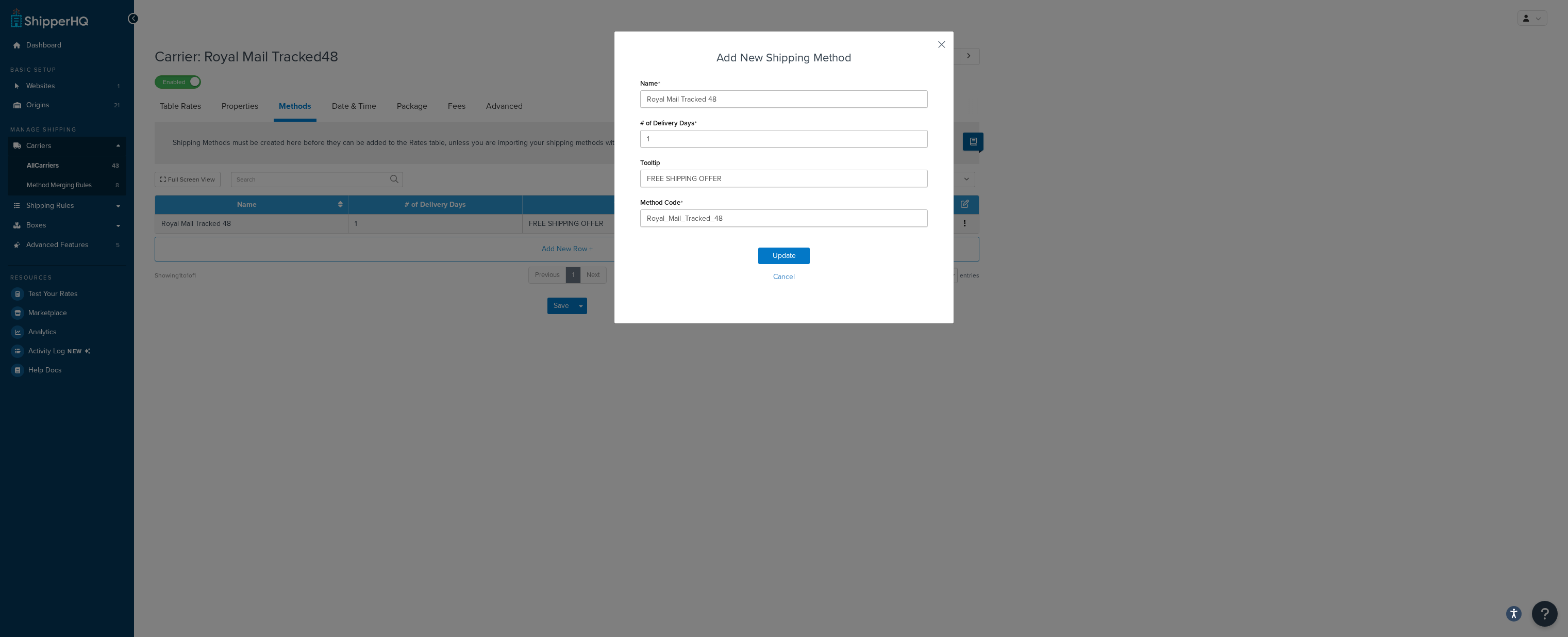
click at [928, 47] on button "button" at bounding box center [926, 48] width 2 height 2
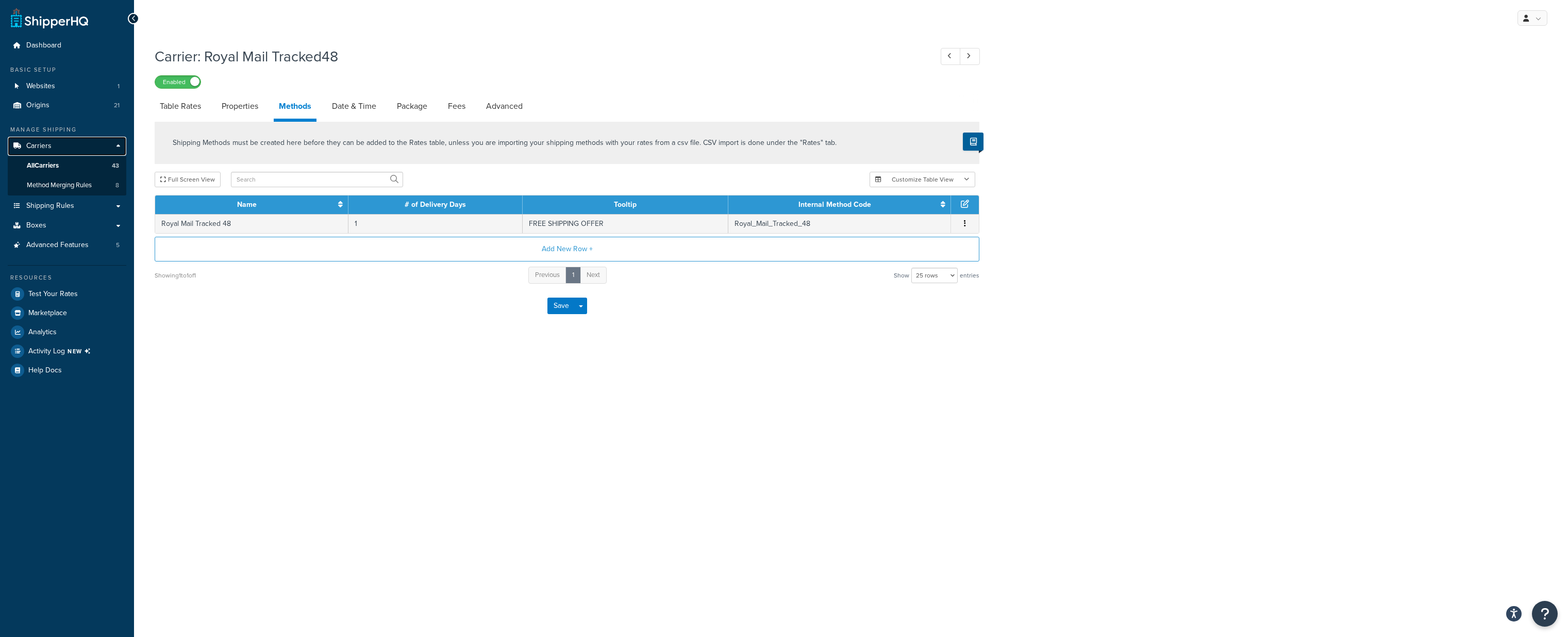
click at [43, 146] on span "Carriers" at bounding box center [38, 146] width 25 height 9
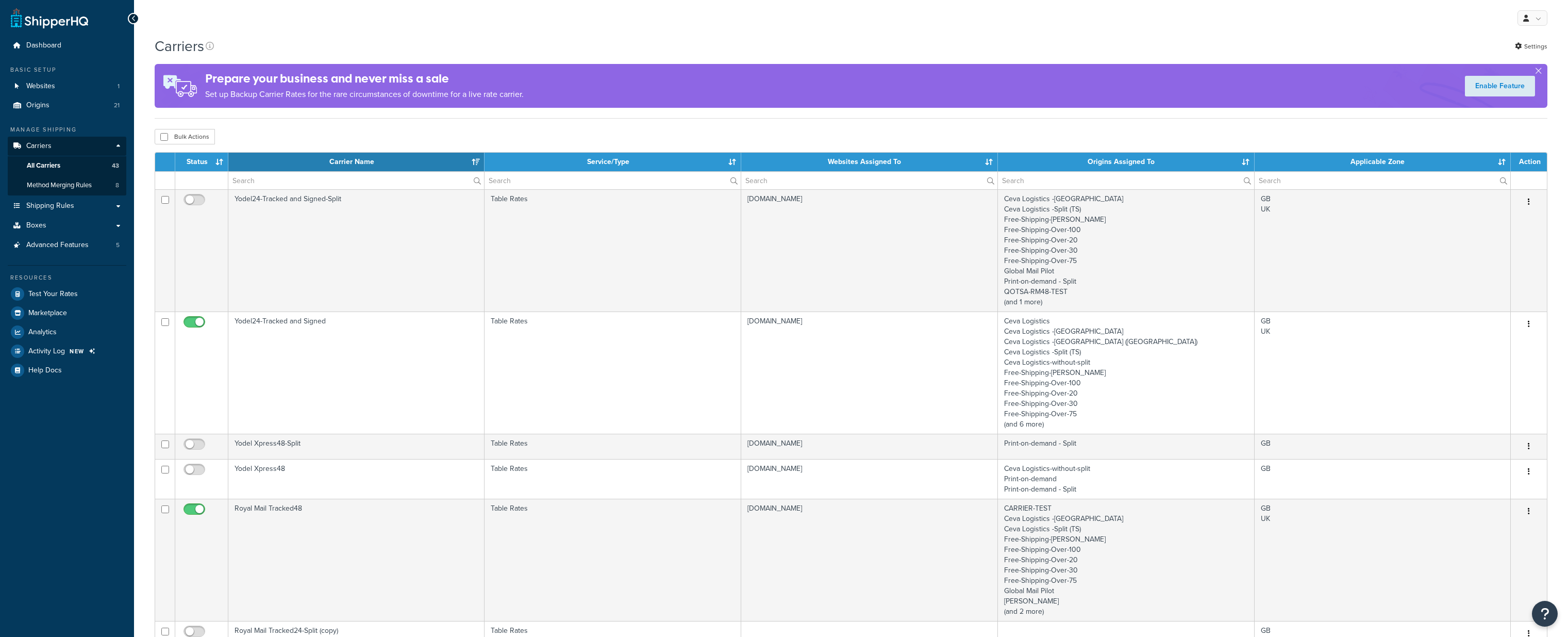
select select "15"
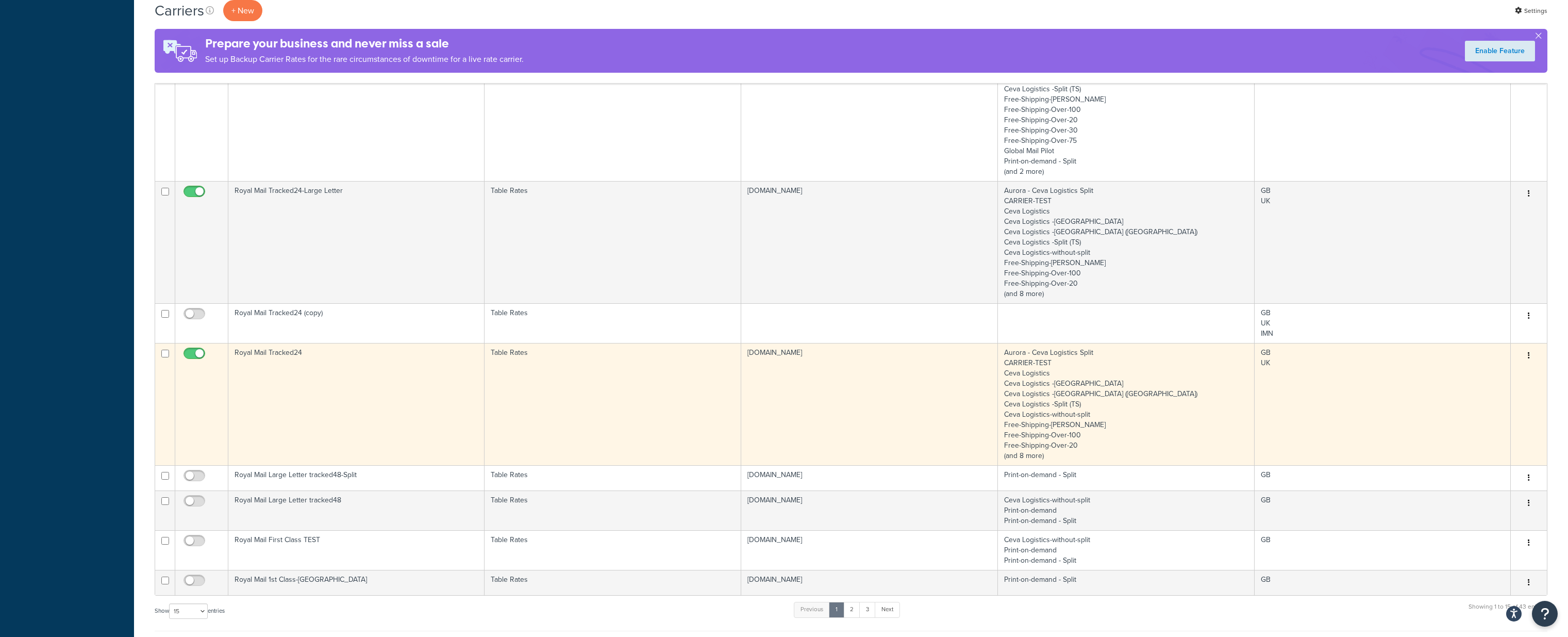
scroll to position [744, 0]
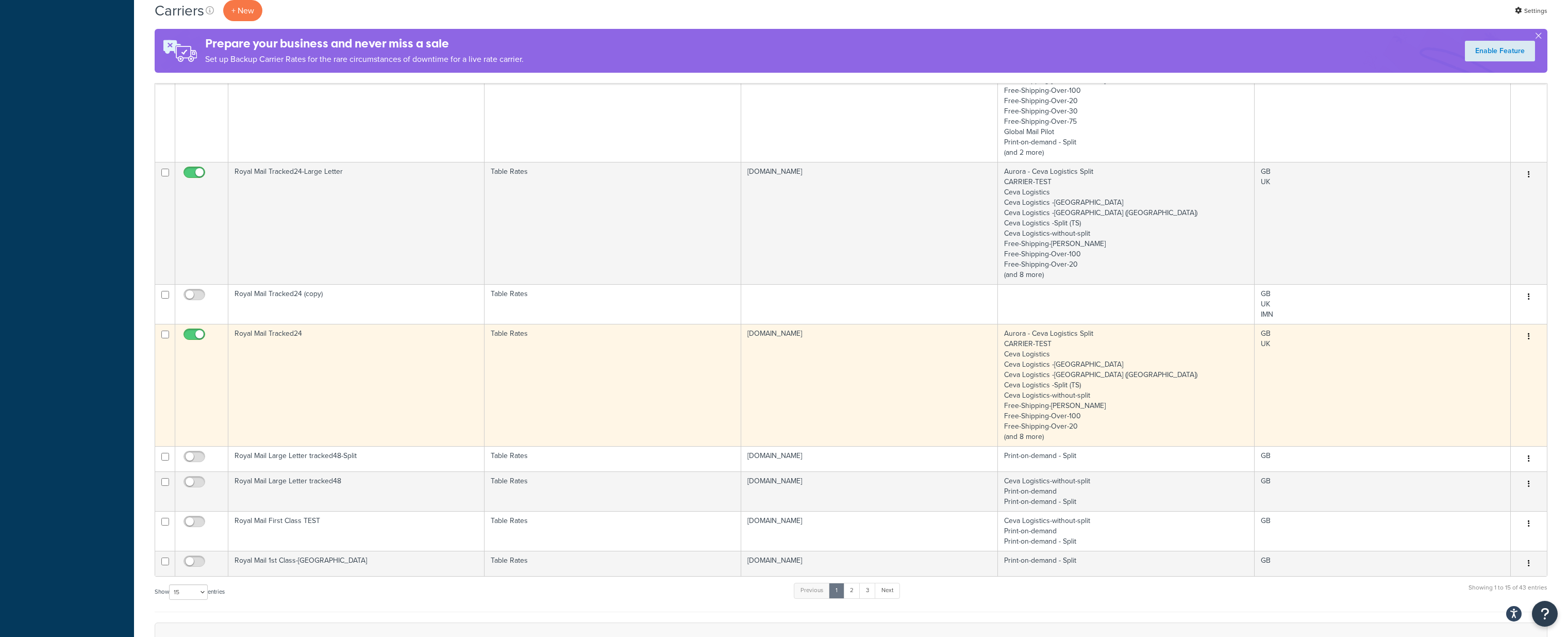
click at [319, 354] on td "Royal Mail Tracked24" at bounding box center [356, 385] width 256 height 122
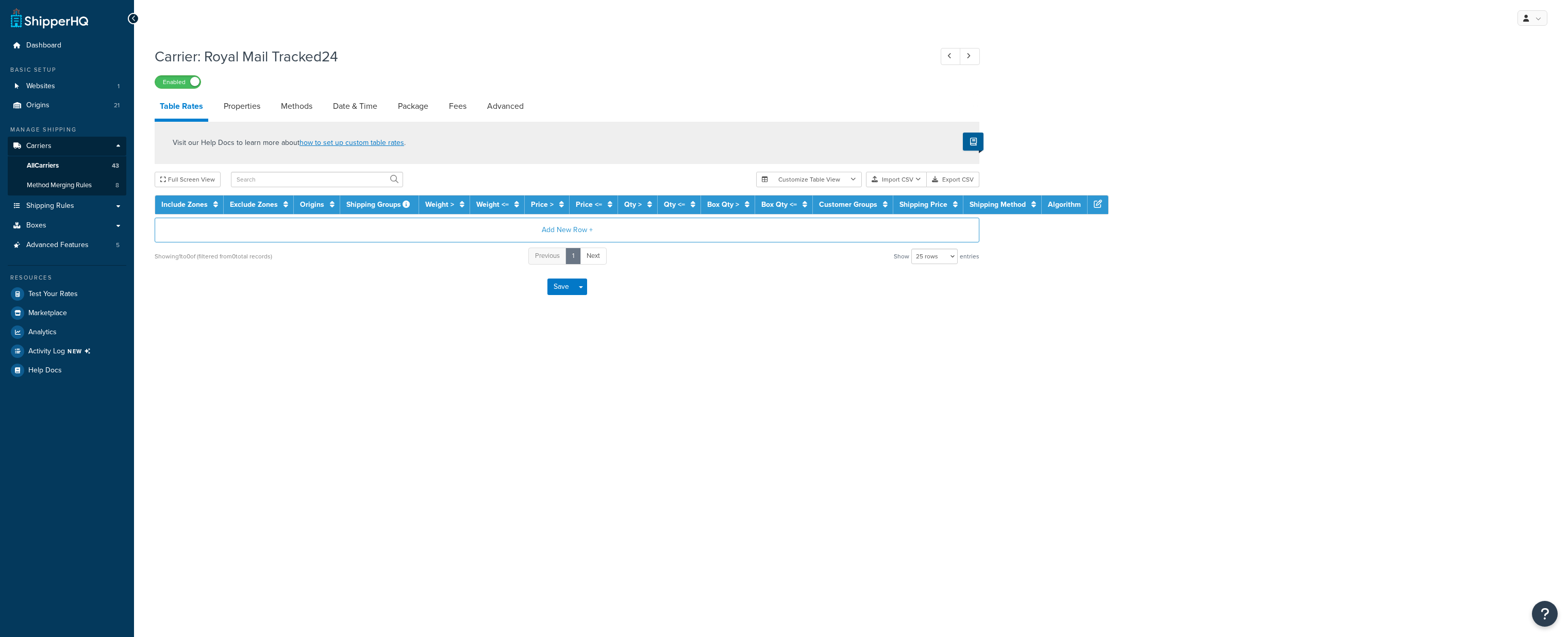
select select "25"
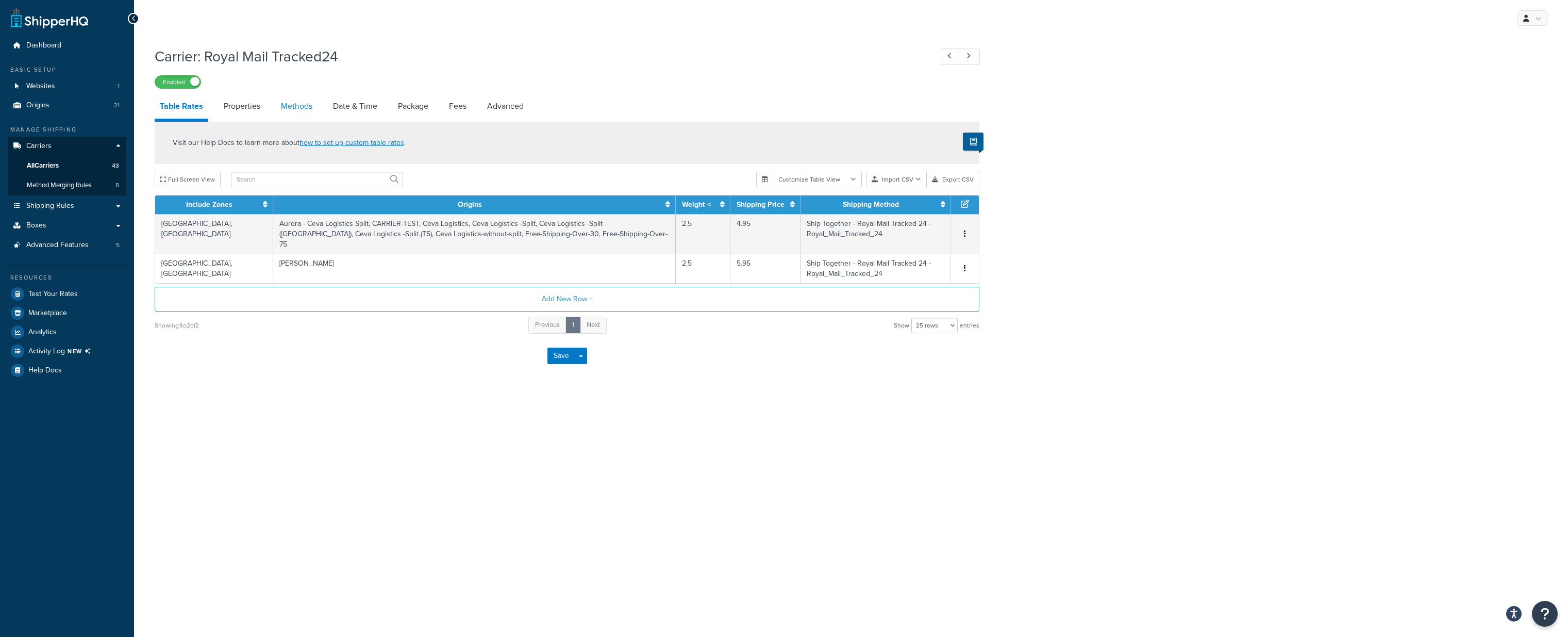
click at [308, 106] on link "Methods" at bounding box center [296, 106] width 42 height 25
select select "25"
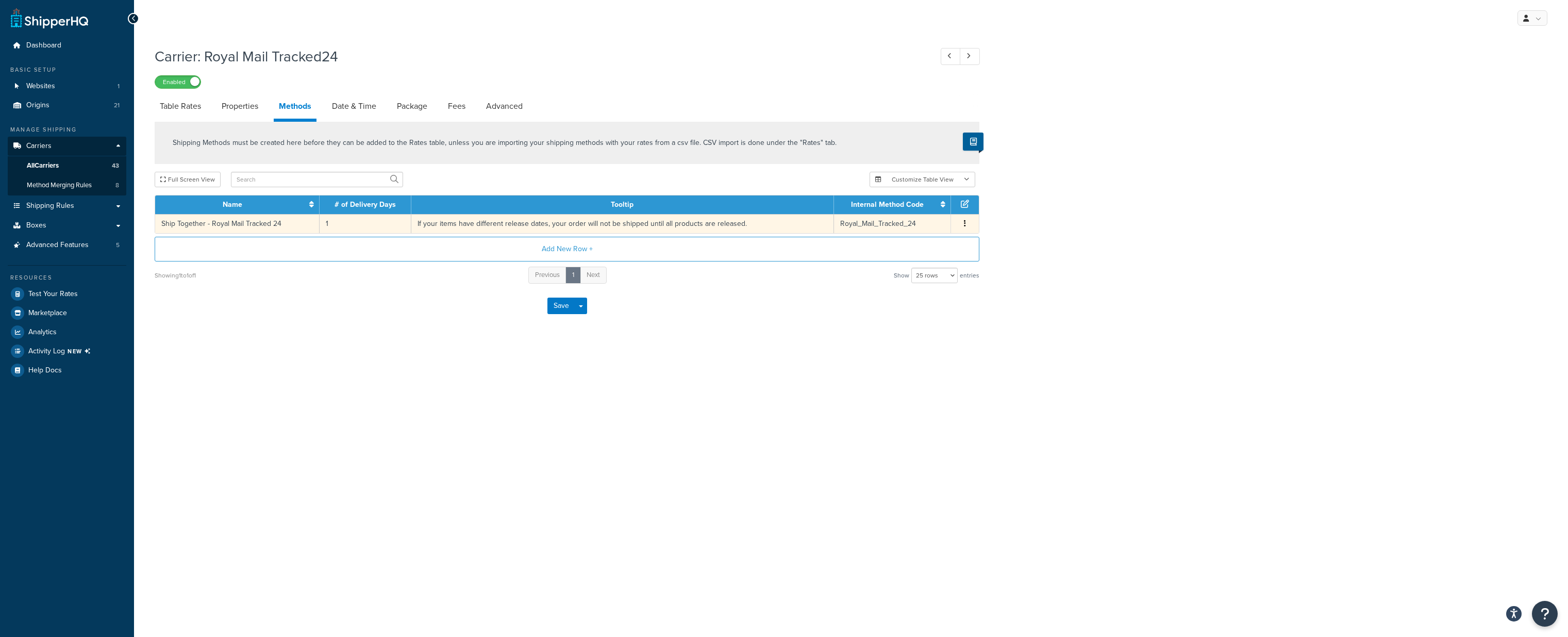
click at [436, 220] on td "If your items have different release dates, your order will not be shipped unti…" at bounding box center [623, 223] width 422 height 19
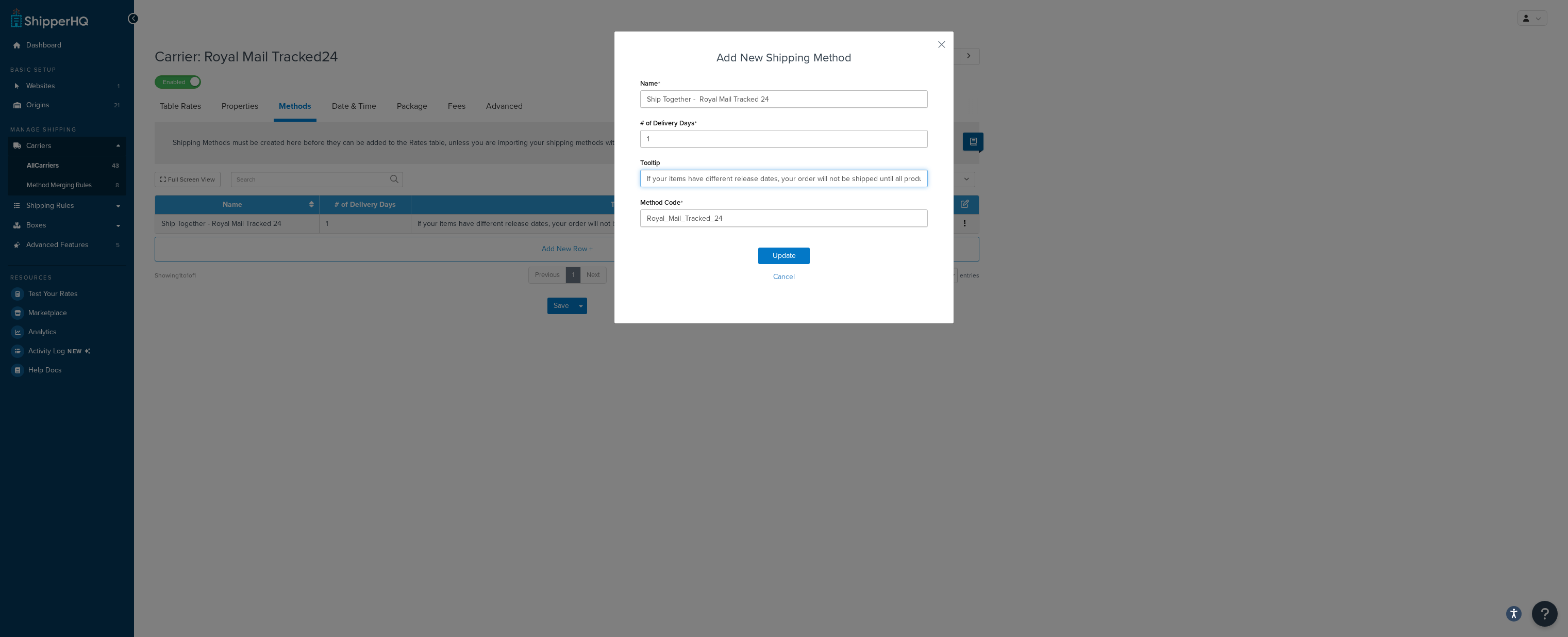
click at [706, 177] on input "If your items have different release dates, your order will not be shipped unti…" at bounding box center [784, 178] width 288 height 18
click at [928, 47] on button "button" at bounding box center [926, 48] width 2 height 2
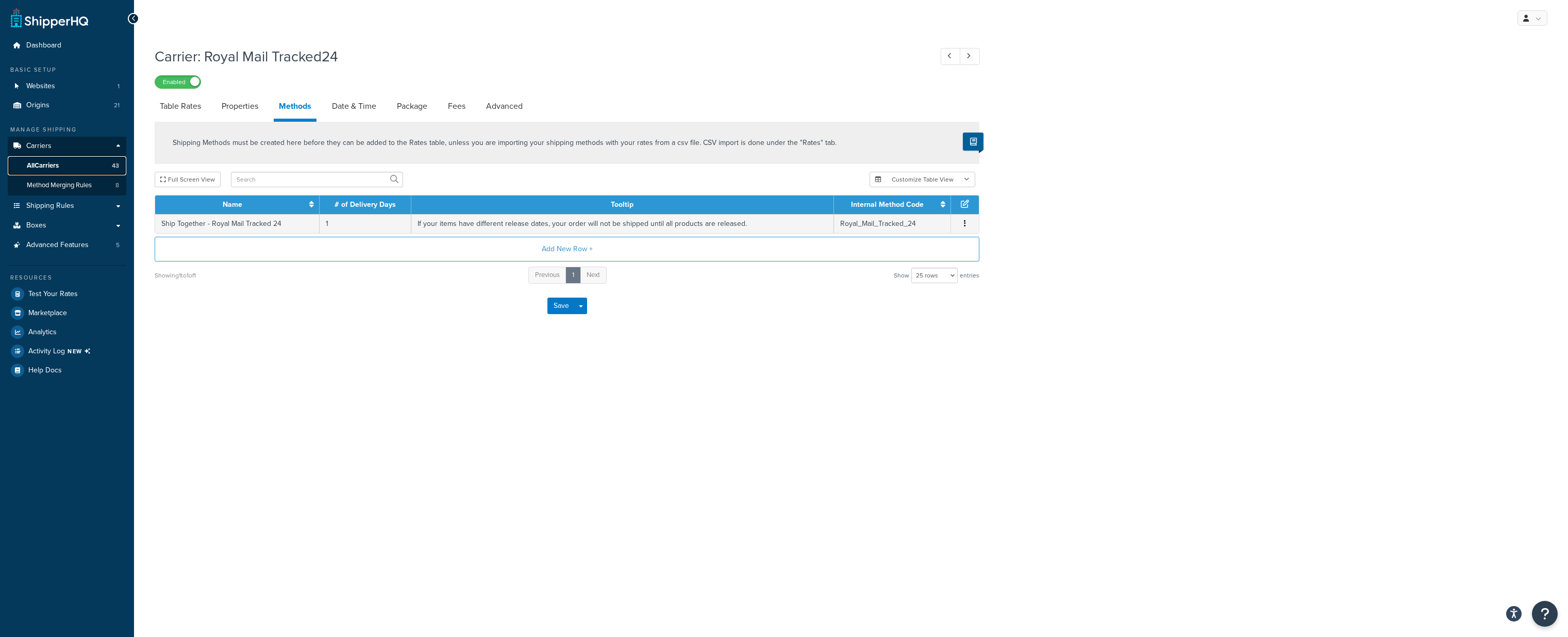
click at [42, 161] on span "All Carriers" at bounding box center [43, 166] width 32 height 9
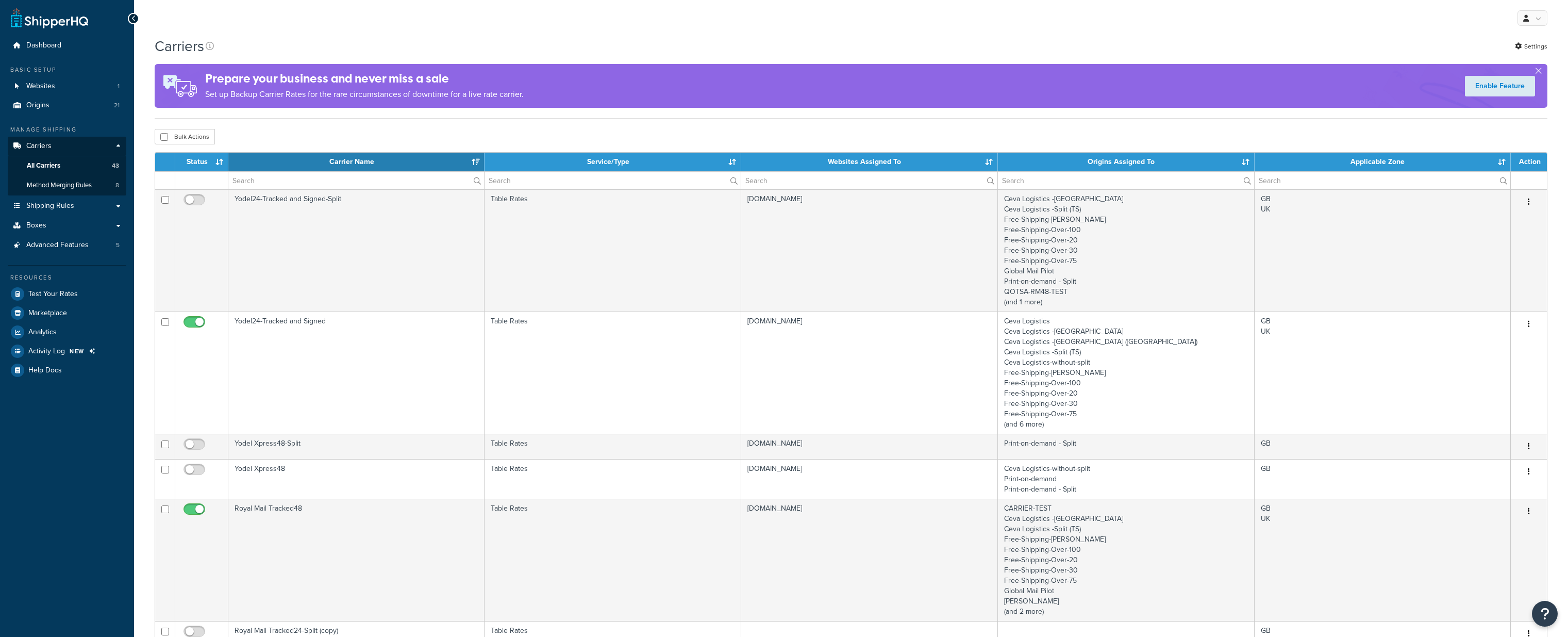
select select "15"
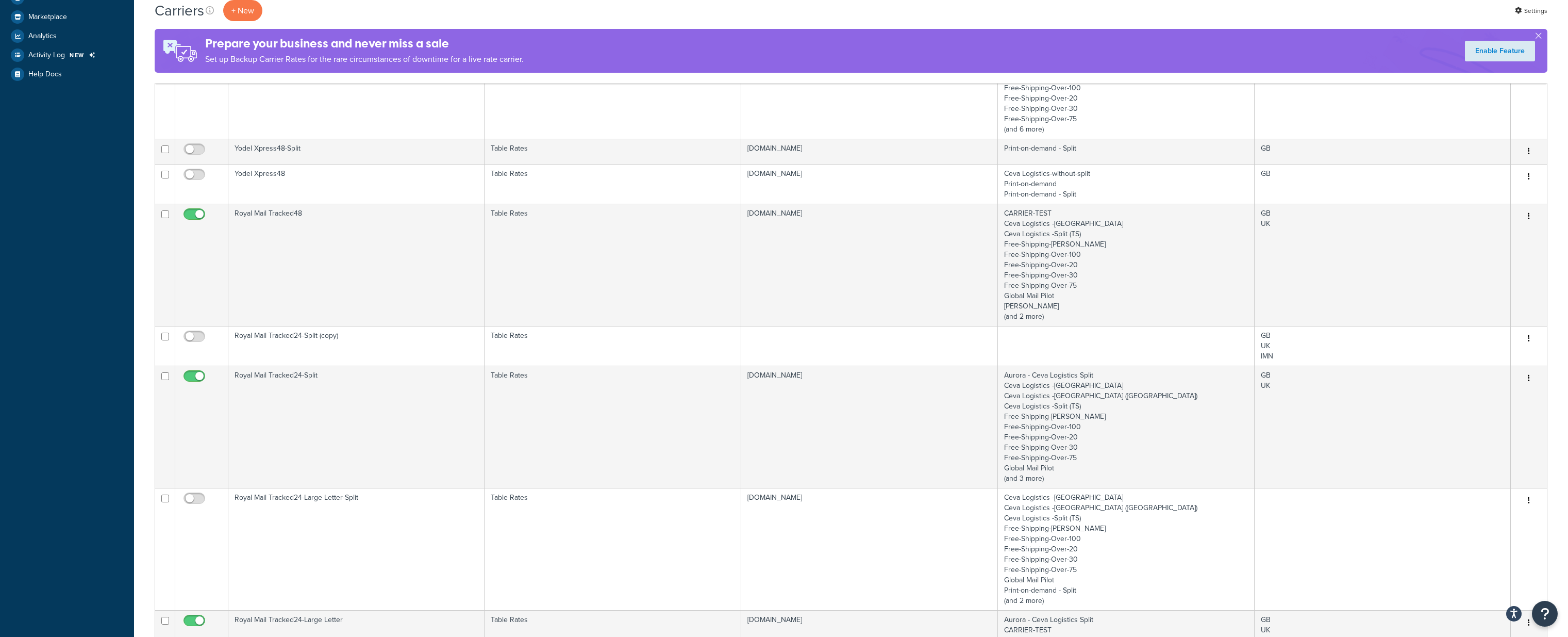
scroll to position [298, 0]
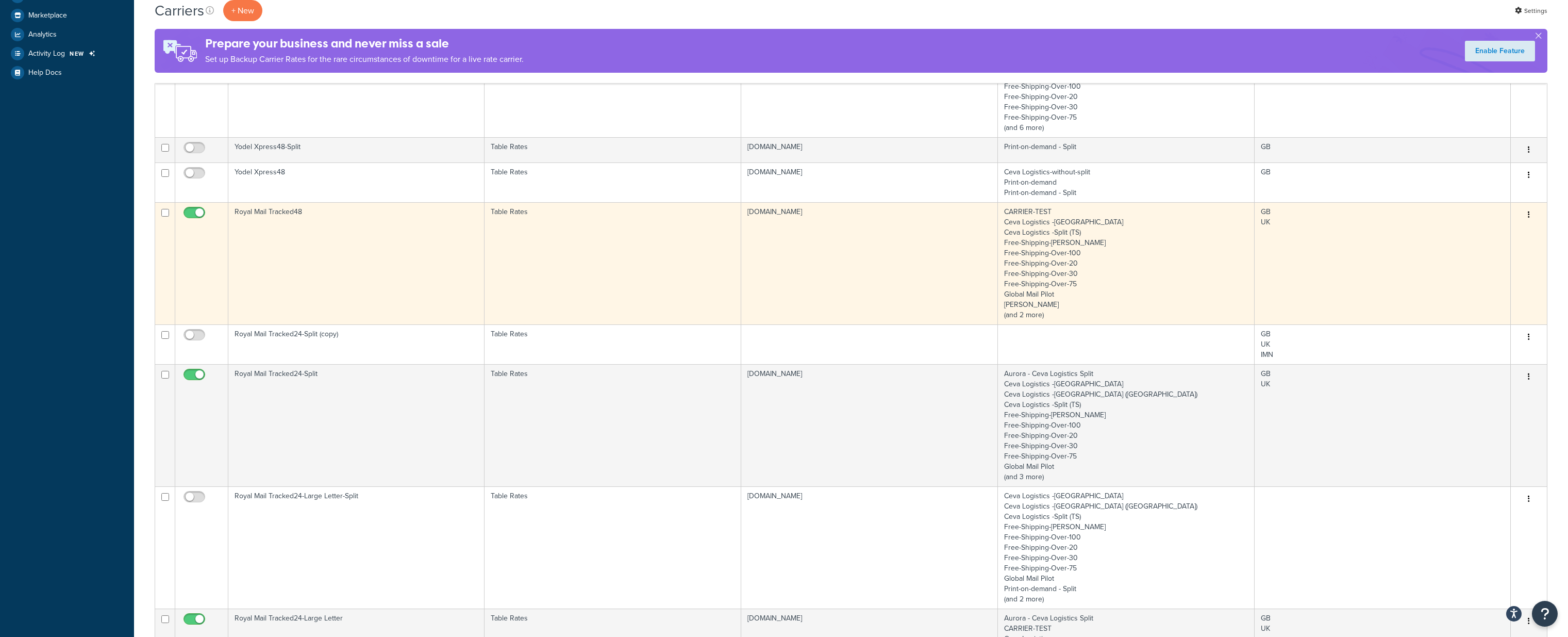
click at [366, 238] on td "Royal Mail Tracked48" at bounding box center [356, 263] width 256 height 122
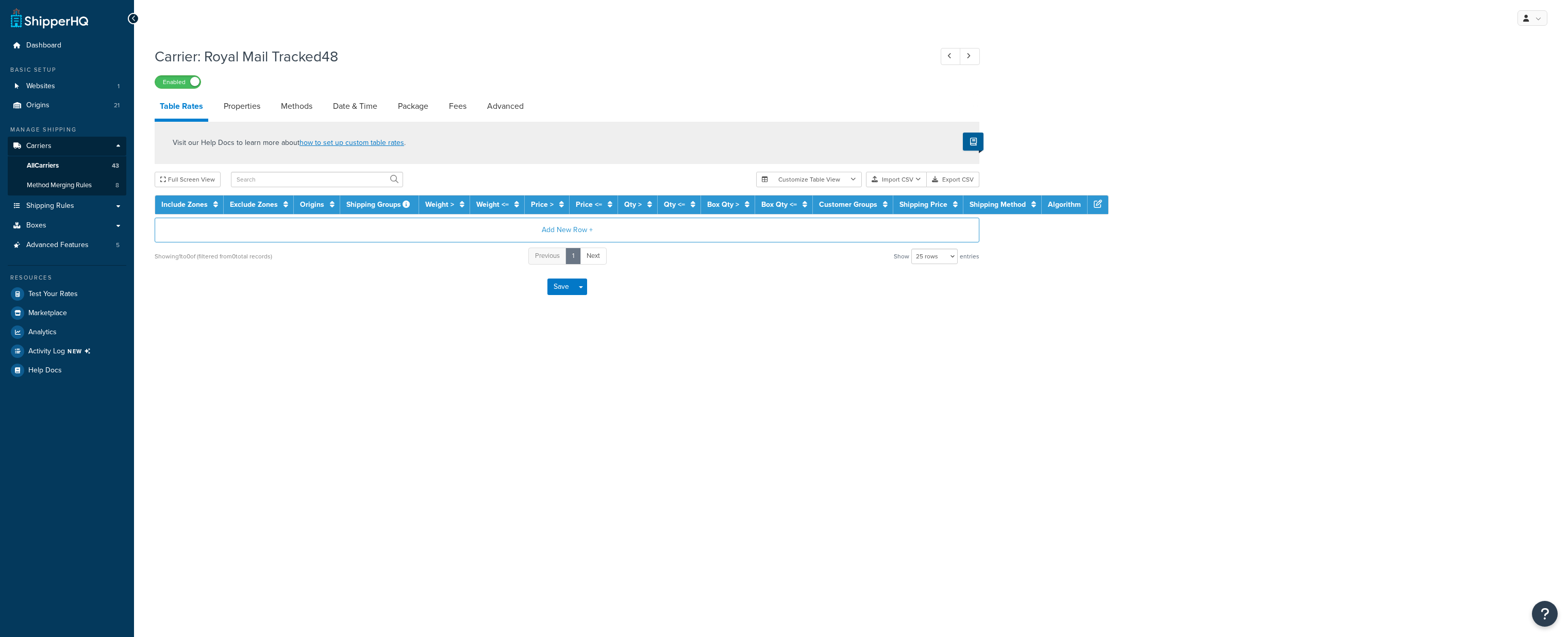
select select "25"
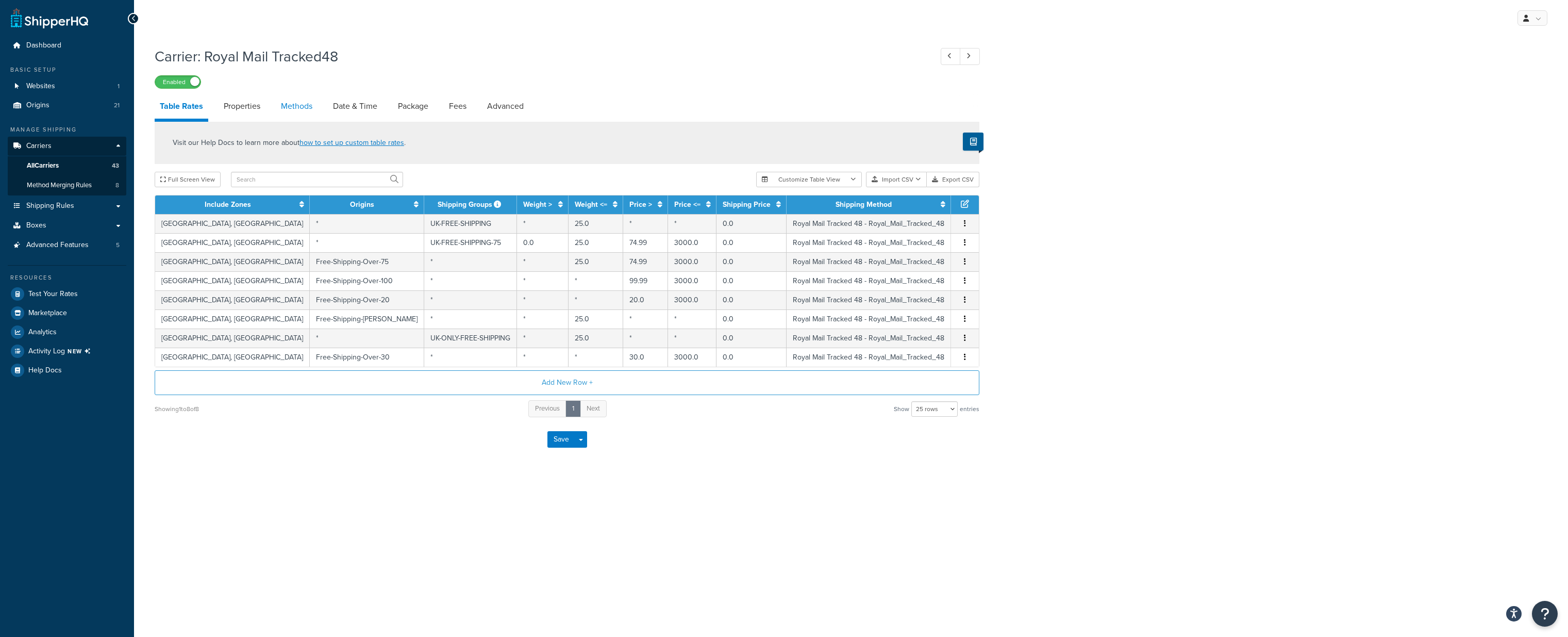
click at [296, 104] on link "Methods" at bounding box center [296, 106] width 42 height 25
select select "25"
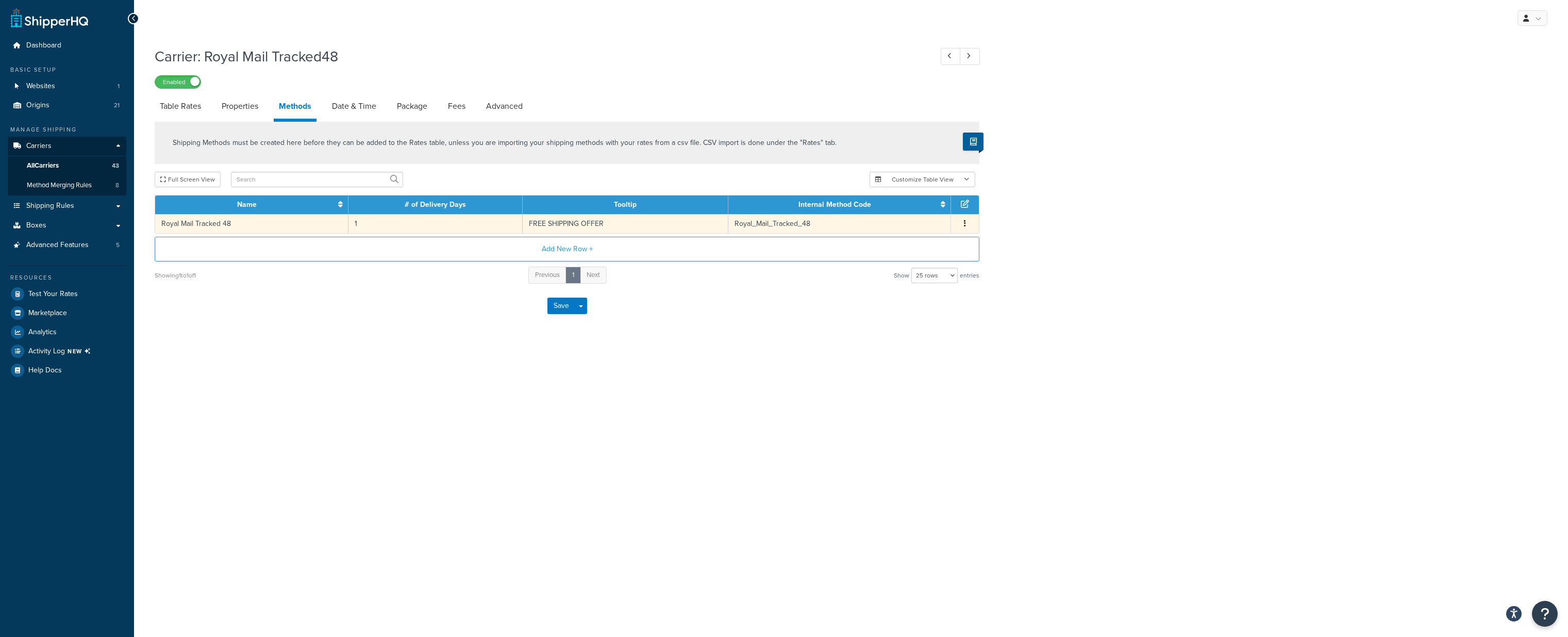
click at [513, 218] on td "1" at bounding box center [435, 223] width 174 height 19
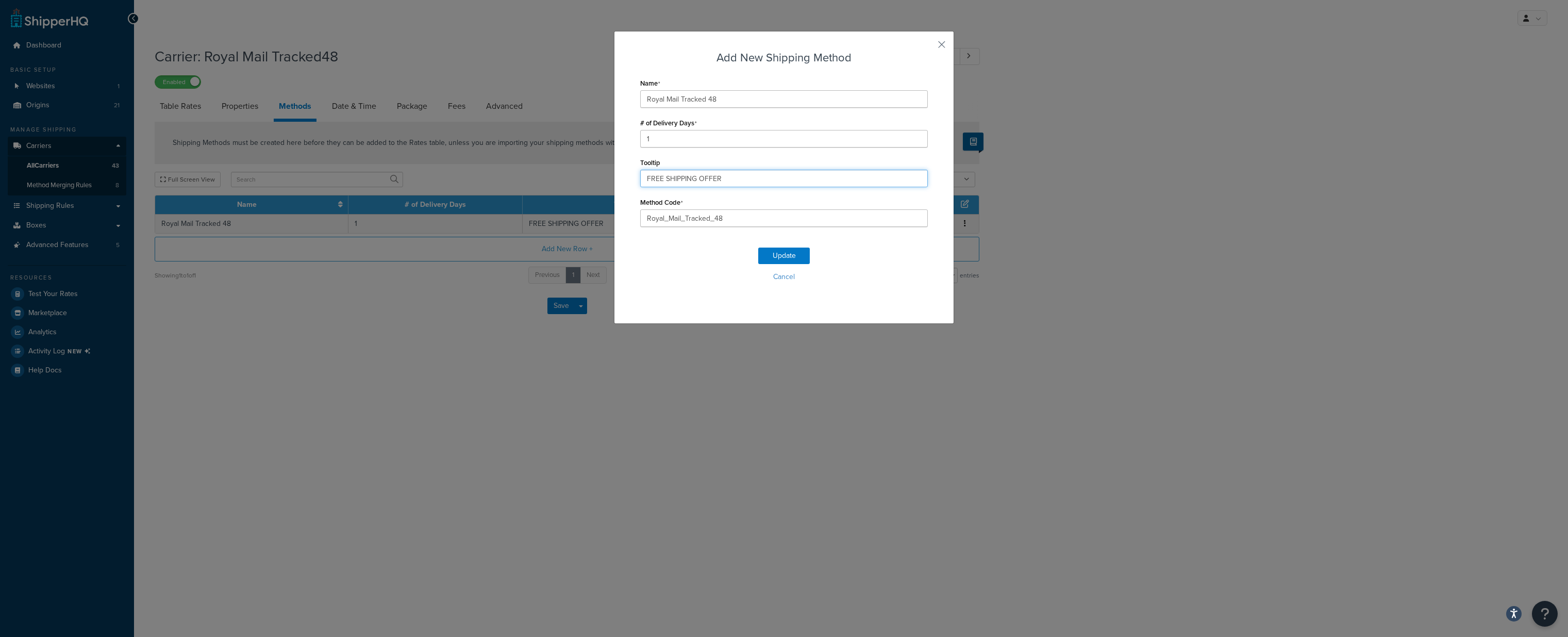
drag, startPoint x: 742, startPoint y: 180, endPoint x: 626, endPoint y: 175, distance: 116.1
click at [626, 175] on div "Add New Shipping Method Name Royal Mail Tracked 48 # of Delivery Days 1 Tooltip…" at bounding box center [784, 177] width 340 height 293
paste input "If your items have different release dates, your order will not be shipped unti…"
type input "If your items have different release dates, your order will not be shipped unti…"
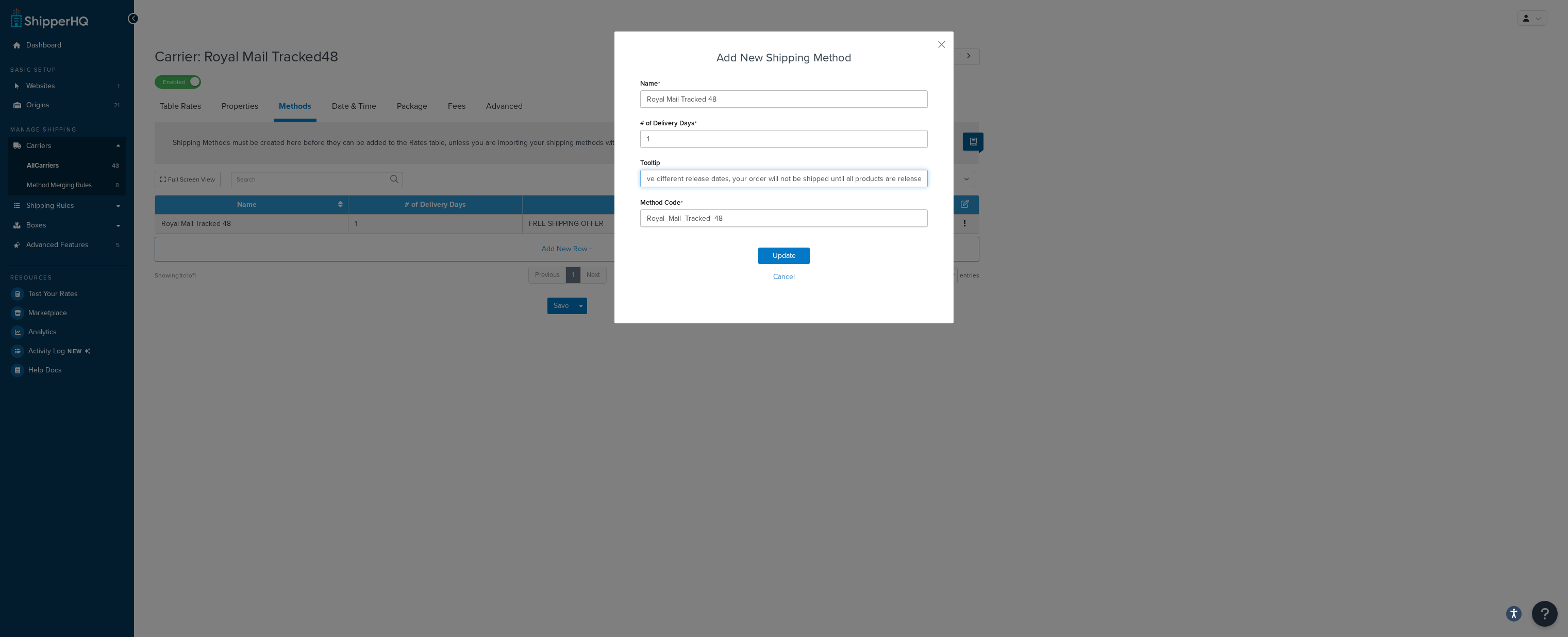
scroll to position [0, 0]
click at [646, 100] on input "Royal Mail Tracked 48" at bounding box center [784, 99] width 288 height 18
type input "Ship Together - Royal Mail Tracked 48"
click at [809, 106] on input "Ship Together - Royal Mail Tracked 48" at bounding box center [784, 99] width 288 height 18
click at [928, 47] on button "button" at bounding box center [926, 48] width 2 height 2
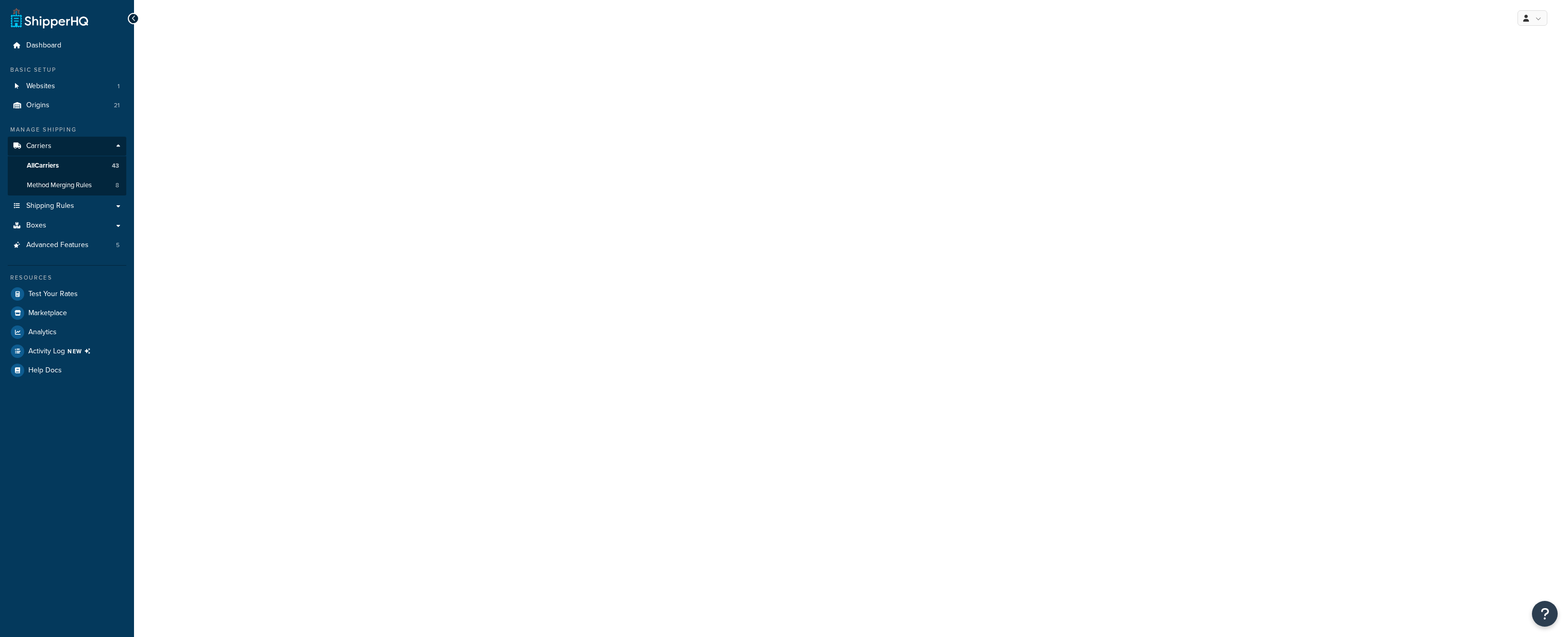
select select "25"
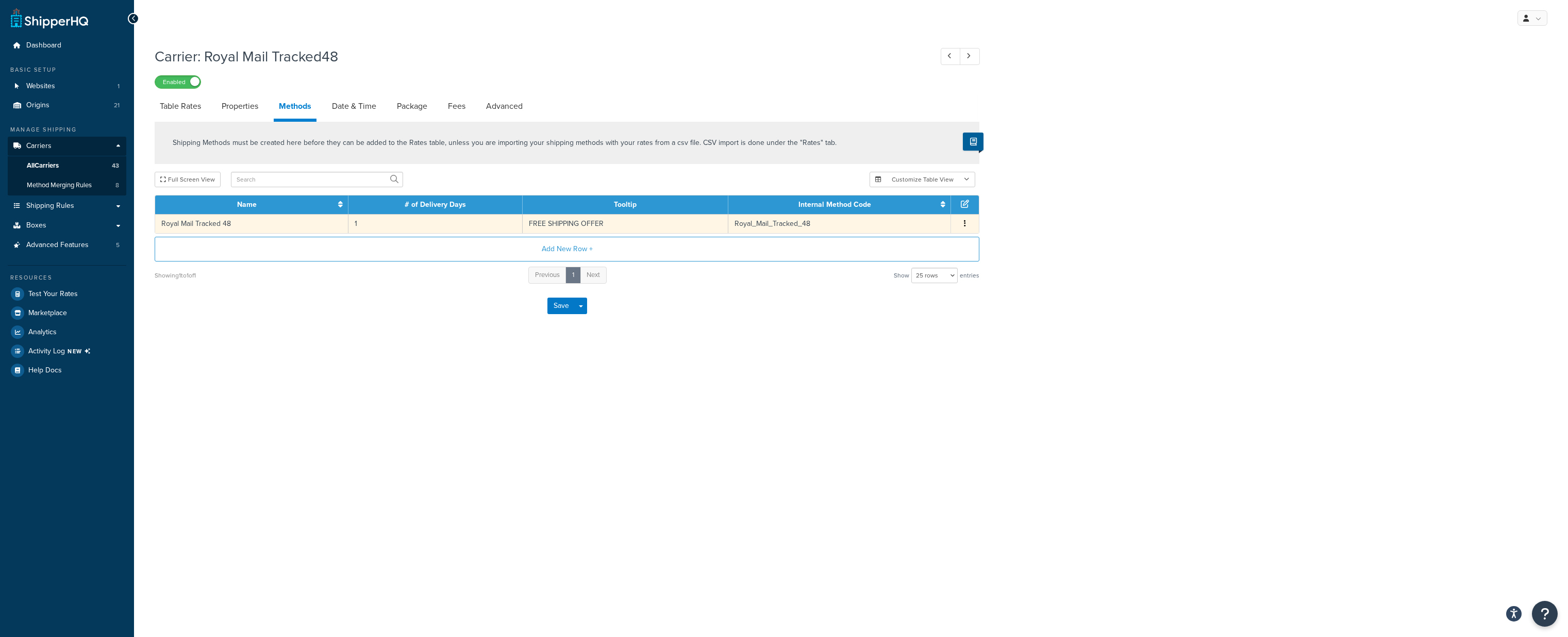
click at [545, 222] on td "FREE SHIPPING OFFER" at bounding box center [626, 223] width 206 height 19
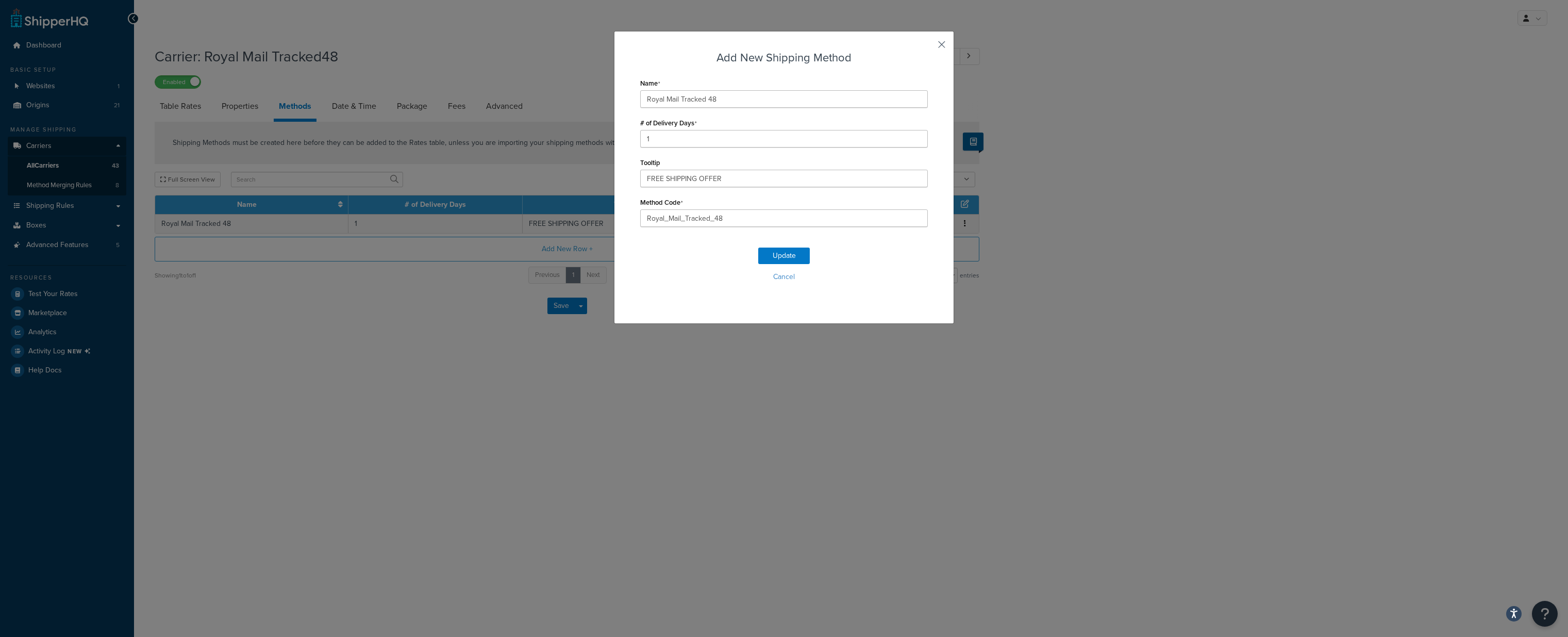
click at [928, 47] on button "button" at bounding box center [926, 48] width 2 height 2
